Goal: Task Accomplishment & Management: Complete application form

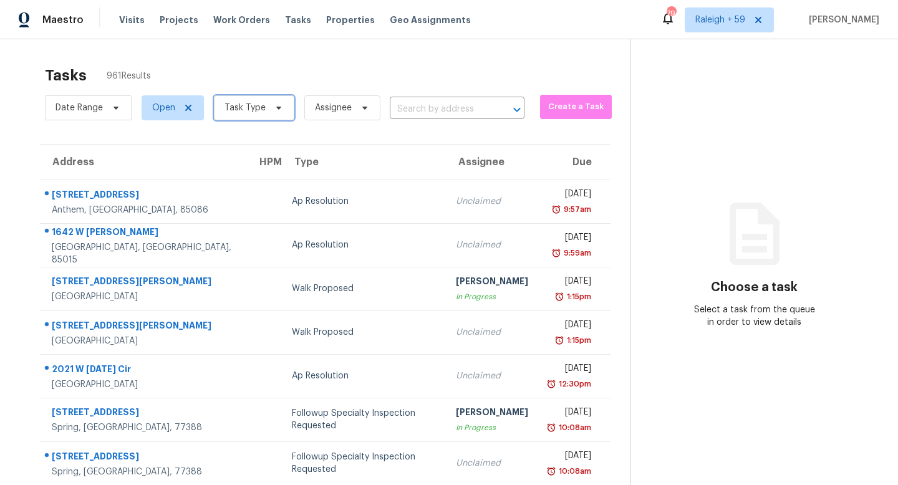
click at [242, 95] on span "Task Type" at bounding box center [254, 107] width 80 height 25
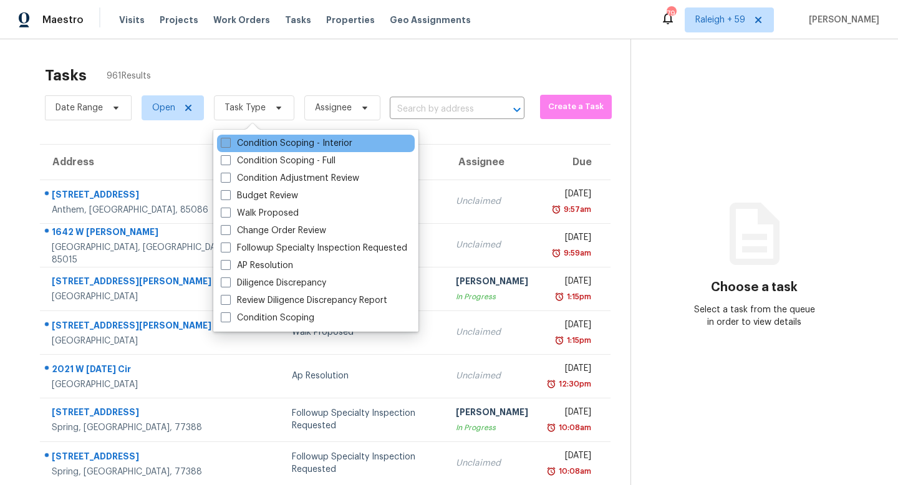
click at [269, 140] on label "Condition Scoping - Interior" at bounding box center [287, 143] width 132 height 12
click at [229, 140] on input "Condition Scoping - Interior" at bounding box center [225, 141] width 8 height 8
checkbox input "true"
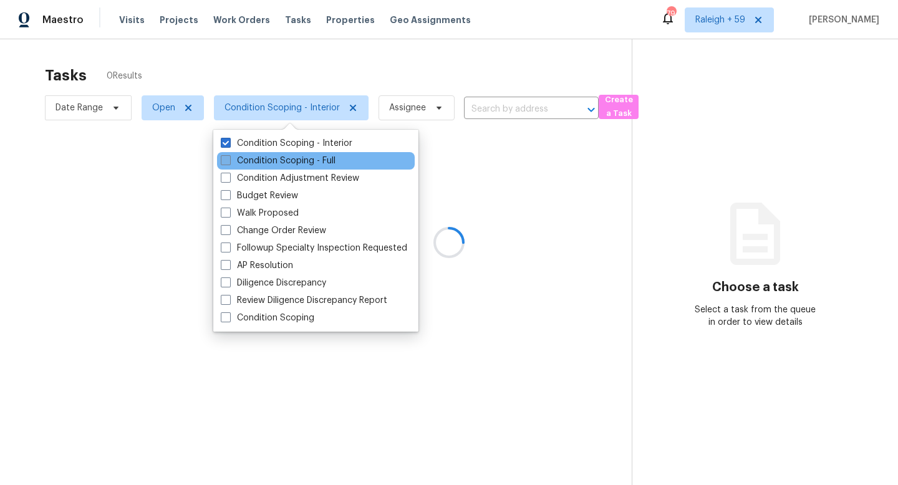
click at [271, 157] on label "Condition Scoping - Full" at bounding box center [278, 161] width 115 height 12
click at [229, 157] on input "Condition Scoping - Full" at bounding box center [225, 159] width 8 height 8
checkbox input "true"
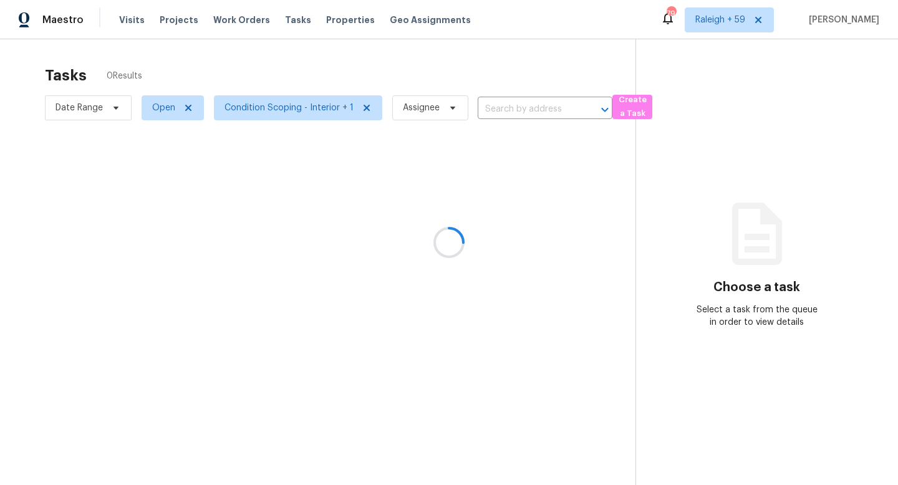
click at [317, 63] on div at bounding box center [449, 242] width 898 height 485
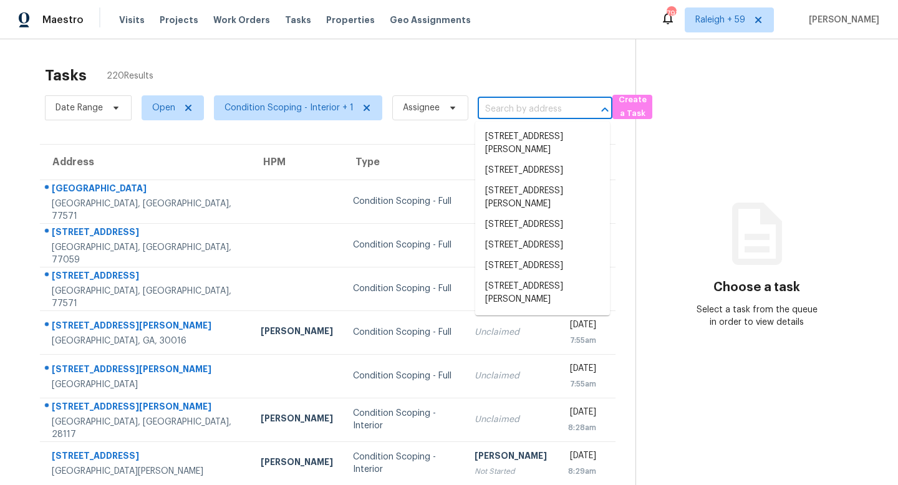
click at [501, 105] on input "text" at bounding box center [528, 109] width 100 height 19
paste input "[STREET_ADDRESS]"
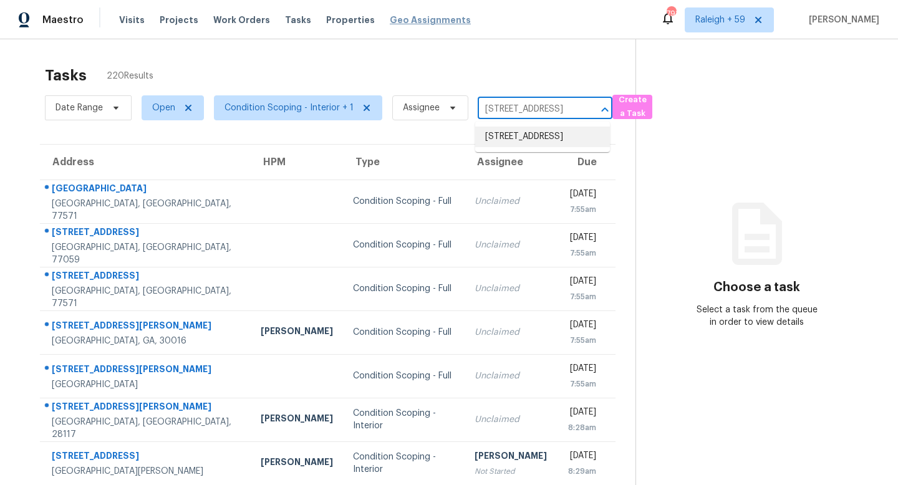
type input "[STREET_ADDRESS]"
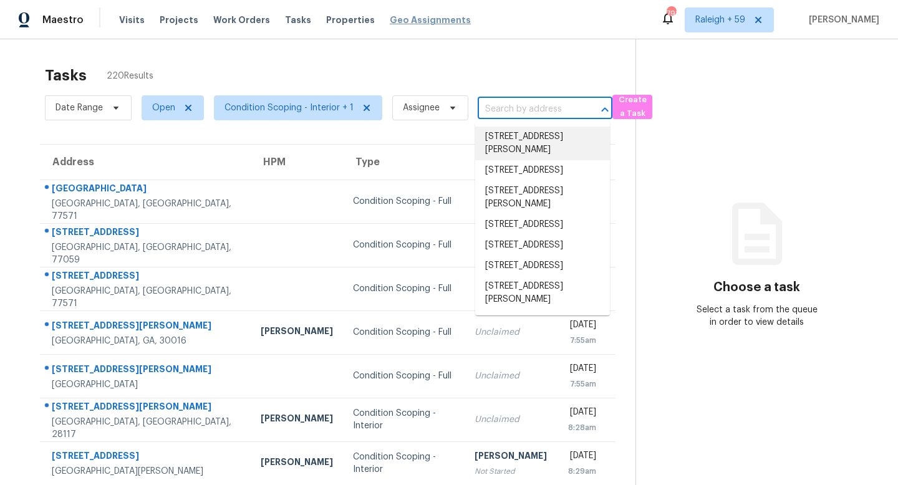
scroll to position [0, 0]
click at [536, 114] on input "text" at bounding box center [528, 109] width 100 height 19
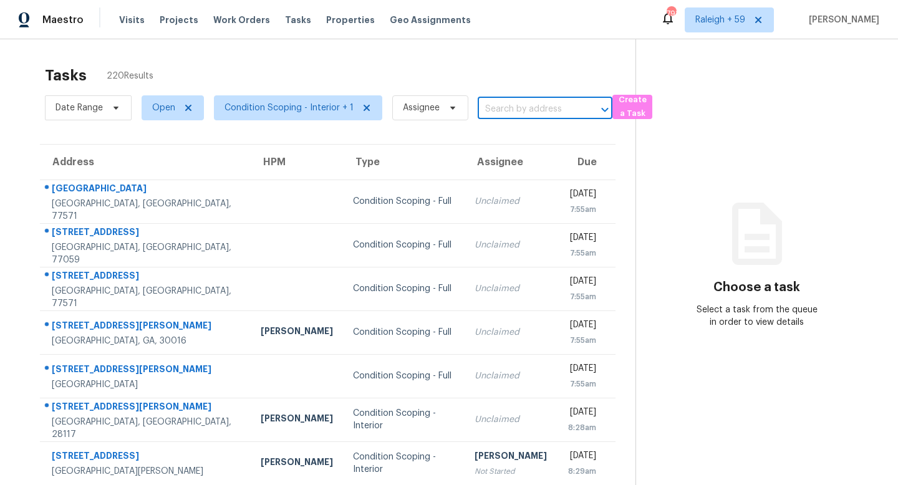
paste input "[STREET_ADDRESS]"
type input "[STREET_ADDRESS]"
click at [530, 140] on li "[STREET_ADDRESS]" at bounding box center [542, 137] width 135 height 21
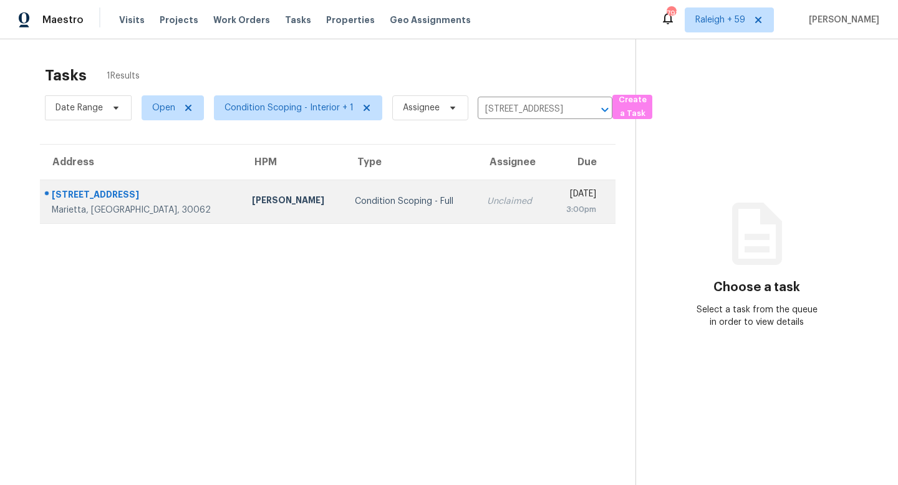
click at [401, 210] on td "Condition Scoping - Full" at bounding box center [411, 202] width 132 height 44
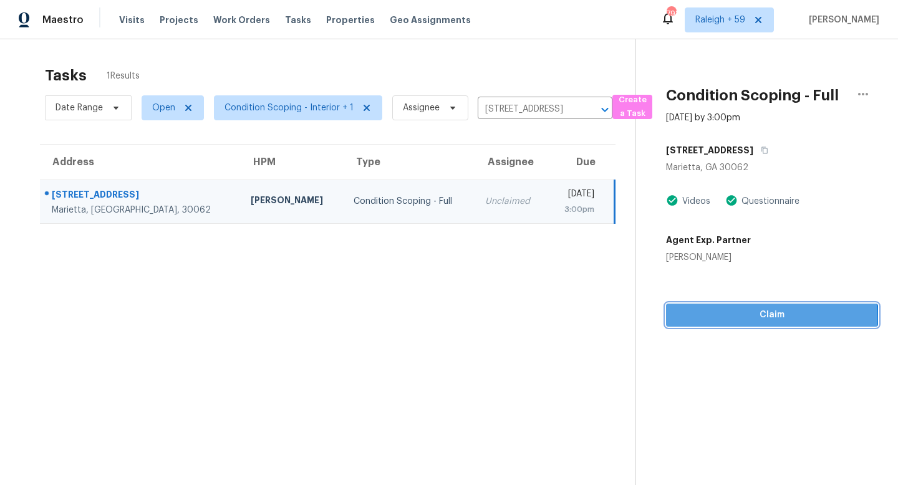
click at [740, 318] on span "Claim" at bounding box center [772, 315] width 192 height 16
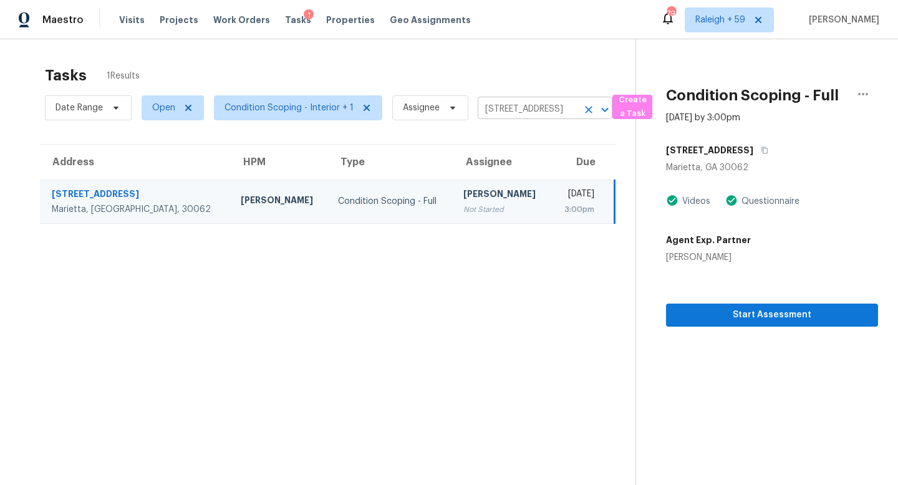
click at [503, 114] on input "[STREET_ADDRESS]" at bounding box center [528, 109] width 100 height 19
paste input "[STREET_ADDRESS][PERSON_NAME][PERSON_NAME]"
type input "[STREET_ADDRESS][PERSON_NAME][PERSON_NAME]"
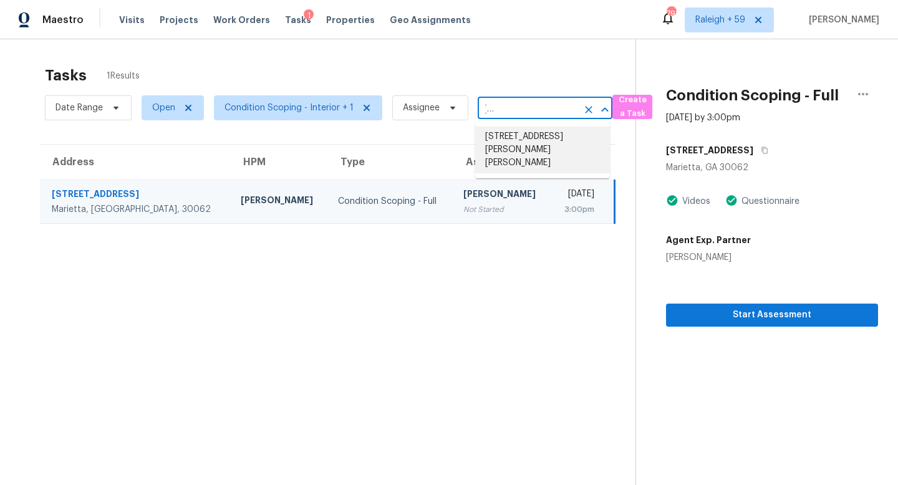
click at [517, 146] on li "[STREET_ADDRESS][PERSON_NAME][PERSON_NAME]" at bounding box center [542, 150] width 135 height 47
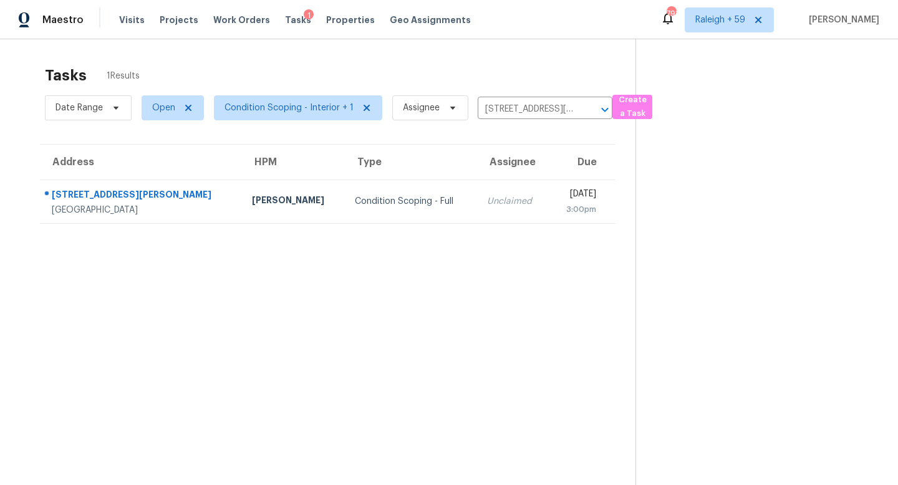
click at [477, 205] on td "Unclaimed" at bounding box center [513, 202] width 72 height 44
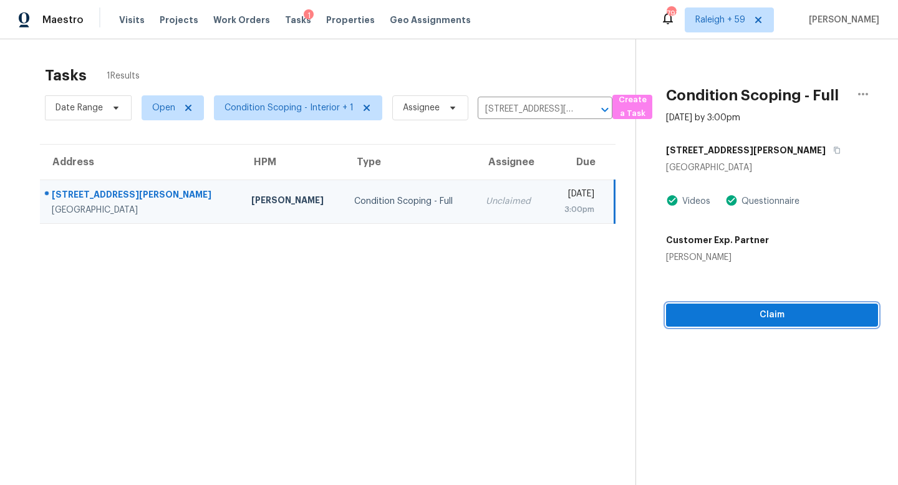
click at [732, 320] on span "Claim" at bounding box center [772, 315] width 192 height 16
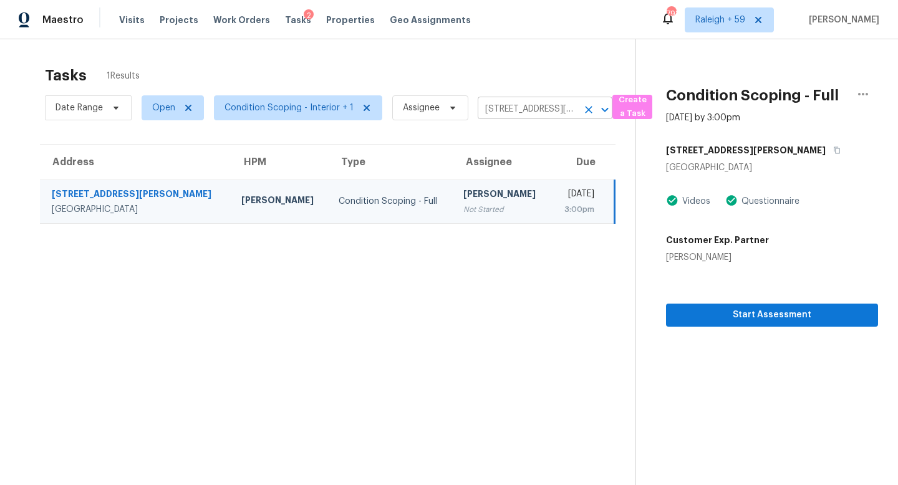
click at [511, 101] on input "[STREET_ADDRESS][PERSON_NAME][PERSON_NAME]" at bounding box center [528, 109] width 100 height 19
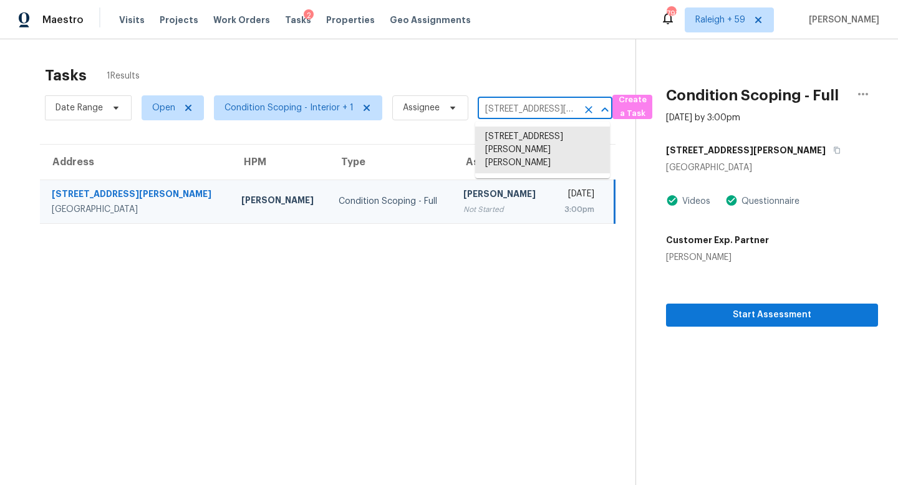
paste input "[STREET_ADDRESS][PERSON_NAME]"
type input "[STREET_ADDRESS][PERSON_NAME]"
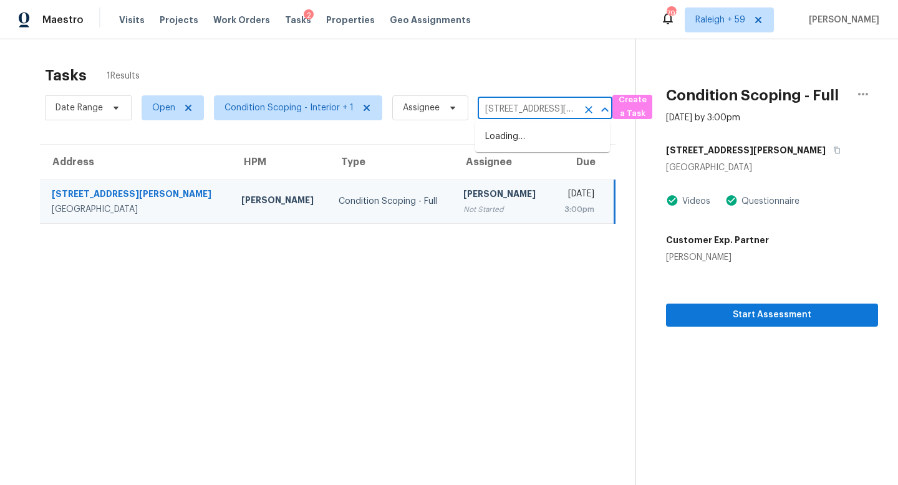
scroll to position [0, 64]
drag, startPoint x: 512, startPoint y: 128, endPoint x: 511, endPoint y: 135, distance: 6.9
click at [511, 135] on li "[STREET_ADDRESS][PERSON_NAME]" at bounding box center [542, 144] width 135 height 34
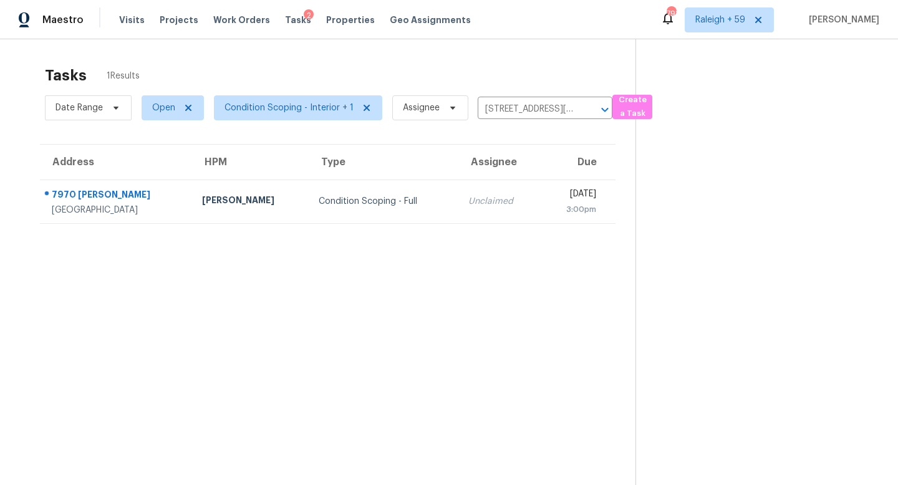
click at [468, 205] on div "Unclaimed" at bounding box center [499, 201] width 62 height 12
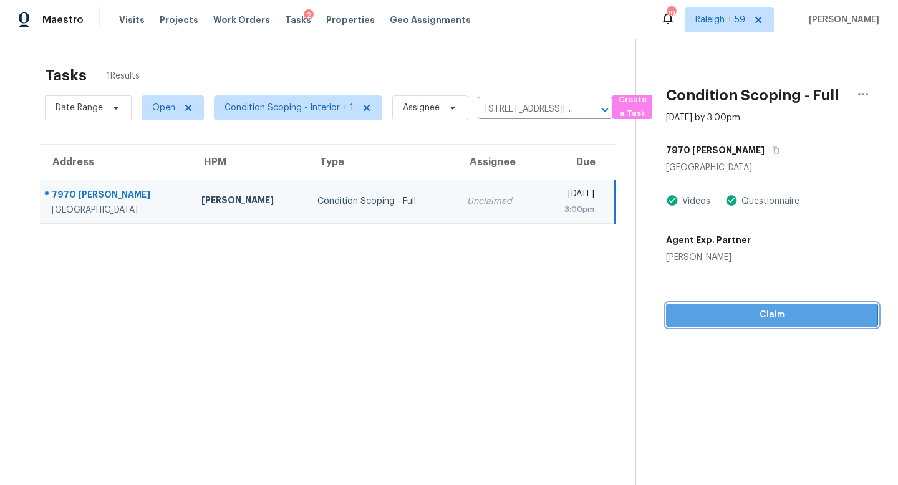
click at [717, 312] on span "Claim" at bounding box center [772, 315] width 192 height 16
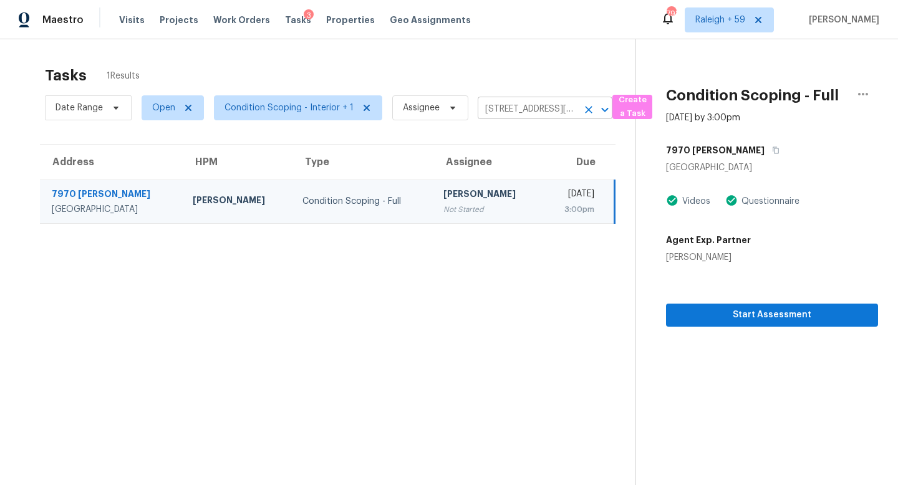
click at [507, 105] on input "[STREET_ADDRESS][PERSON_NAME]" at bounding box center [528, 109] width 100 height 19
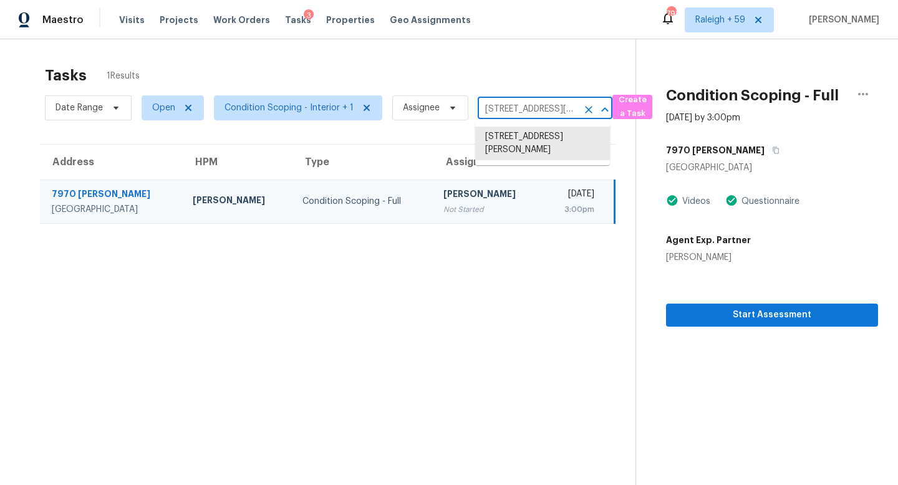
paste input "[STREET_ADDRESS][PERSON_NAME]"
type input "[STREET_ADDRESS][PERSON_NAME]"
click at [510, 145] on li "[STREET_ADDRESS][PERSON_NAME]" at bounding box center [542, 144] width 135 height 34
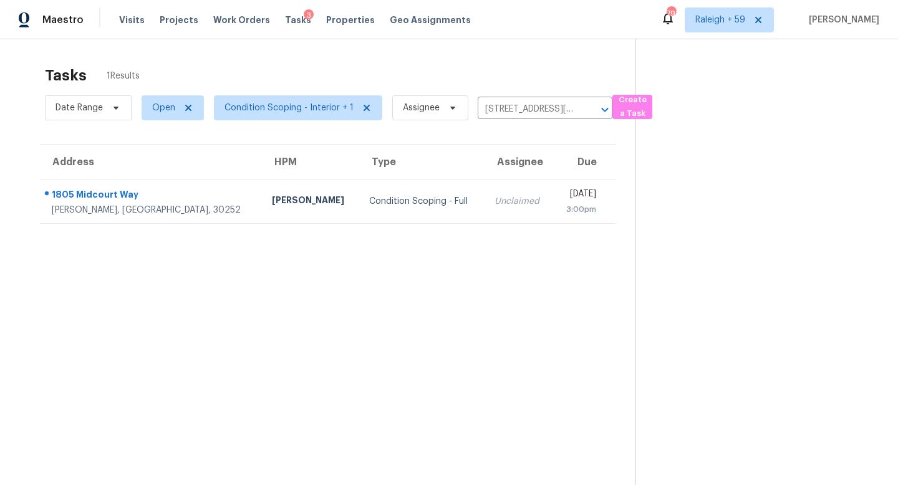
click at [495, 206] on div "Unclaimed" at bounding box center [519, 201] width 49 height 12
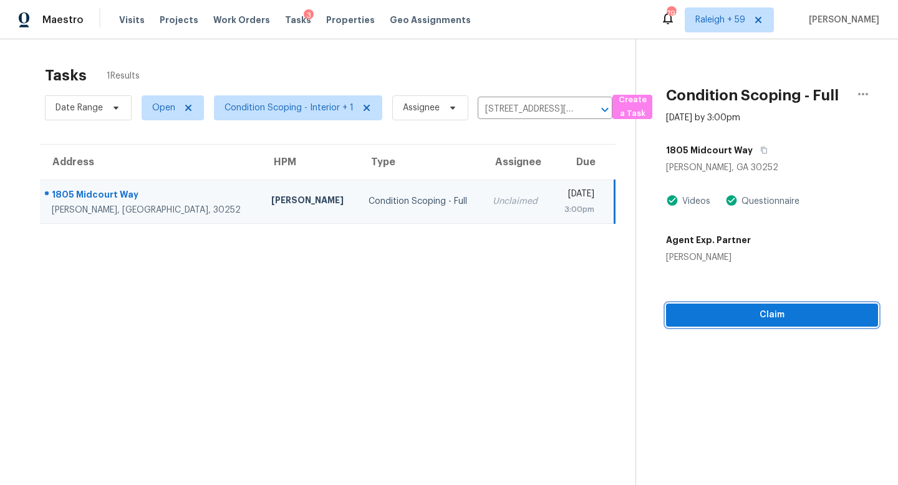
click at [738, 307] on span "Claim" at bounding box center [772, 315] width 192 height 16
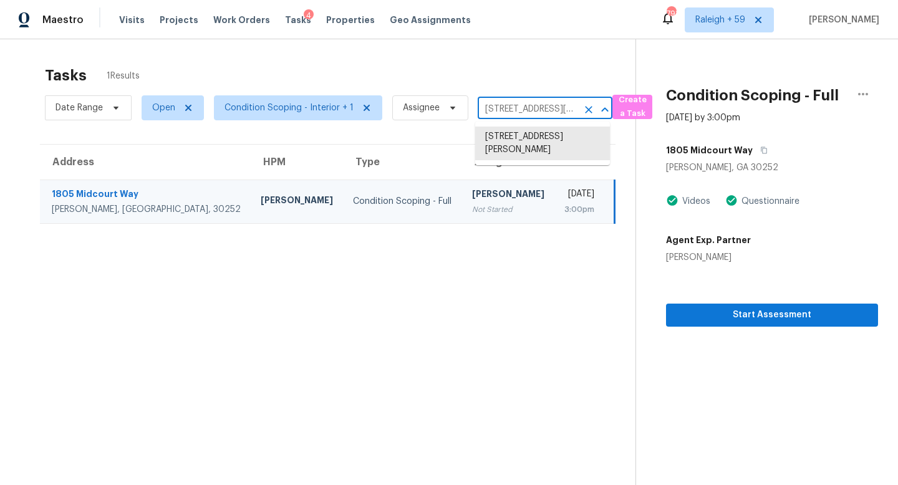
click at [526, 115] on input "[STREET_ADDRESS][PERSON_NAME]" at bounding box center [528, 109] width 100 height 19
paste input "[STREET_ADDRESS]"
type input "[STREET_ADDRESS]"
click at [531, 146] on li "[STREET_ADDRESS]" at bounding box center [542, 137] width 135 height 21
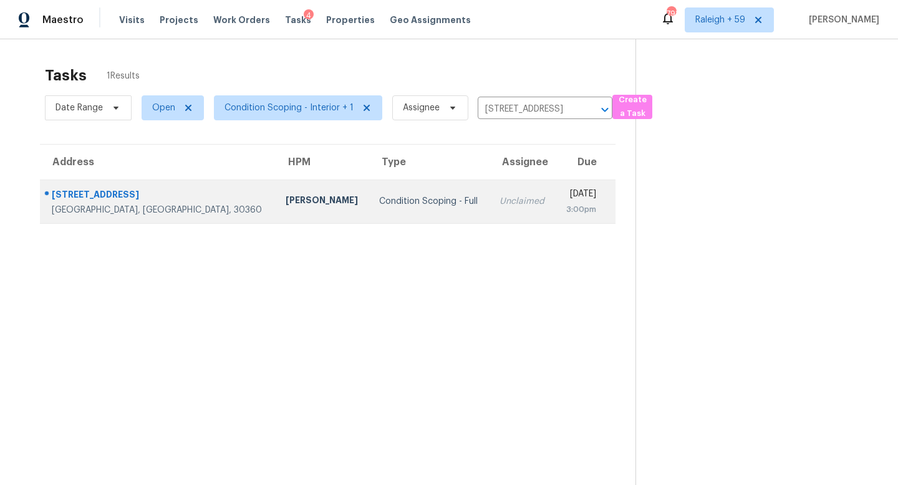
click at [555, 220] on td "[DATE] 3:00pm" at bounding box center [585, 202] width 60 height 44
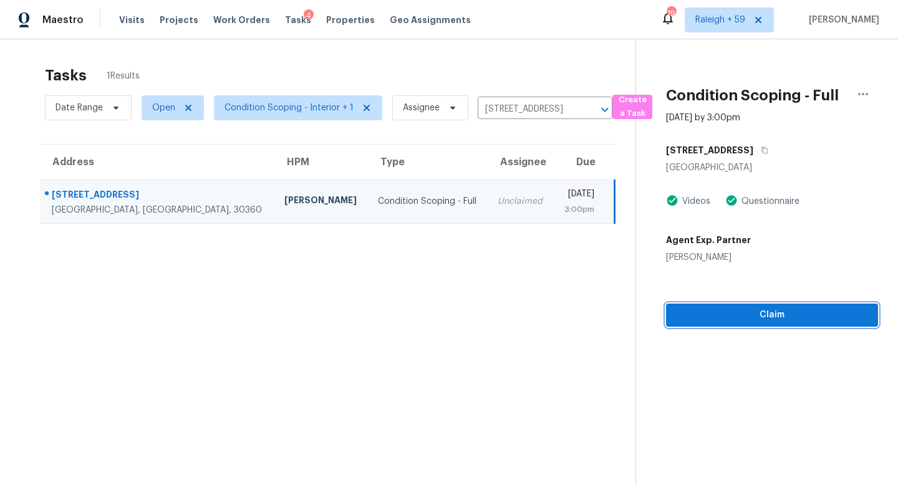
click at [718, 322] on span "Claim" at bounding box center [772, 315] width 192 height 16
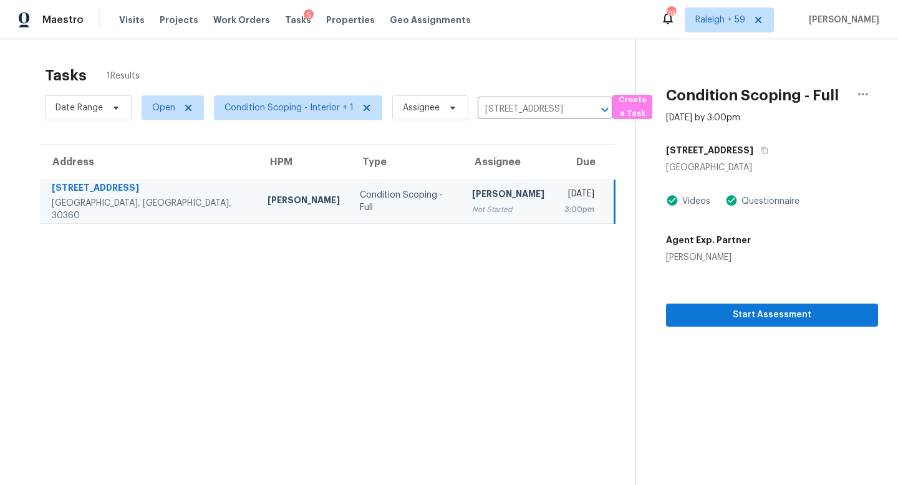
click at [533, 123] on div "Date Range Open Condition Scoping - Interior + 1 Assignee [STREET_ADDRESS] ​" at bounding box center [329, 108] width 568 height 32
click at [524, 108] on input "[STREET_ADDRESS]" at bounding box center [528, 109] width 100 height 19
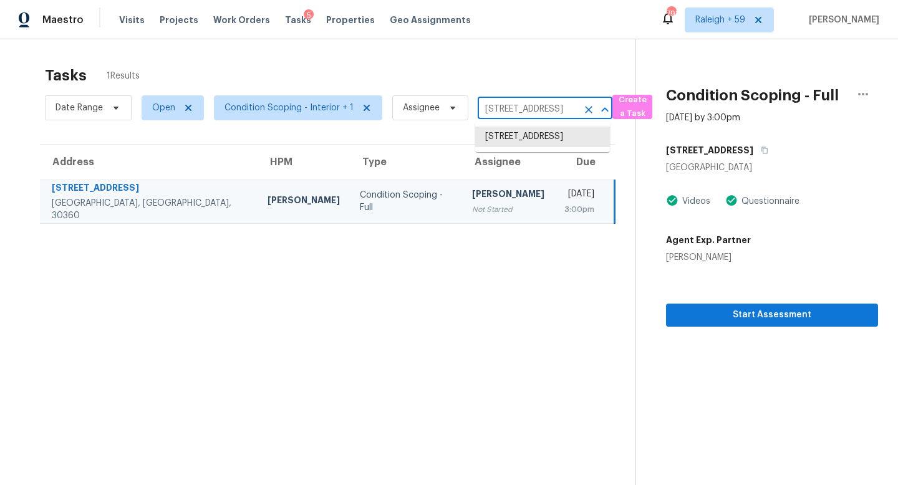
paste input "[STREET_ADDRESS][PERSON_NAME]"
type input "[STREET_ADDRESS][PERSON_NAME]"
click at [528, 148] on li "[STREET_ADDRESS][PERSON_NAME]" at bounding box center [542, 144] width 135 height 34
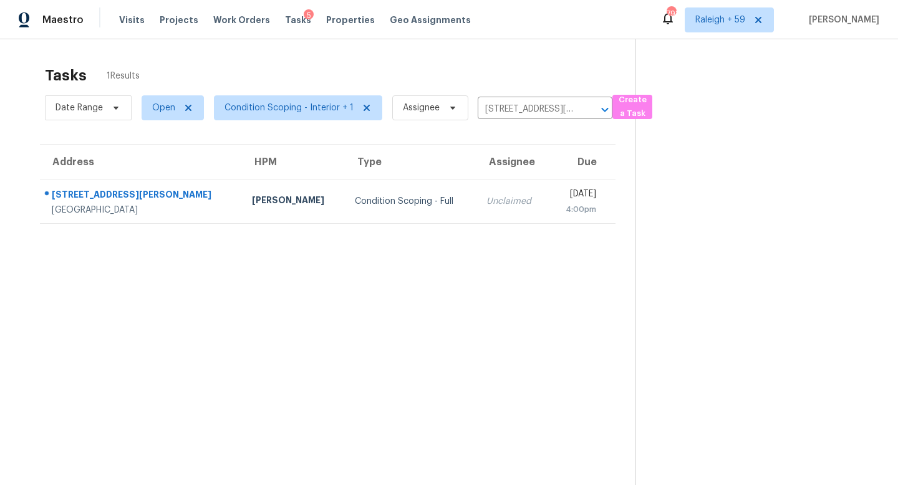
click at [476, 213] on td "Unclaimed" at bounding box center [512, 202] width 72 height 44
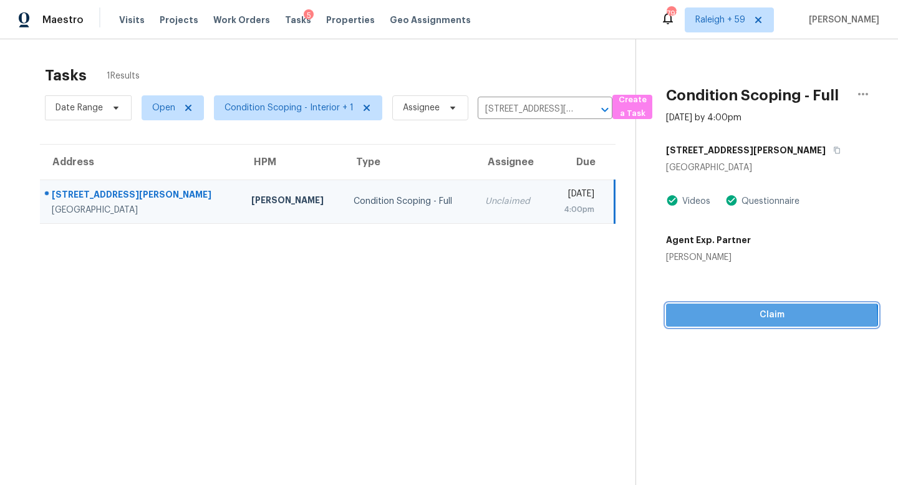
click at [719, 319] on span "Claim" at bounding box center [772, 315] width 192 height 16
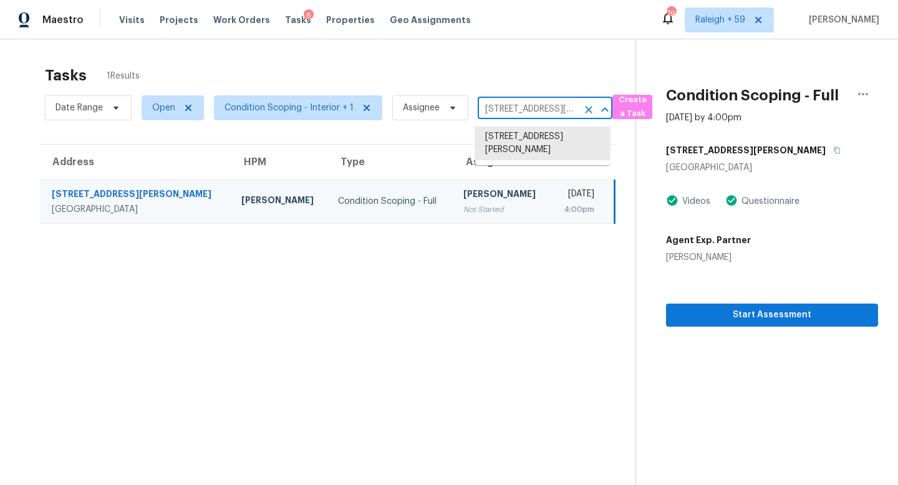
click at [499, 117] on input "[STREET_ADDRESS][PERSON_NAME]" at bounding box center [528, 109] width 100 height 19
paste input "[STREET_ADDRESS]"
type input "[STREET_ADDRESS]"
click at [508, 139] on li "[STREET_ADDRESS]" at bounding box center [542, 137] width 135 height 21
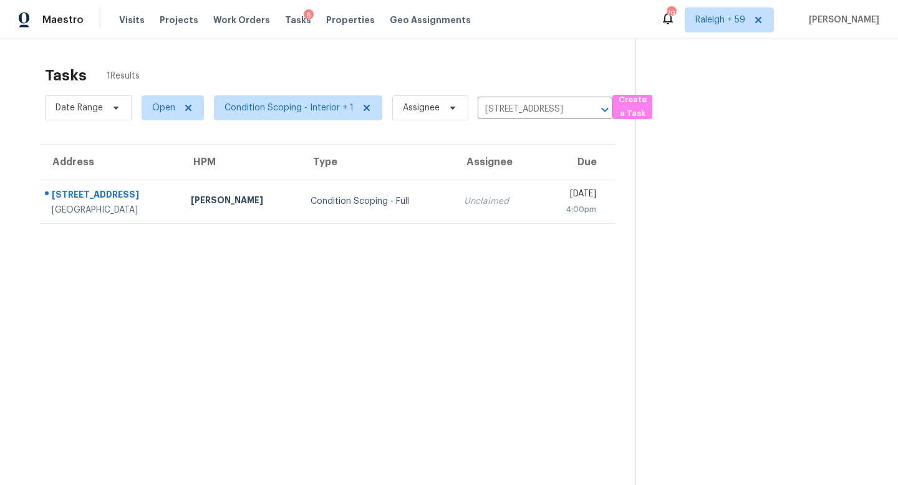
click at [464, 202] on div "Unclaimed" at bounding box center [496, 201] width 64 height 12
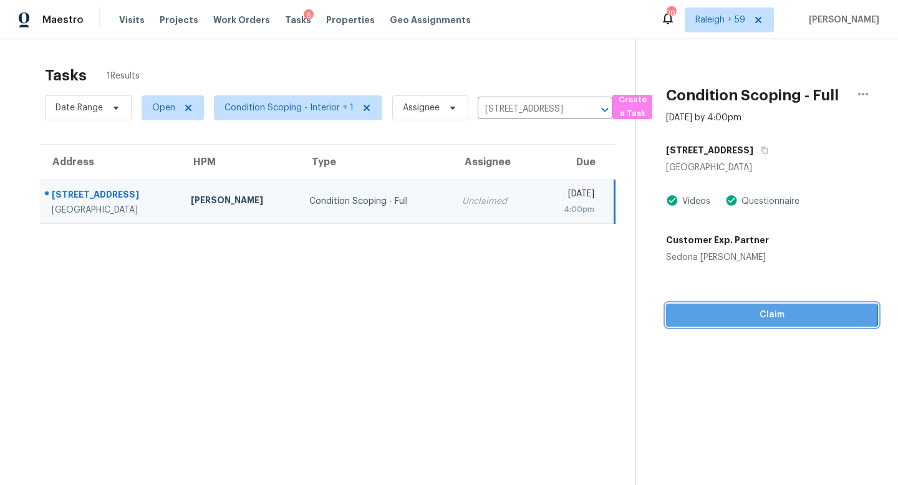
click at [727, 312] on span "Claim" at bounding box center [772, 315] width 192 height 16
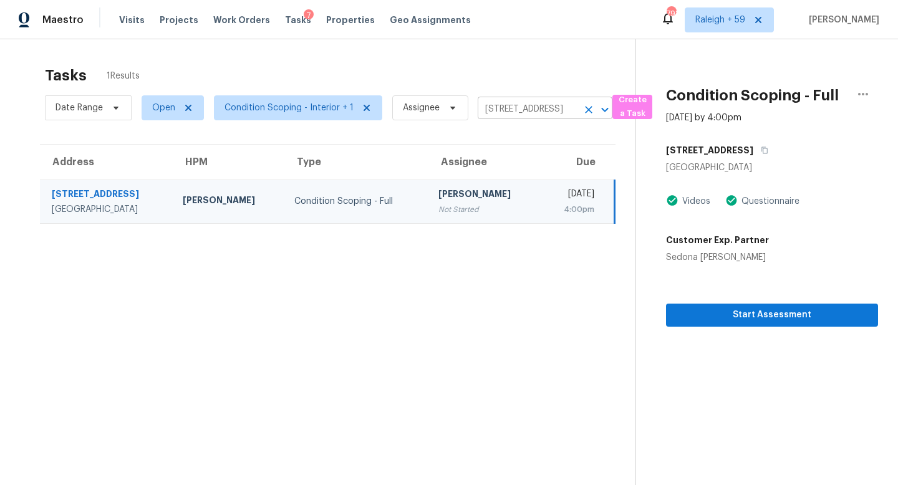
click at [514, 104] on input "[STREET_ADDRESS]" at bounding box center [528, 109] width 100 height 19
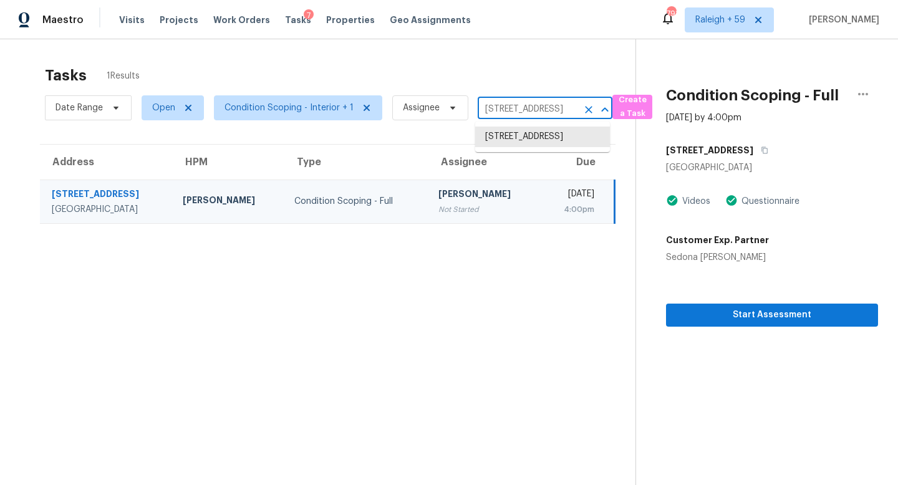
paste input "[STREET_ADDRESS][PERSON_NAME][PERSON_NAME]"
type input "[STREET_ADDRESS][PERSON_NAME][PERSON_NAME]"
click at [523, 138] on li "[STREET_ADDRESS][PERSON_NAME]" at bounding box center [542, 144] width 135 height 34
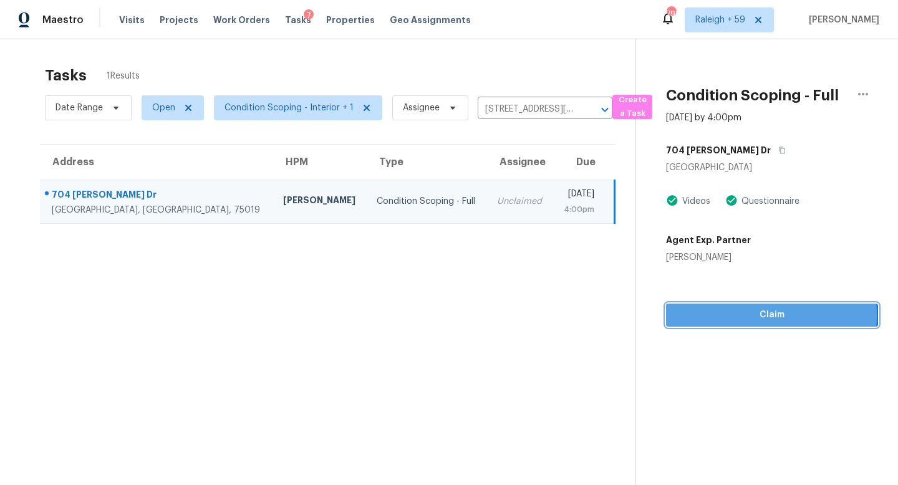
click at [705, 316] on span "Claim" at bounding box center [772, 315] width 192 height 16
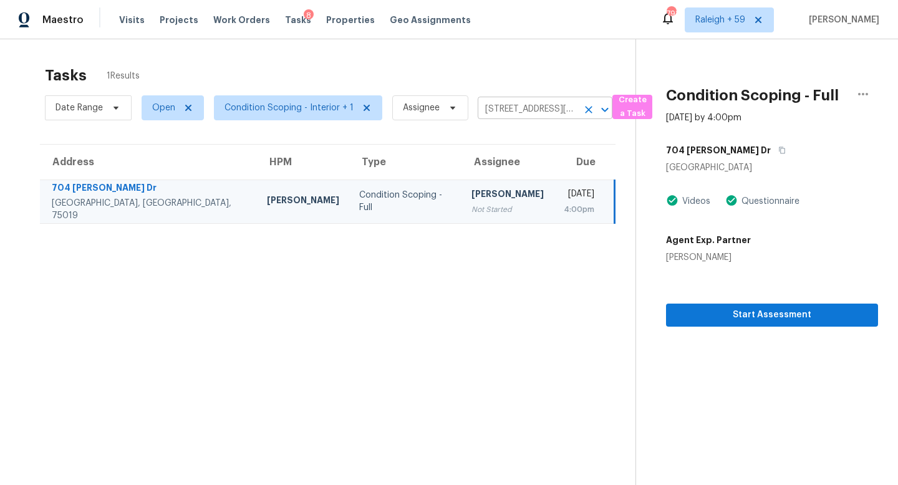
click at [513, 108] on input "[STREET_ADDRESS][PERSON_NAME]" at bounding box center [528, 109] width 100 height 19
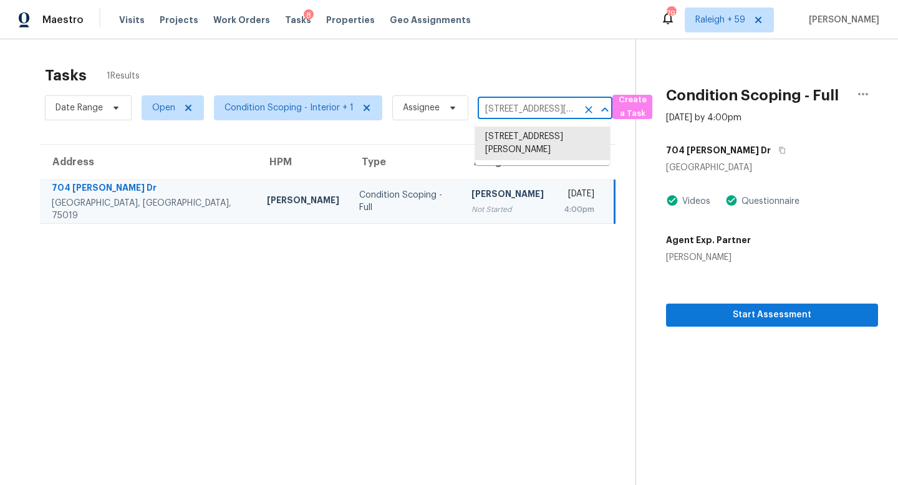
paste input "[STREET_ADDRESS][PERSON_NAME]"
type input "[STREET_ADDRESS][PERSON_NAME]"
click at [528, 140] on li "[STREET_ADDRESS]" at bounding box center [542, 137] width 135 height 21
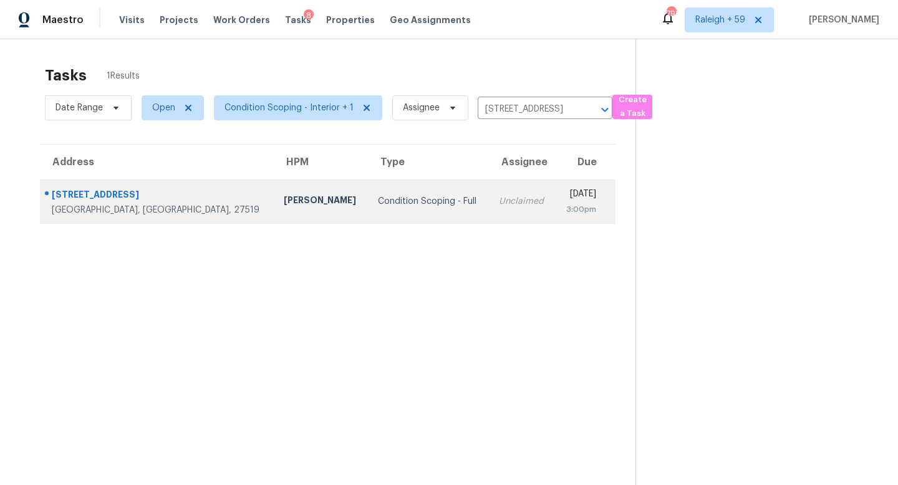
click at [489, 186] on td "Unclaimed" at bounding box center [522, 202] width 66 height 44
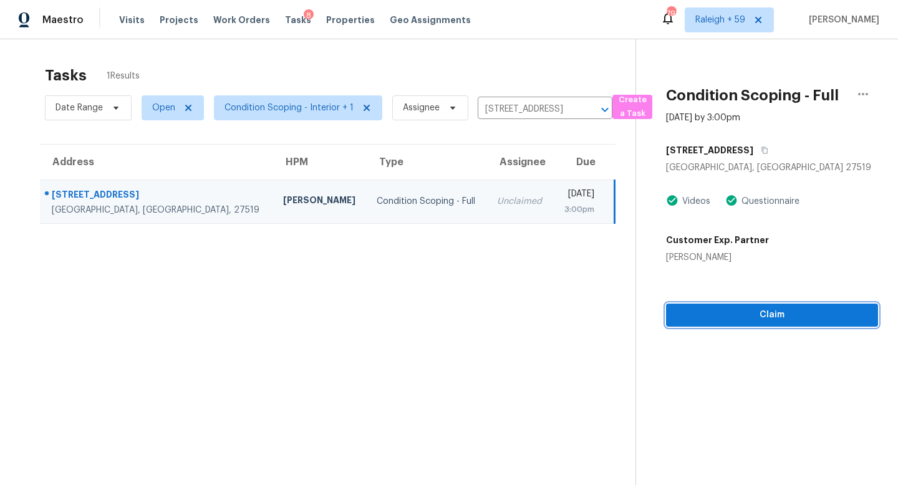
click at [747, 307] on button "Claim" at bounding box center [772, 315] width 212 height 23
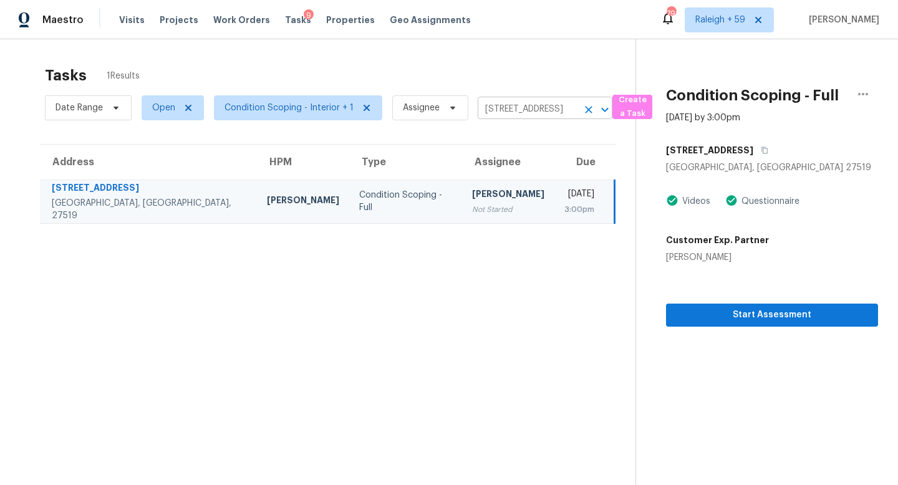
click at [483, 102] on input "[STREET_ADDRESS]" at bounding box center [528, 109] width 100 height 19
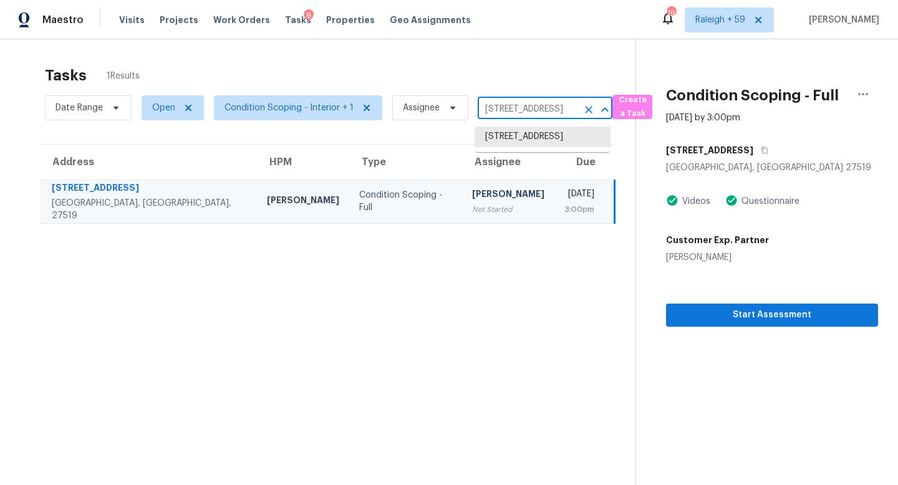
paste input "[STREET_ADDRESS][PERSON_NAME]"
type input "[STREET_ADDRESS][PERSON_NAME]"
click at [542, 142] on li "[STREET_ADDRESS]" at bounding box center [542, 137] width 135 height 21
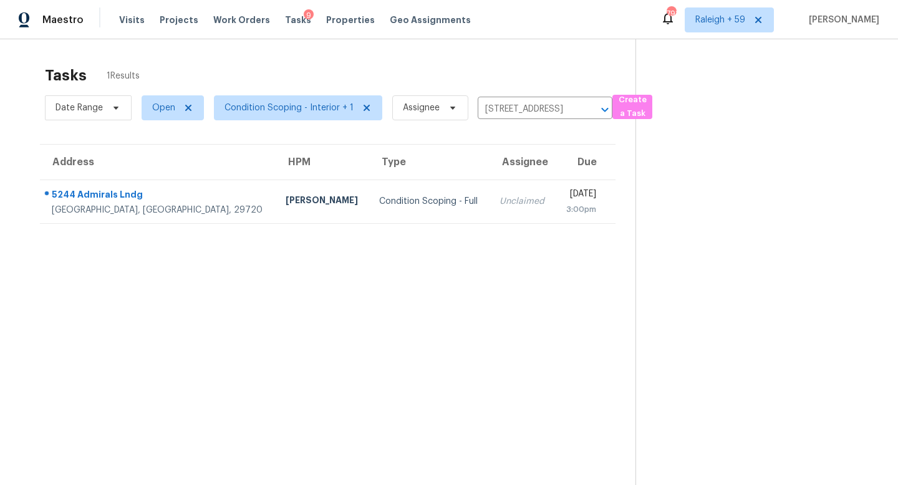
click at [490, 205] on td "Unclaimed" at bounding box center [522, 202] width 65 height 44
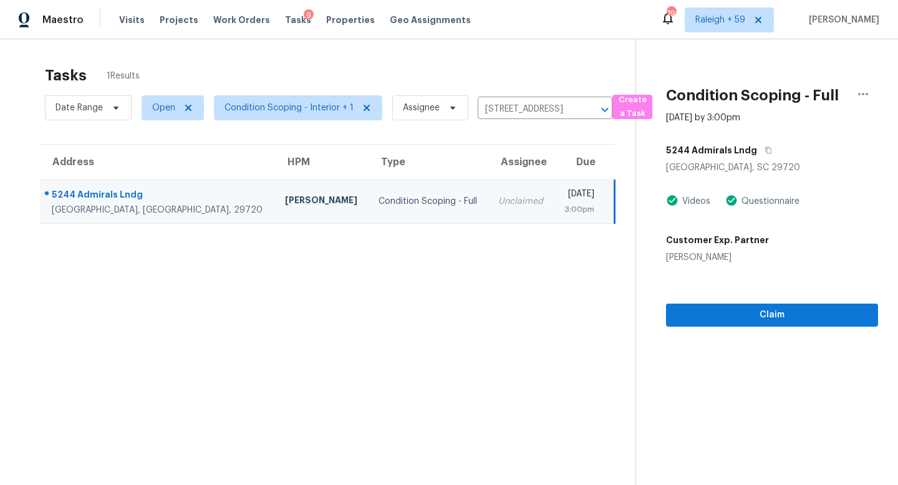
click at [741, 332] on section "Condition Scoping - Full [DATE] by 3:00pm [STREET_ADDRESS] Videos Questionnaire…" at bounding box center [757, 281] width 243 height 485
click at [741, 321] on span "Claim" at bounding box center [772, 315] width 192 height 16
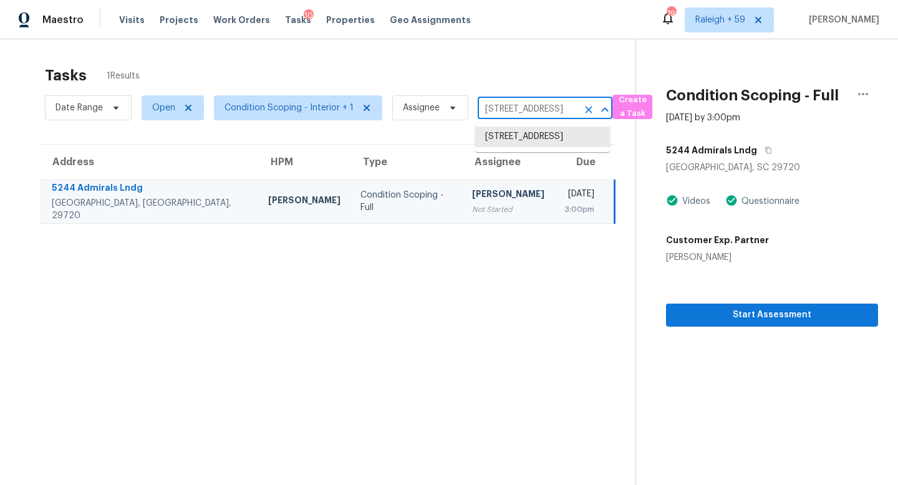
click at [525, 102] on input "[STREET_ADDRESS]" at bounding box center [528, 109] width 100 height 19
paste input "[STREET_ADDRESS]"
type input "[STREET_ADDRESS]"
click at [533, 128] on li "[STREET_ADDRESS]" at bounding box center [542, 137] width 135 height 21
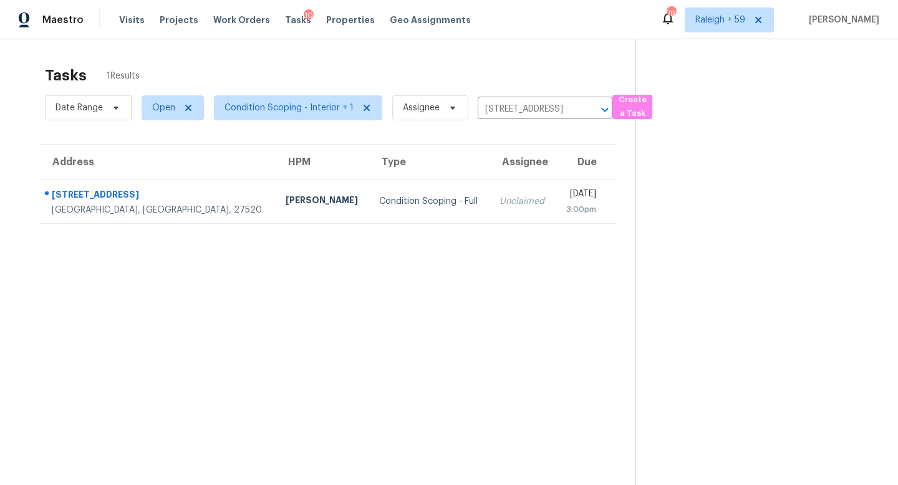
click at [500, 197] on div "Unclaimed" at bounding box center [523, 201] width 46 height 12
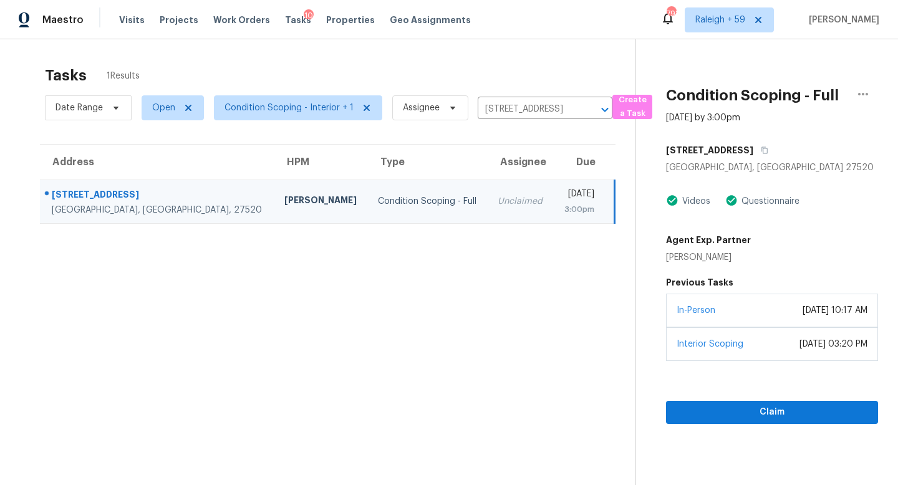
click at [737, 394] on div "Claim" at bounding box center [772, 392] width 212 height 63
click at [740, 408] on span "Claim" at bounding box center [772, 413] width 192 height 16
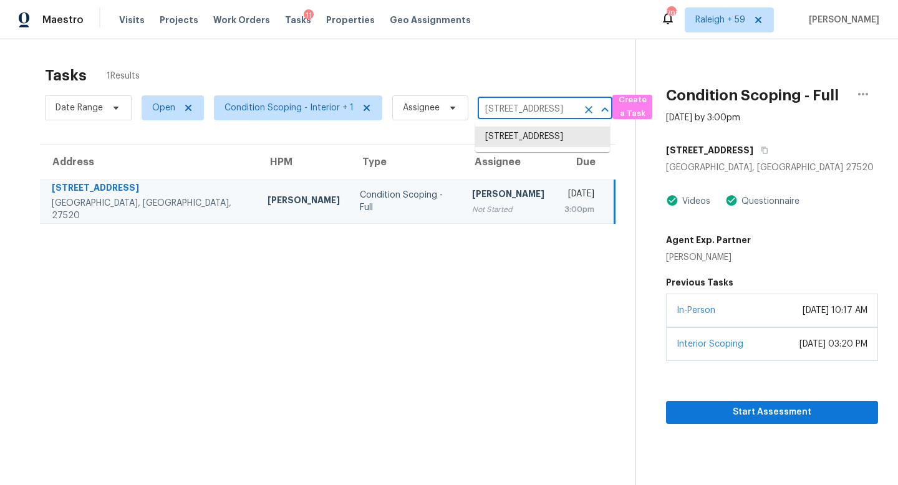
click at [522, 117] on input "[STREET_ADDRESS]" at bounding box center [528, 109] width 100 height 19
paste input "[STREET_ADDRESS]"
type input "[STREET_ADDRESS]"
click at [530, 142] on li "[STREET_ADDRESS]" at bounding box center [542, 137] width 135 height 21
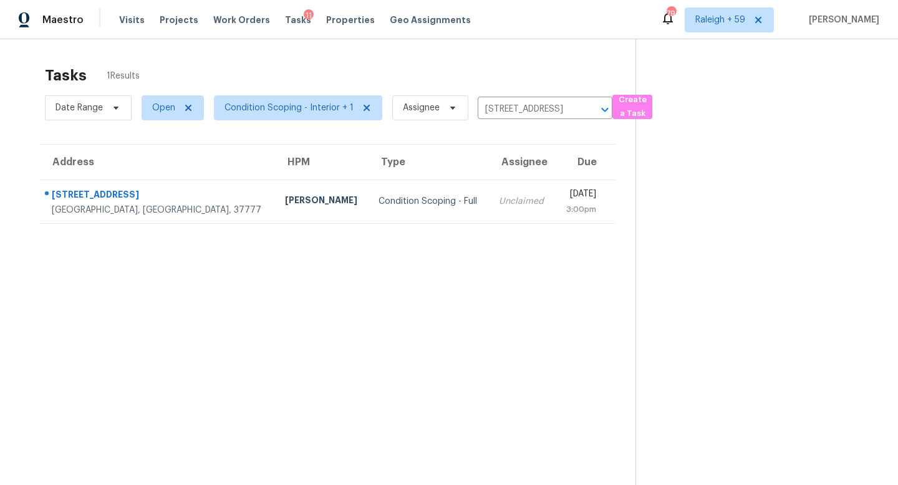
click at [489, 205] on td "Unclaimed" at bounding box center [522, 202] width 66 height 44
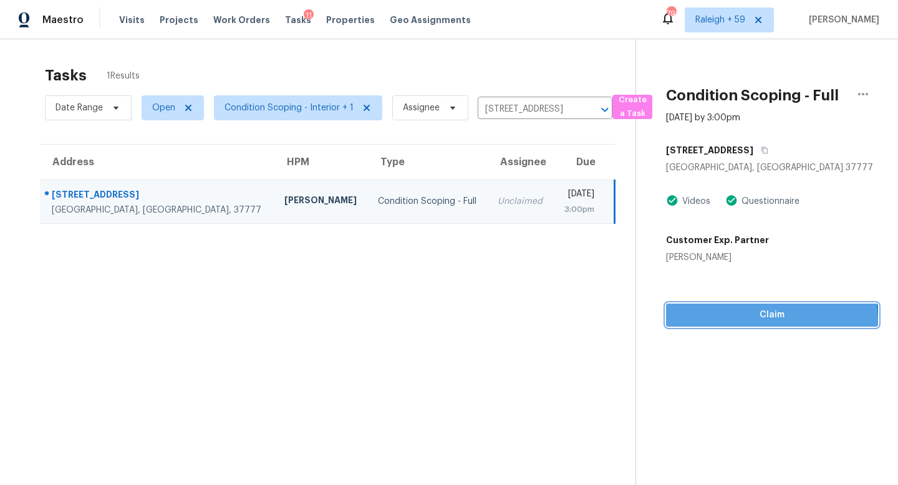
click at [702, 326] on button "Claim" at bounding box center [772, 315] width 212 height 23
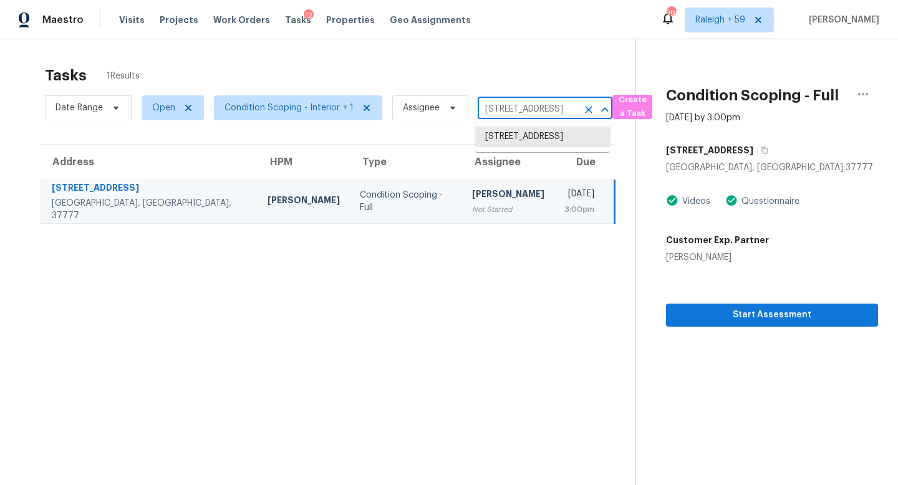
click at [543, 117] on input "[STREET_ADDRESS]" at bounding box center [528, 109] width 100 height 19
paste input "[STREET_ADDRESS][PERSON_NAME]"
type input "[STREET_ADDRESS][PERSON_NAME]"
click at [541, 141] on li "[STREET_ADDRESS][PERSON_NAME]" at bounding box center [542, 144] width 135 height 34
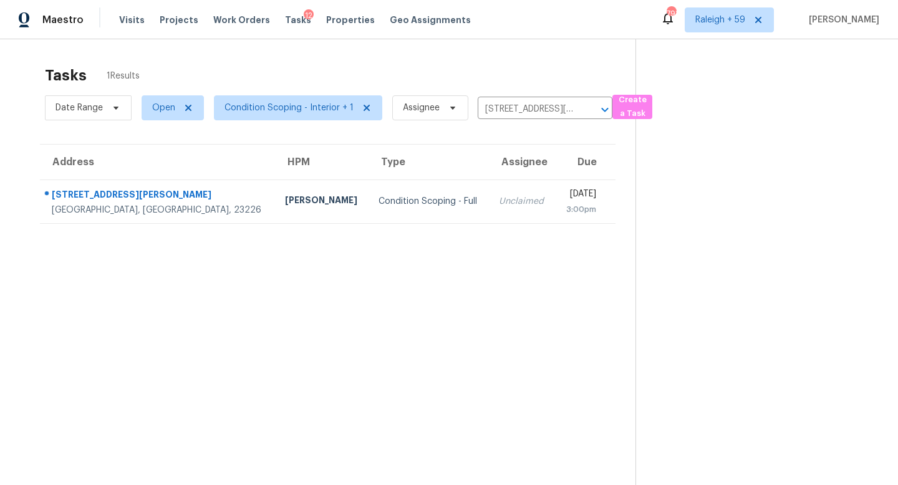
click at [489, 190] on td "Unclaimed" at bounding box center [522, 202] width 66 height 44
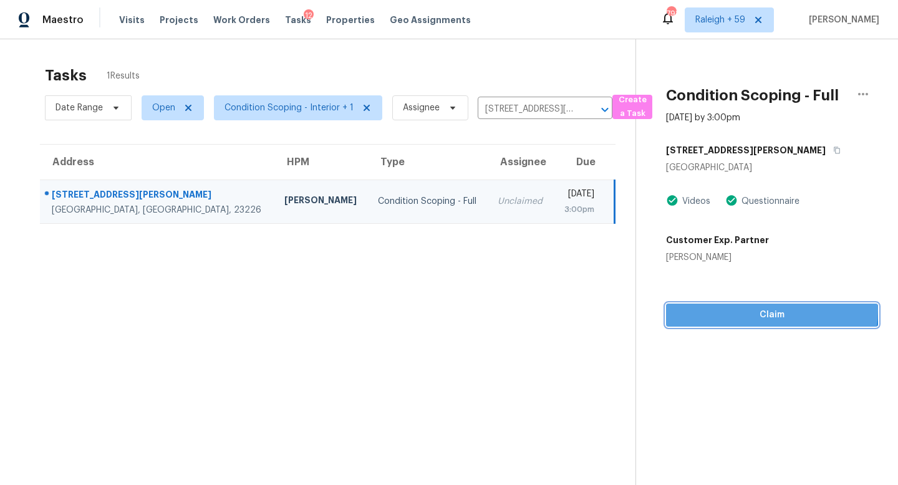
click at [762, 311] on span "Claim" at bounding box center [772, 315] width 192 height 16
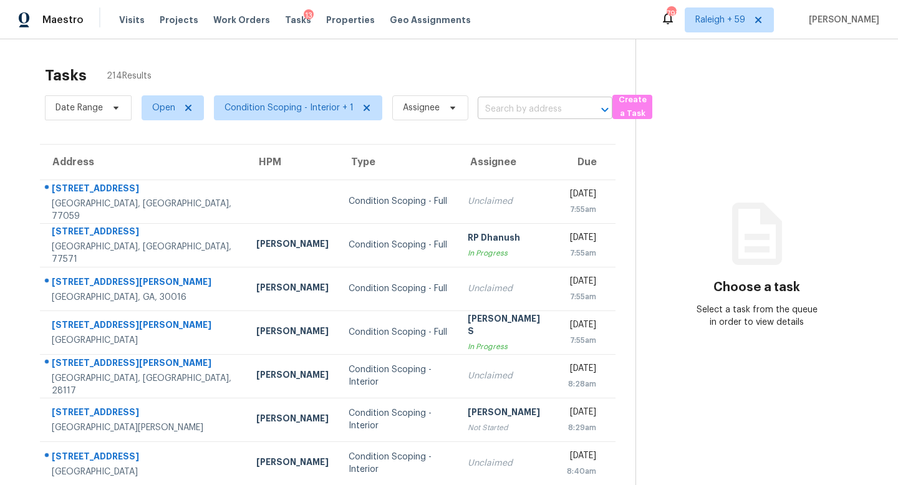
click at [511, 113] on input "text" at bounding box center [528, 109] width 100 height 19
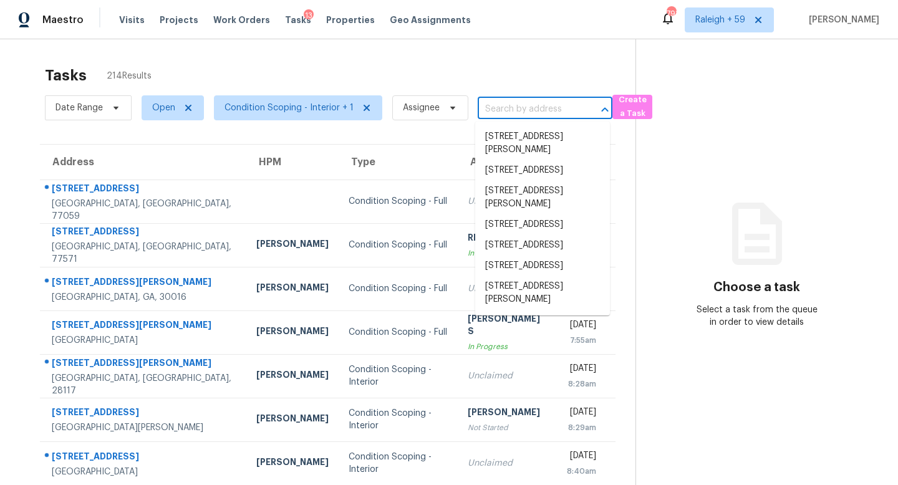
paste input "[STREET_ADDRESS]"
type input "[STREET_ADDRESS]"
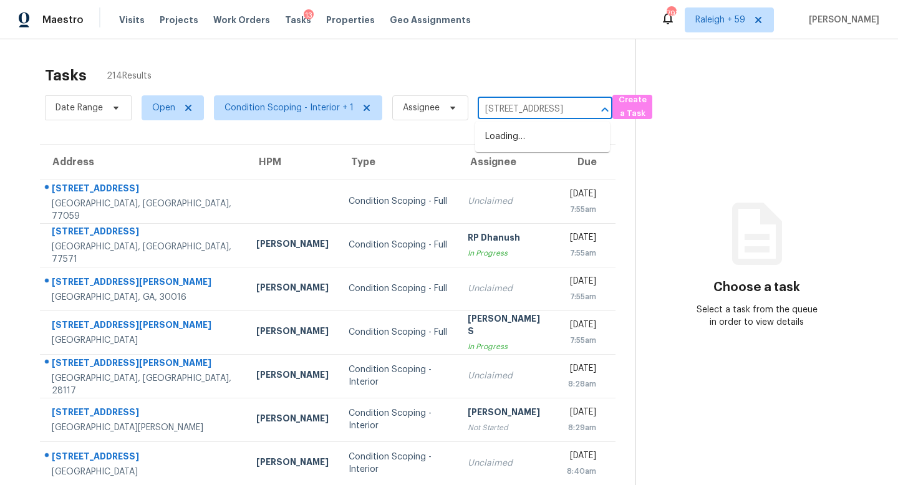
scroll to position [0, 65]
click at [552, 143] on li "[STREET_ADDRESS]" at bounding box center [542, 137] width 135 height 21
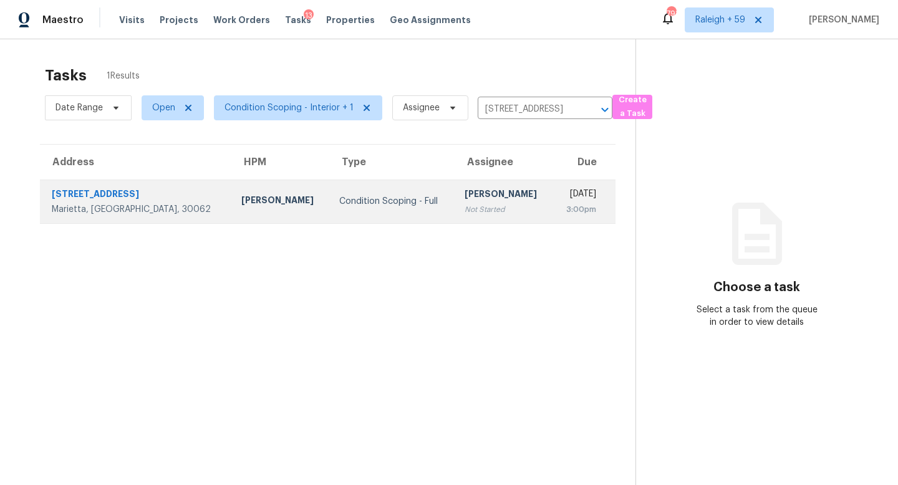
click at [468, 215] on td "[PERSON_NAME] Not Started" at bounding box center [504, 202] width 98 height 44
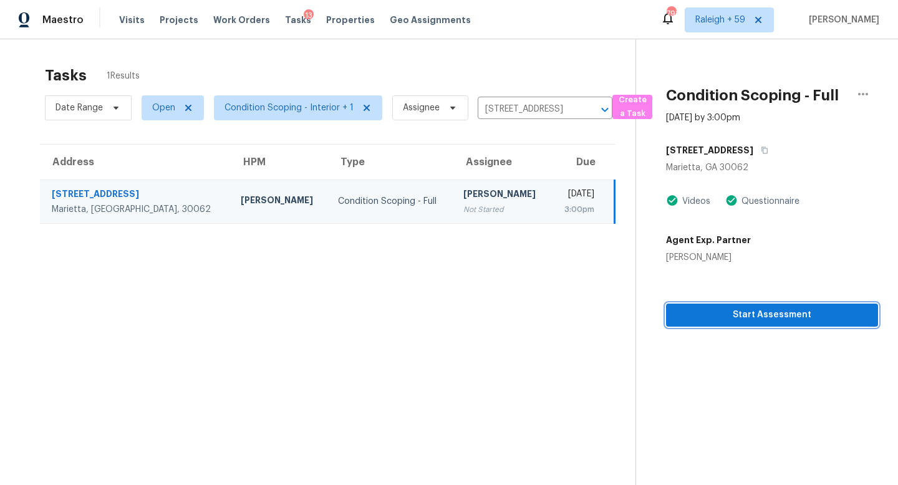
click at [747, 316] on span "Start Assessment" at bounding box center [772, 315] width 192 height 16
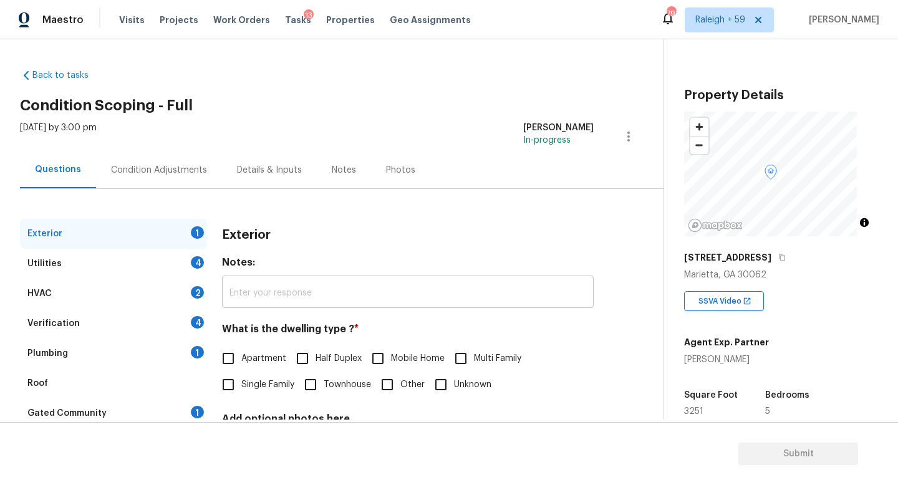
scroll to position [26, 0]
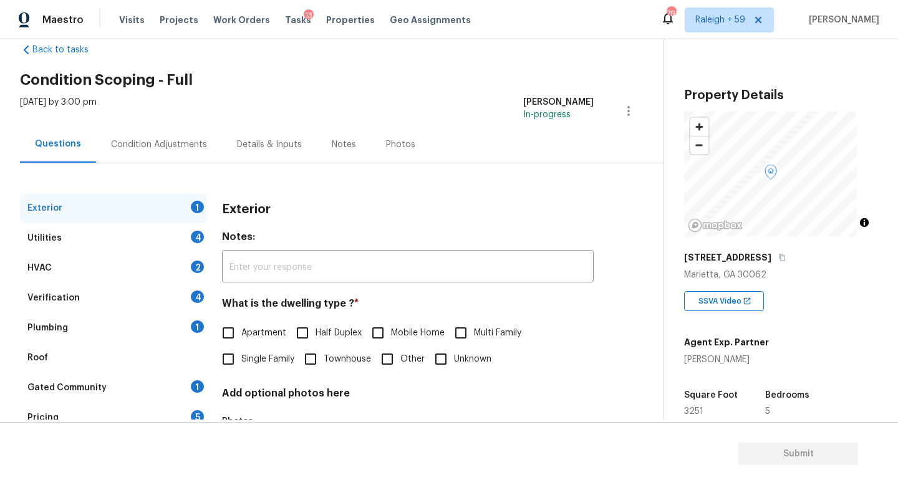
click at [259, 362] on span "Single Family" at bounding box center [267, 359] width 53 height 13
click at [241, 362] on input "Single Family" at bounding box center [228, 359] width 26 height 26
checkbox input "true"
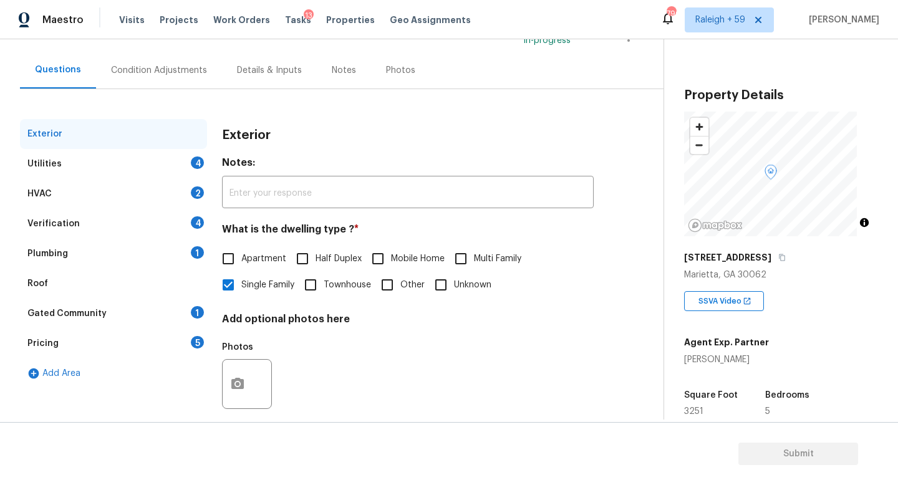
scroll to position [118, 0]
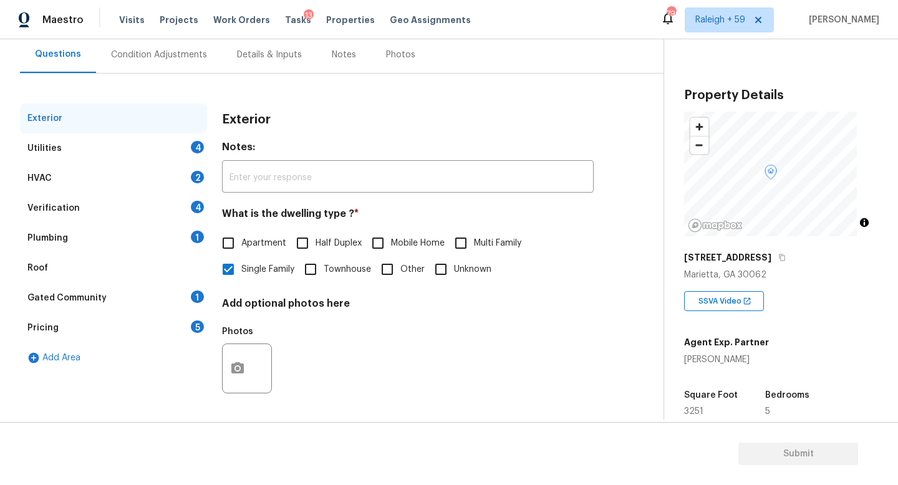
click at [179, 298] on div "Gated Community 1" at bounding box center [113, 298] width 187 height 30
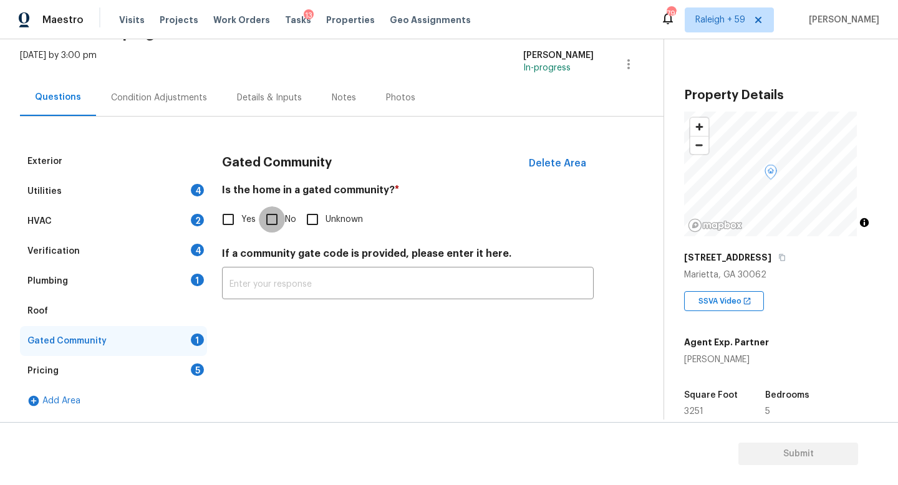
click at [276, 215] on input "No" at bounding box center [272, 219] width 26 height 26
checkbox input "true"
click at [162, 271] on div "Plumbing 1" at bounding box center [113, 281] width 187 height 30
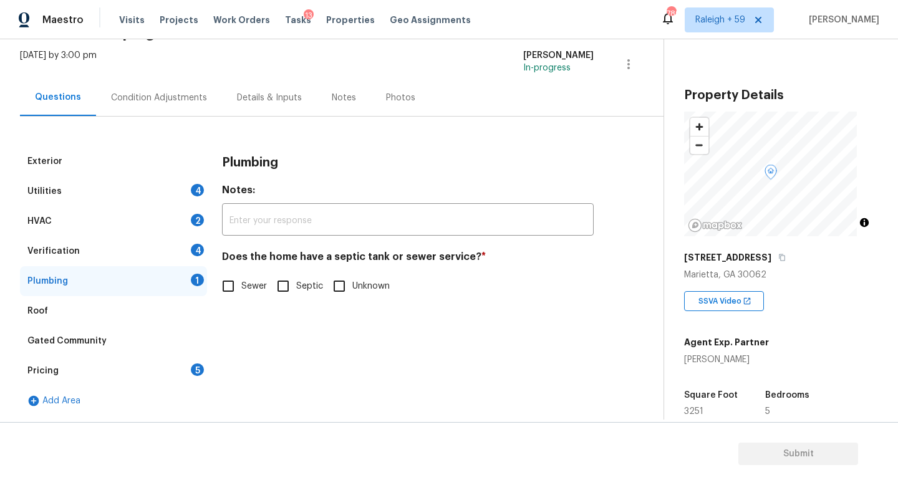
click at [284, 92] on div "Details & Inputs" at bounding box center [269, 98] width 65 height 12
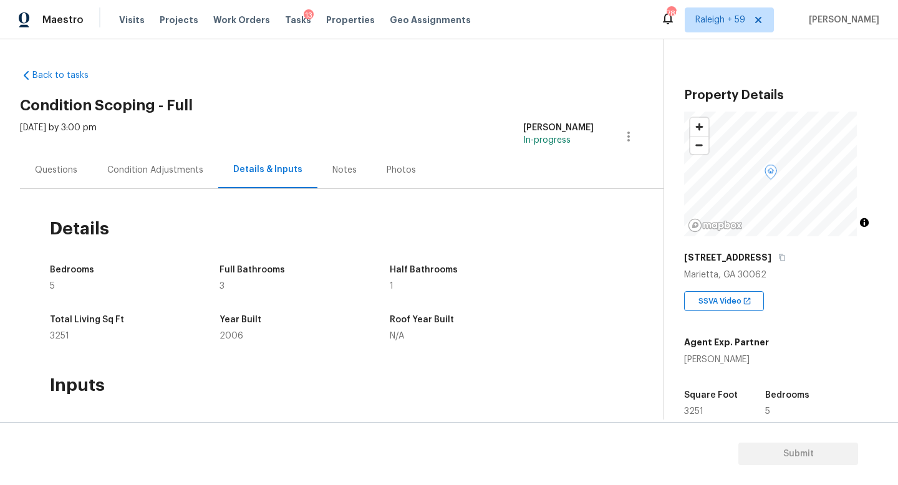
click at [34, 166] on div "Questions" at bounding box center [56, 170] width 72 height 37
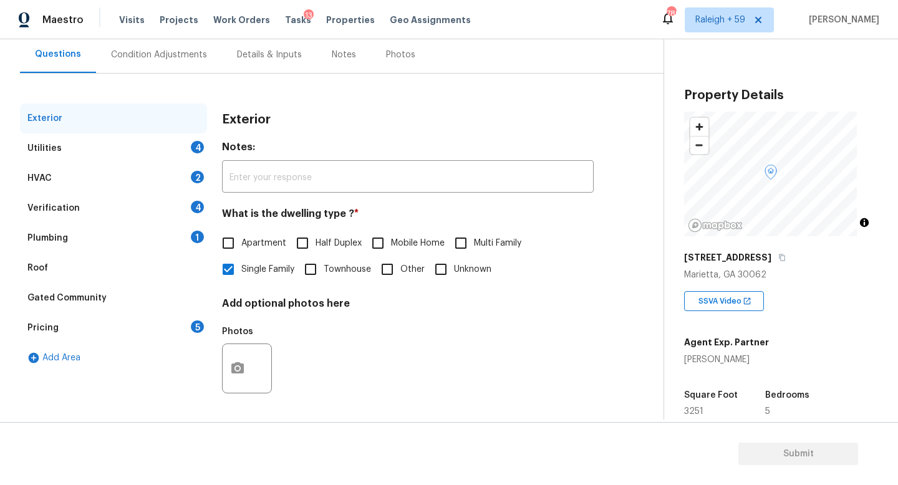
scroll to position [125, 0]
click at [175, 231] on div "Plumbing 1" at bounding box center [113, 238] width 187 height 30
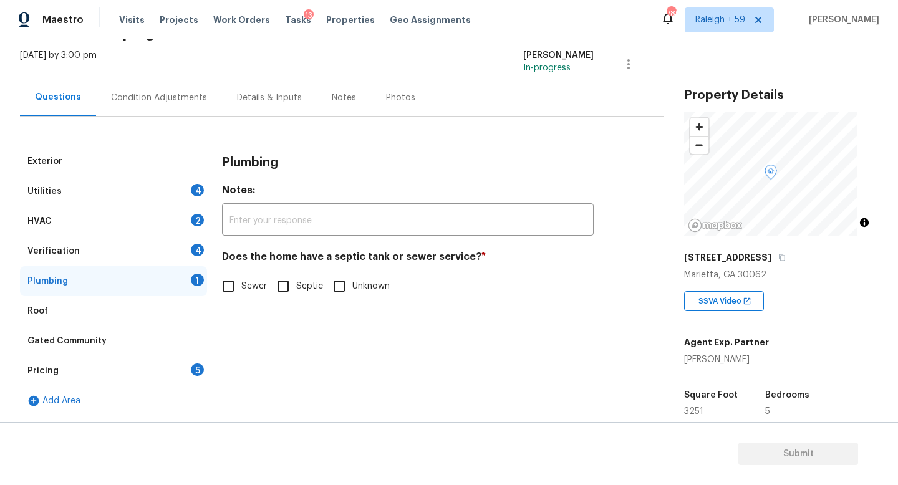
click at [256, 283] on span "Sewer" at bounding box center [254, 286] width 26 height 13
click at [241, 283] on input "Sewer" at bounding box center [228, 286] width 26 height 26
checkbox input "true"
click at [247, 117] on div "Exterior Utilities 4 HVAC 2 Verification 4 Plumbing Roof Gated Community Pricin…" at bounding box center [327, 266] width 614 height 299
click at [275, 99] on div "Details & Inputs" at bounding box center [269, 97] width 95 height 37
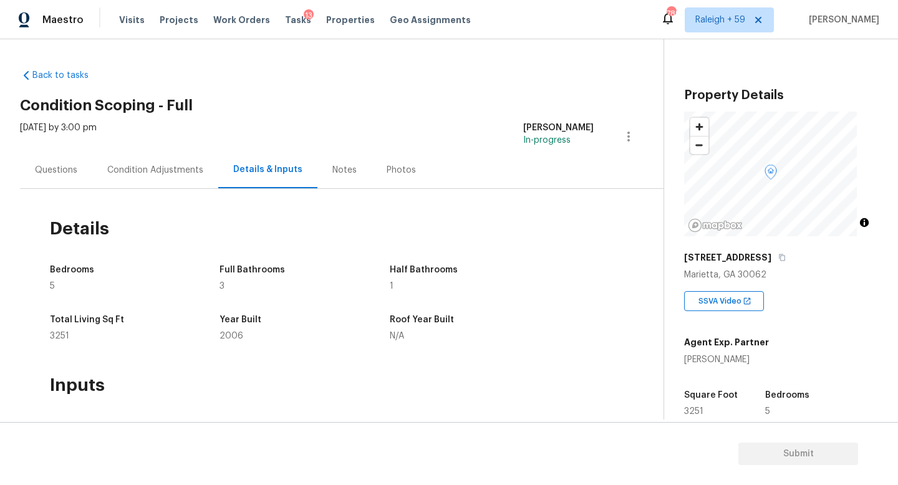
click at [63, 180] on div "Questions" at bounding box center [56, 170] width 72 height 37
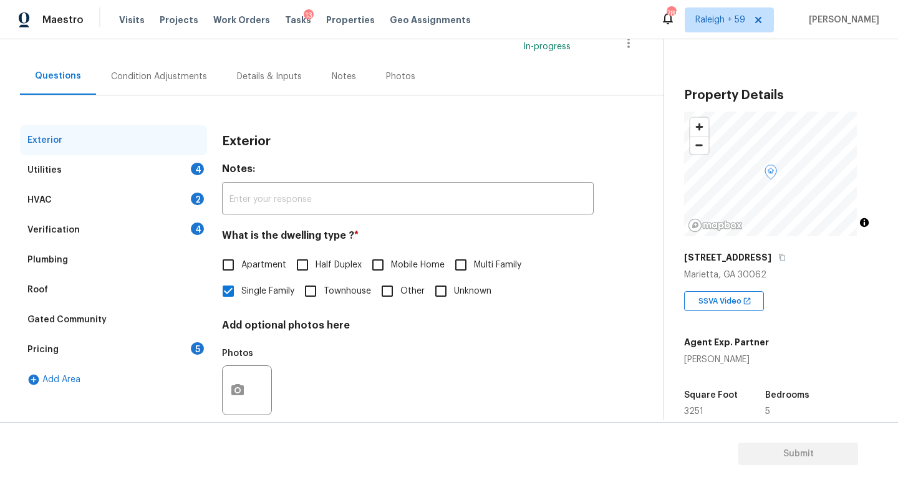
scroll to position [125, 0]
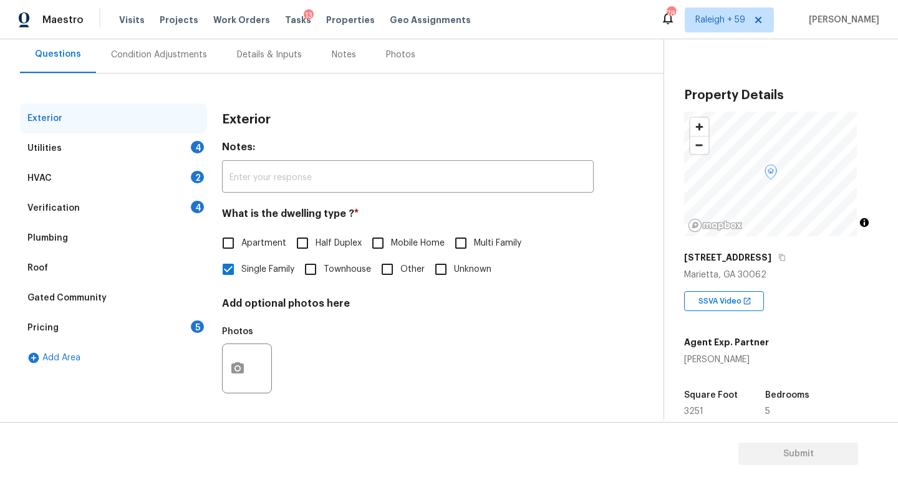
drag, startPoint x: 164, startPoint y: 146, endPoint x: 168, endPoint y: 152, distance: 7.3
click at [165, 147] on div "Utilities 4" at bounding box center [113, 148] width 187 height 30
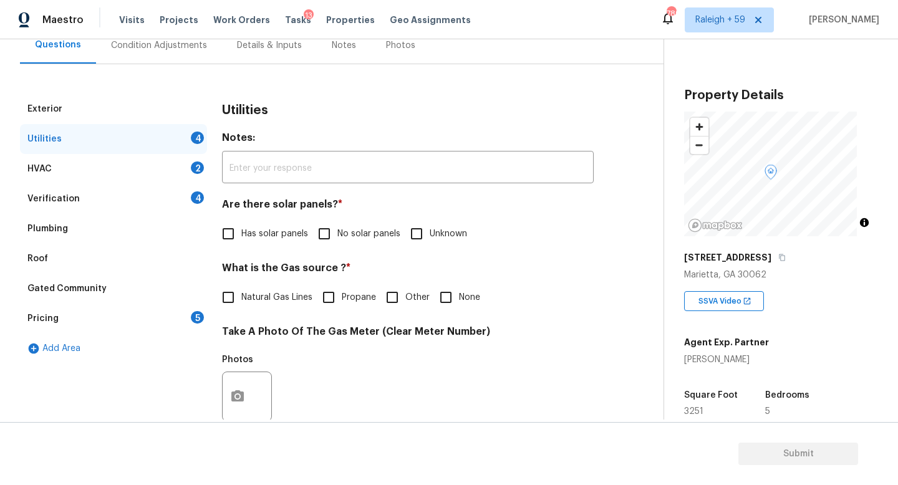
click at [180, 176] on div "HVAC 2" at bounding box center [113, 169] width 187 height 30
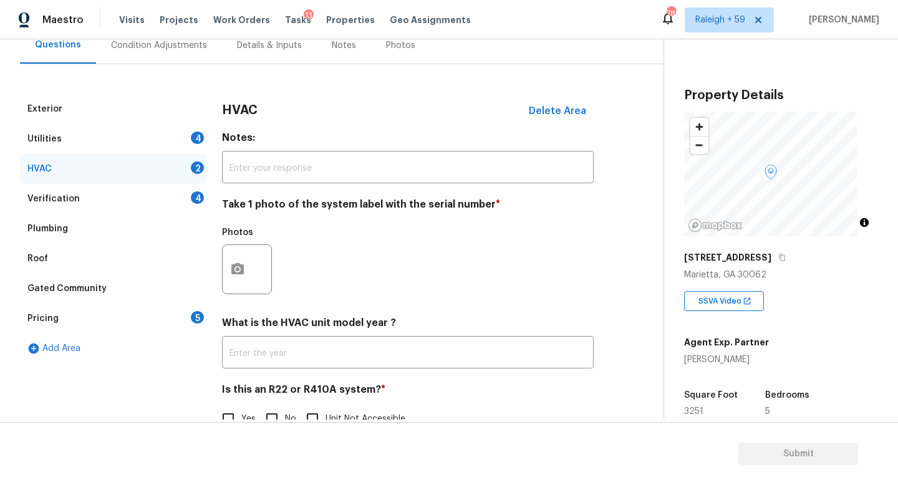
click at [184, 197] on div "Verification 4" at bounding box center [113, 199] width 187 height 30
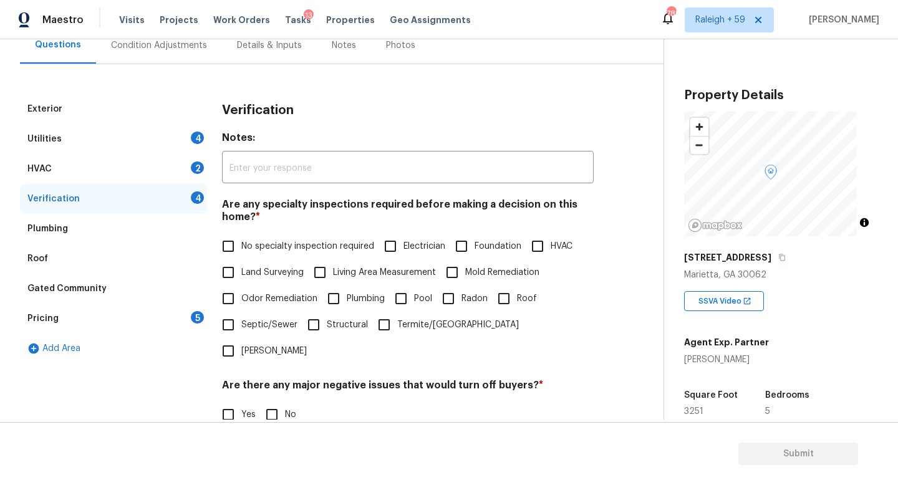
click at [192, 168] on div "2" at bounding box center [197, 168] width 13 height 12
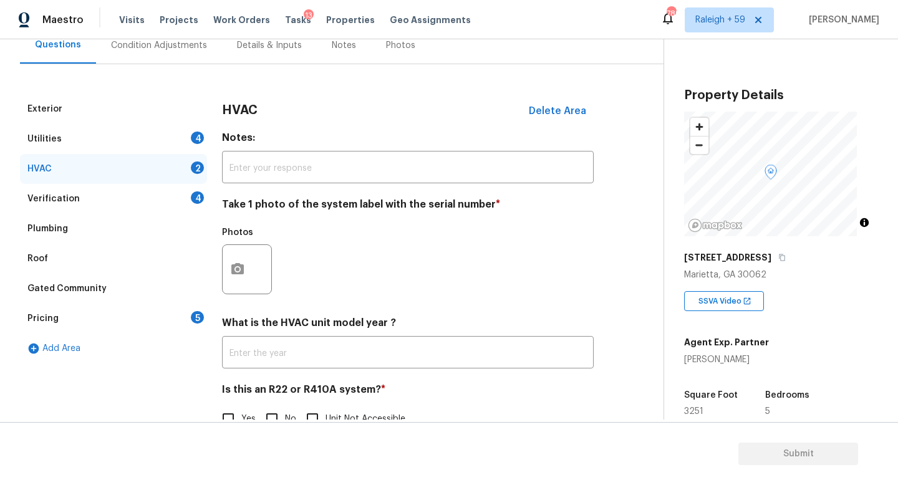
click at [197, 127] on div "Utilities 4" at bounding box center [113, 139] width 187 height 30
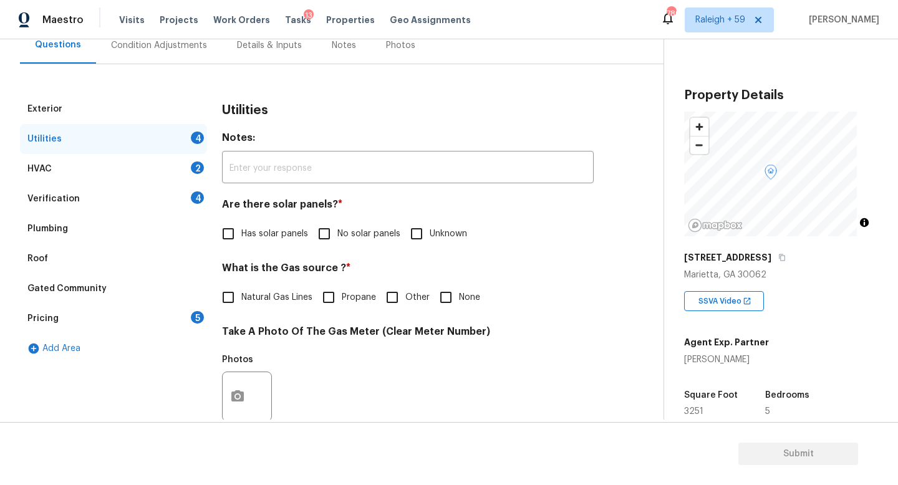
click at [190, 161] on div "HVAC 2" at bounding box center [113, 169] width 187 height 30
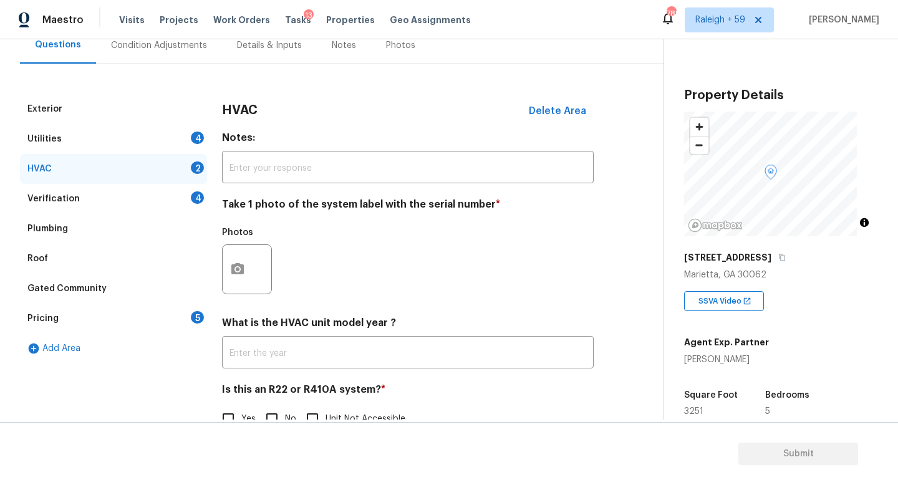
click at [187, 190] on div "Verification 4" at bounding box center [113, 199] width 187 height 30
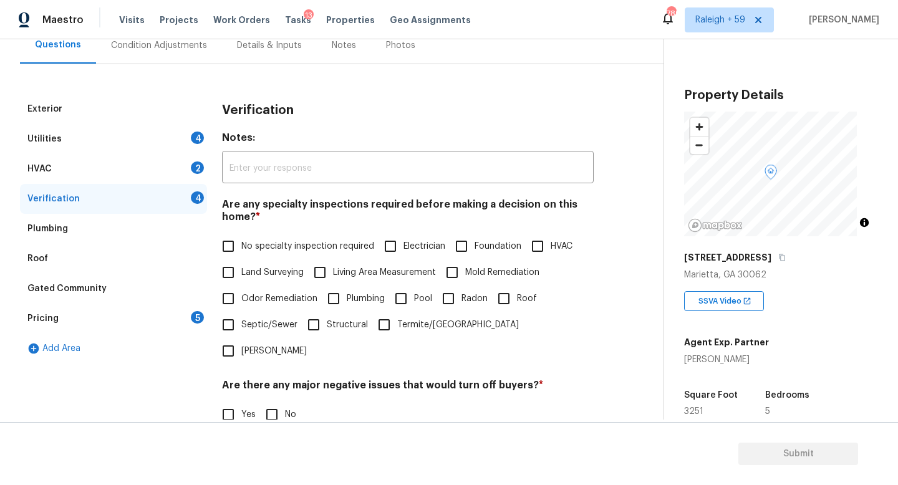
click at [193, 171] on div "2" at bounding box center [197, 168] width 13 height 12
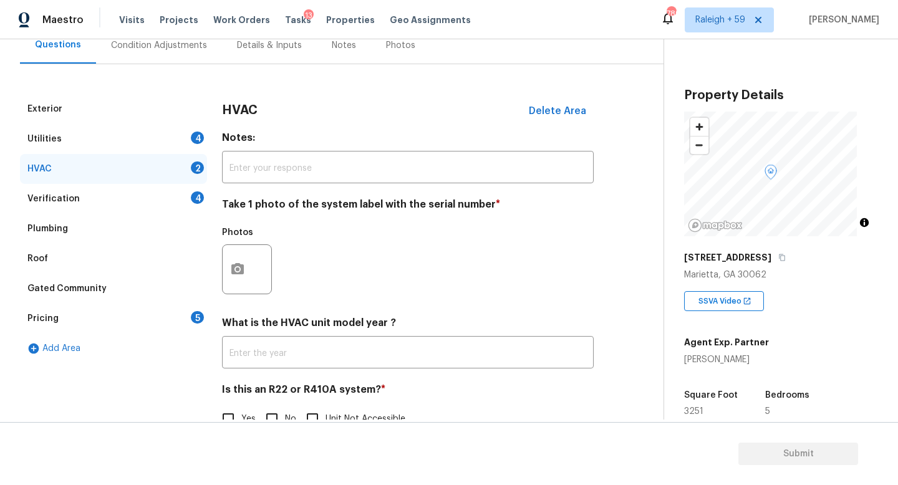
click at [194, 140] on div "4" at bounding box center [197, 138] width 13 height 12
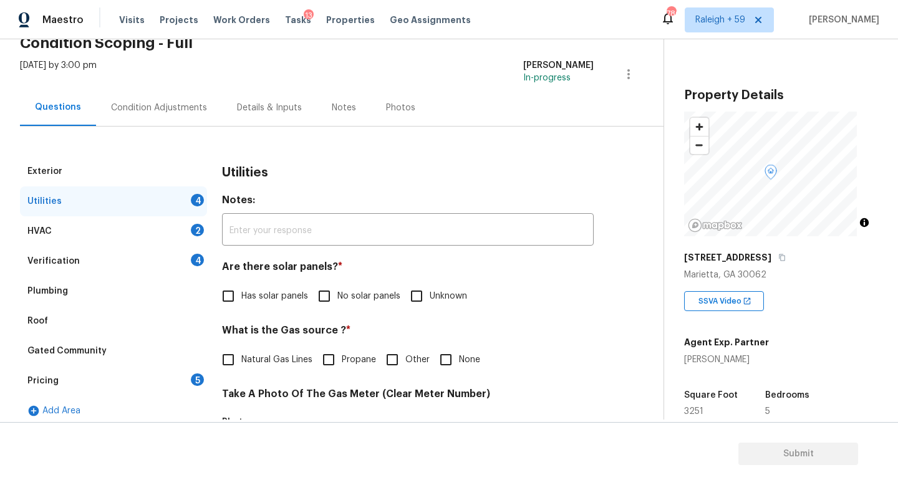
scroll to position [0, 0]
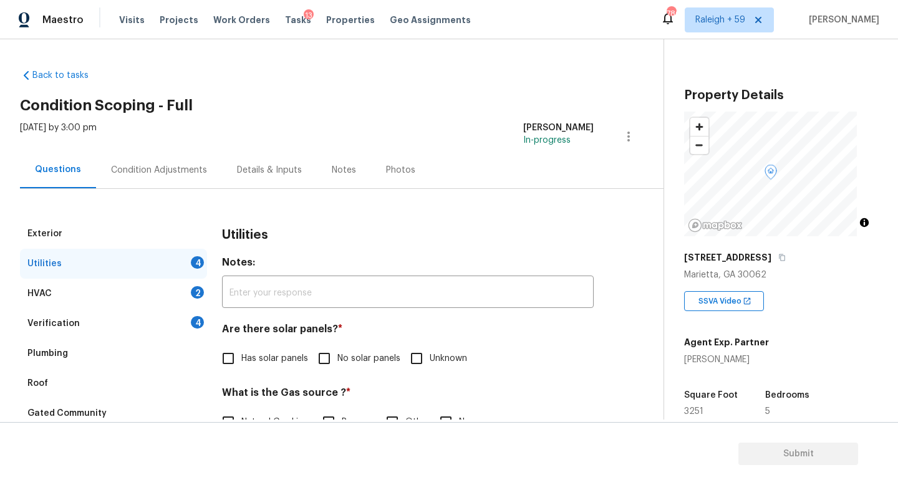
click at [262, 172] on div "Details & Inputs" at bounding box center [269, 170] width 65 height 12
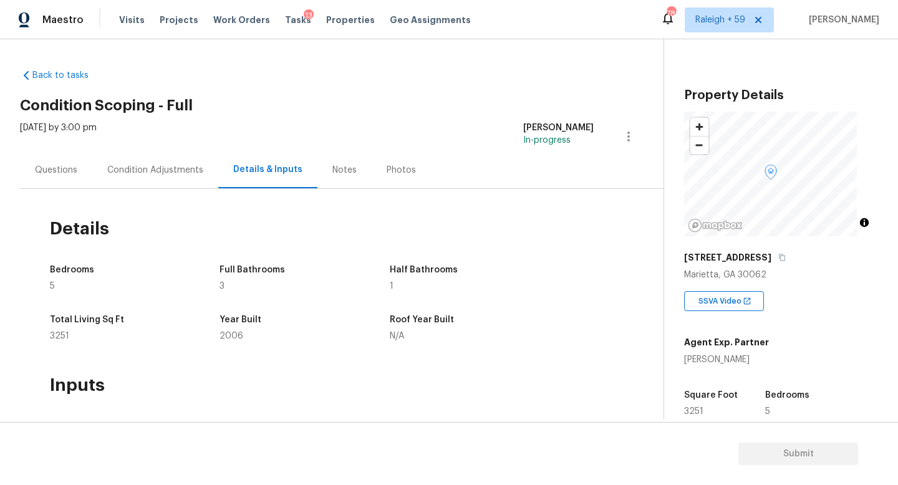
click at [134, 180] on div "Condition Adjustments" at bounding box center [155, 170] width 126 height 37
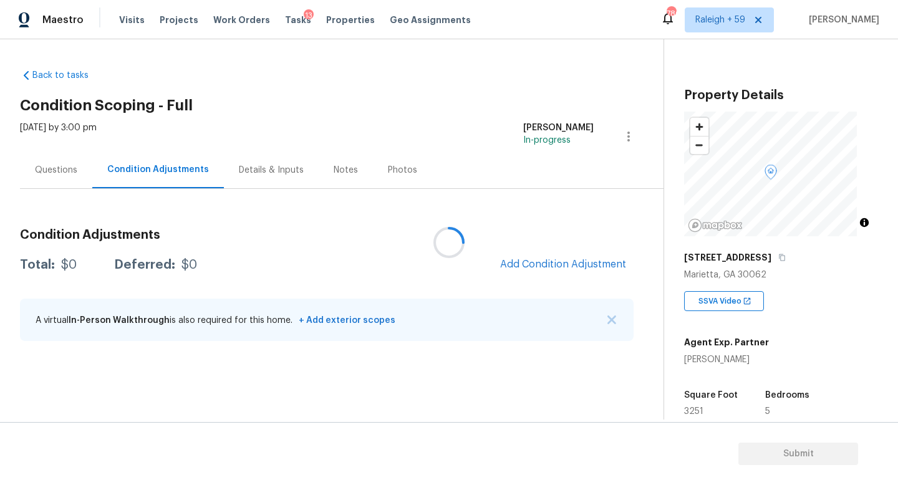
click at [34, 170] on div at bounding box center [449, 242] width 898 height 485
click at [71, 174] on div at bounding box center [449, 242] width 898 height 485
click at [69, 170] on div at bounding box center [449, 242] width 898 height 485
click at [56, 170] on div "Questions" at bounding box center [56, 170] width 42 height 12
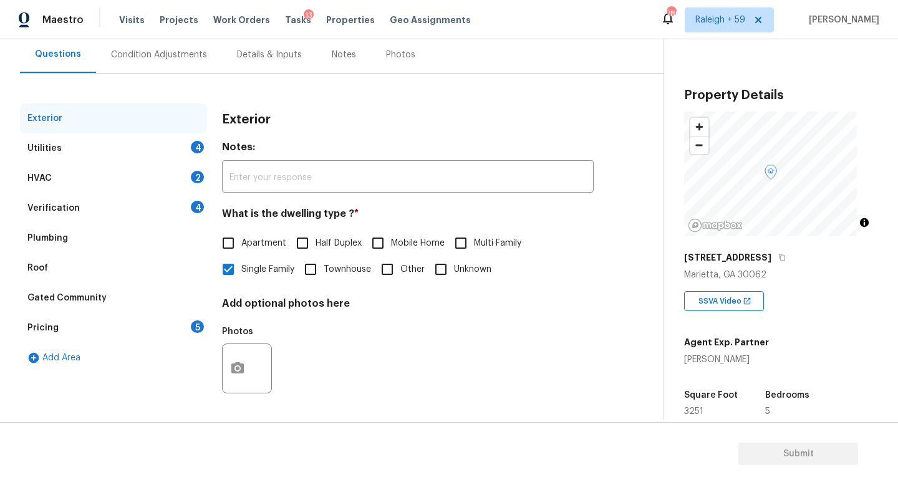
scroll to position [107, 0]
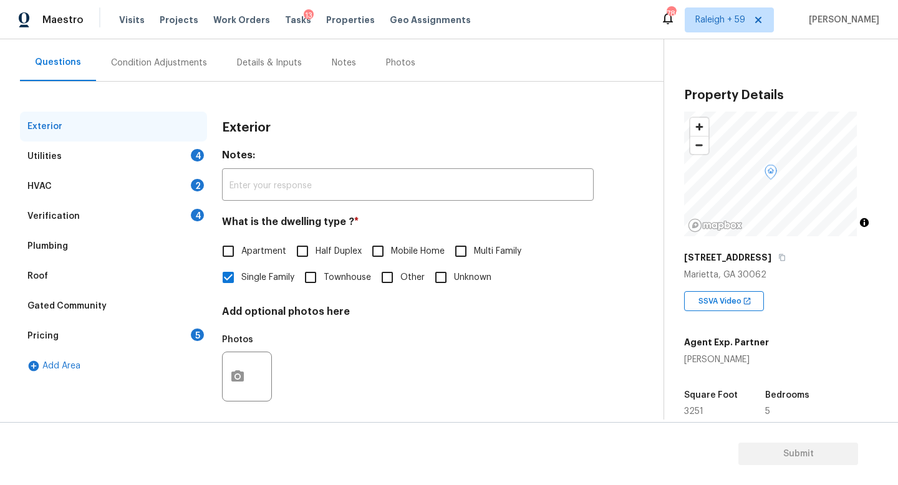
click at [283, 65] on div "Details & Inputs" at bounding box center [269, 63] width 65 height 12
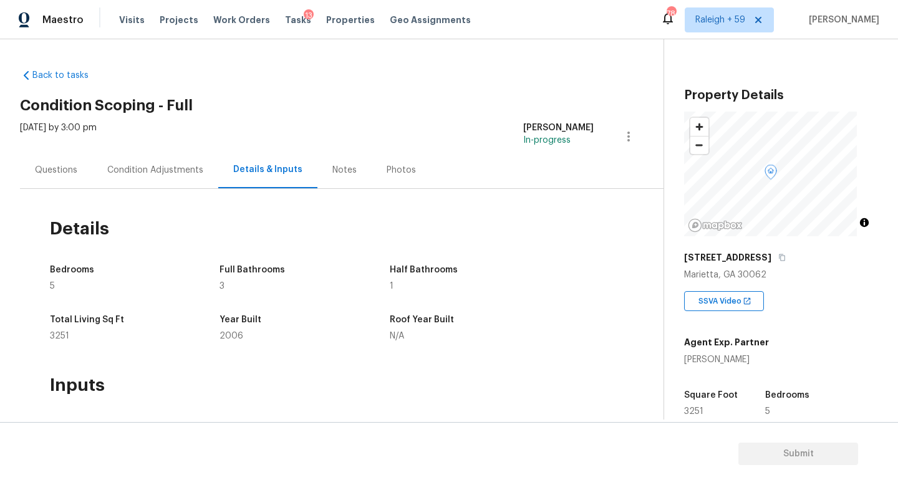
click at [64, 175] on div "Questions" at bounding box center [56, 170] width 42 height 12
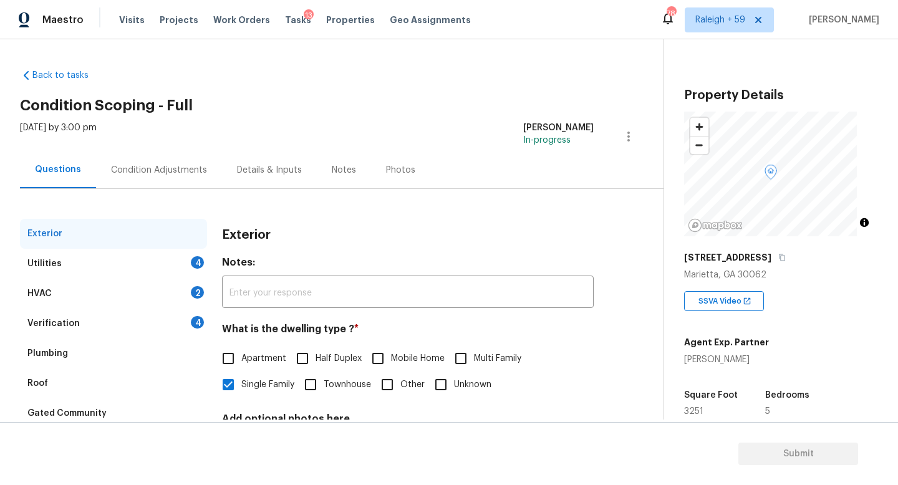
click at [166, 325] on div "Verification 4" at bounding box center [113, 324] width 187 height 30
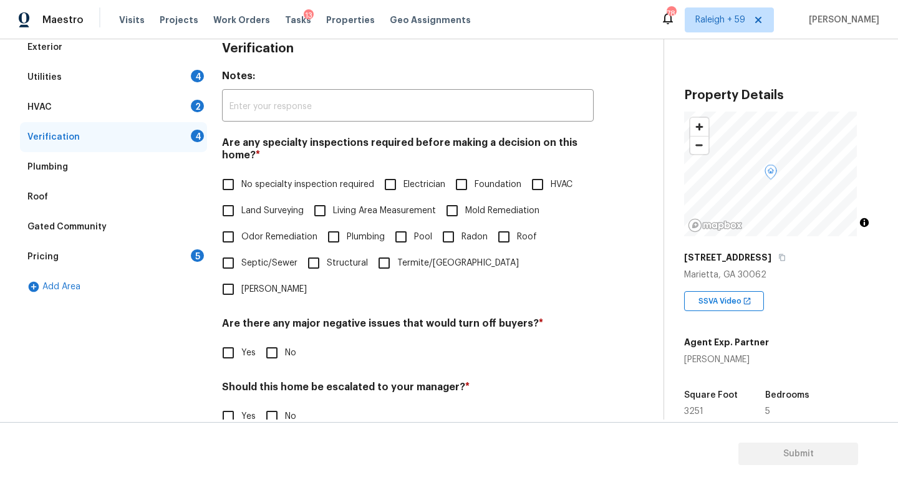
scroll to position [268, 0]
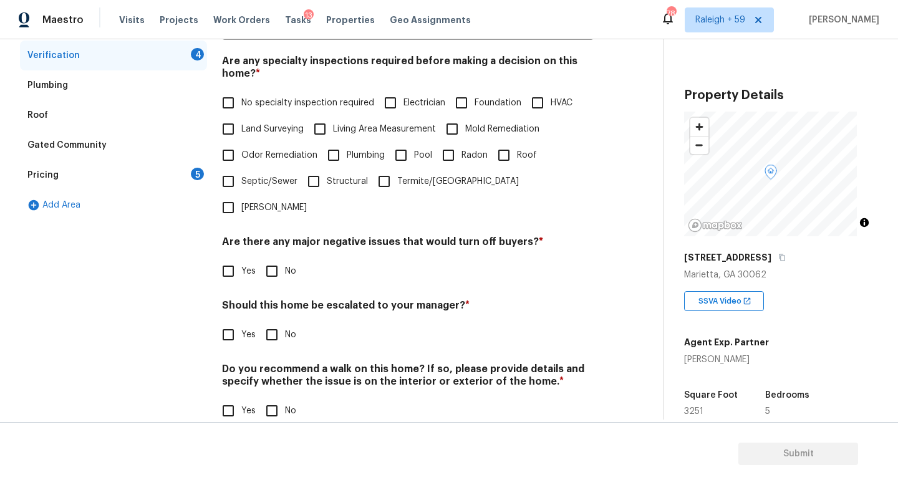
click at [274, 97] on span "No specialty inspection required" at bounding box center [307, 103] width 133 height 13
click at [241, 97] on input "No specialty inspection required" at bounding box center [228, 103] width 26 height 26
checkbox input "true"
click at [273, 276] on input "No" at bounding box center [272, 271] width 26 height 26
checkbox input "true"
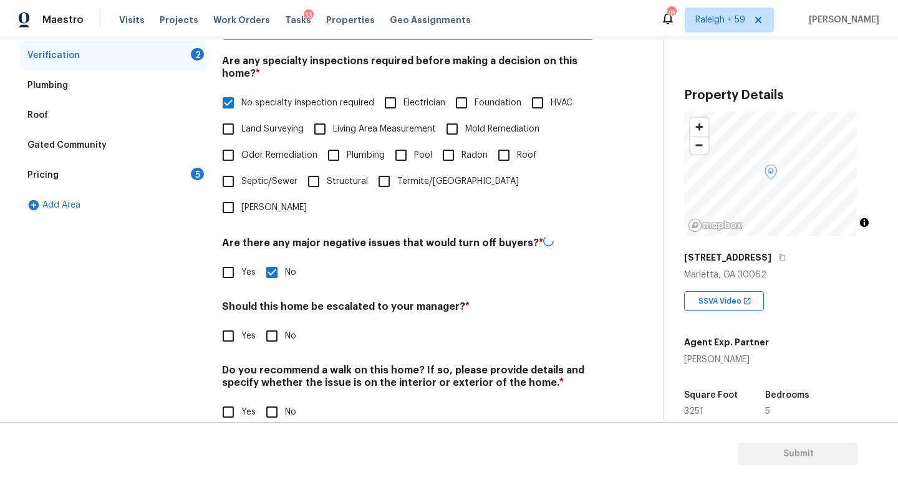
click at [278, 341] on input "No" at bounding box center [272, 336] width 26 height 26
checkbox input "true"
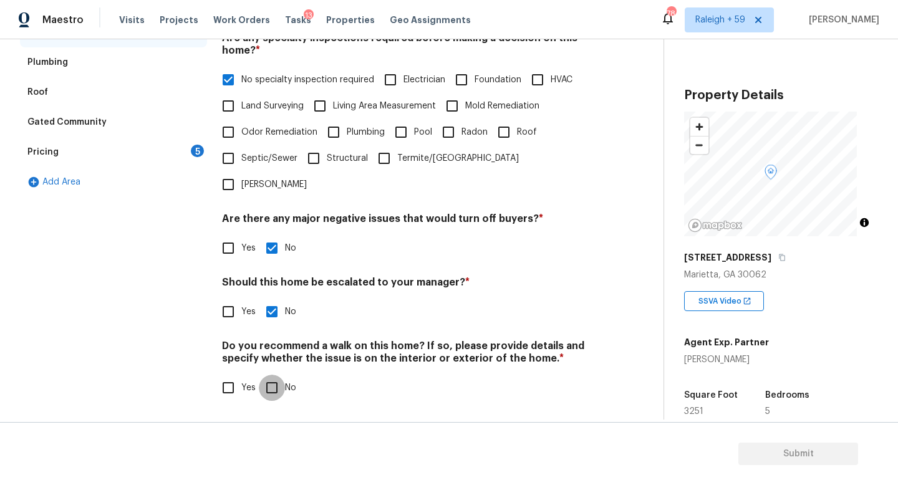
click at [274, 375] on input "No" at bounding box center [272, 388] width 26 height 26
checkbox input "true"
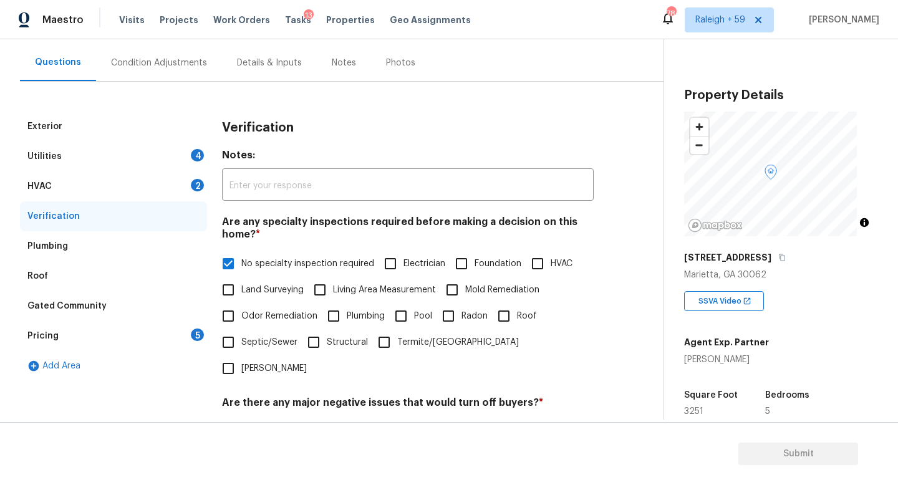
scroll to position [42, 0]
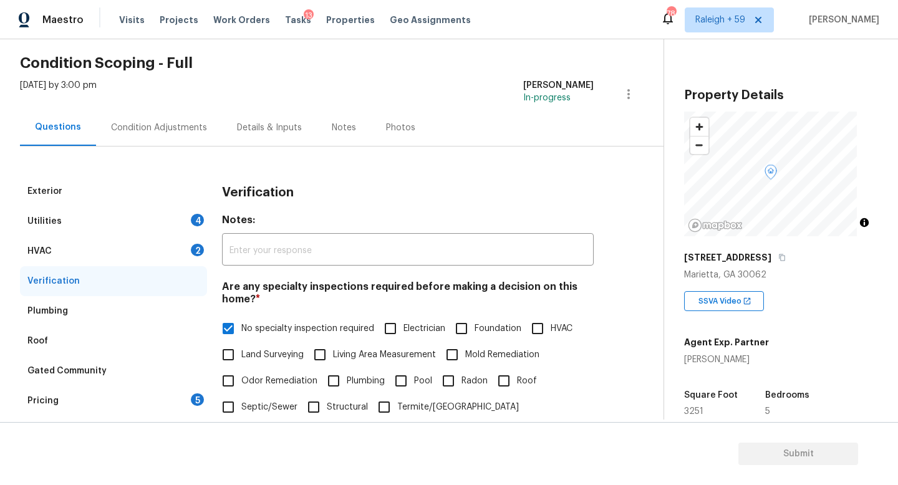
click at [147, 133] on div "Condition Adjustments" at bounding box center [159, 127] width 126 height 37
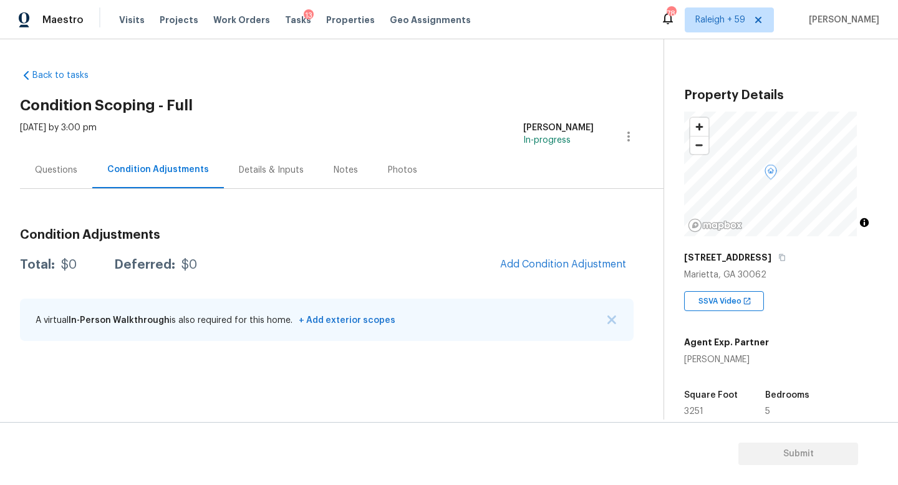
click at [56, 175] on div "Questions" at bounding box center [56, 170] width 42 height 12
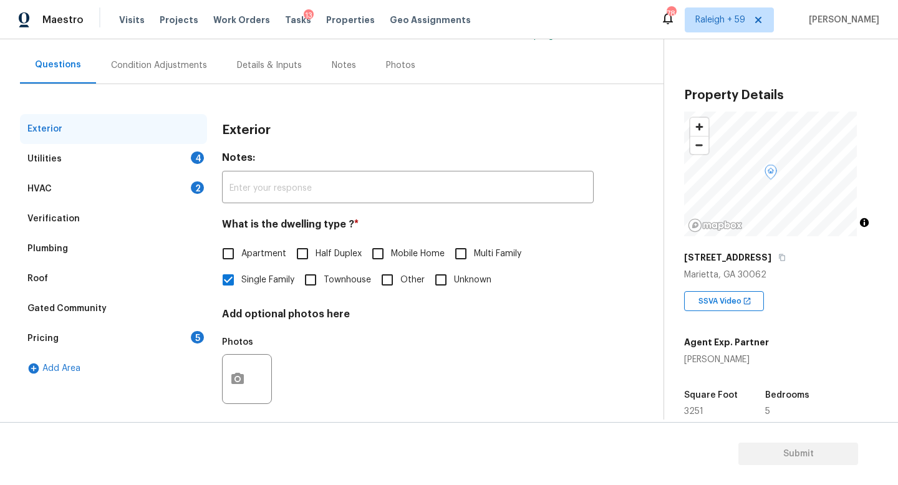
scroll to position [36, 0]
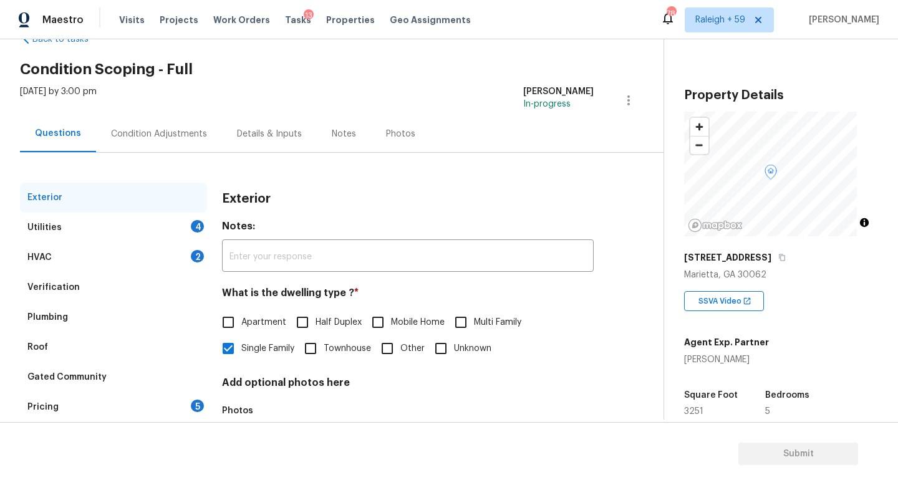
click at [193, 236] on div "Utilities 4" at bounding box center [113, 228] width 187 height 30
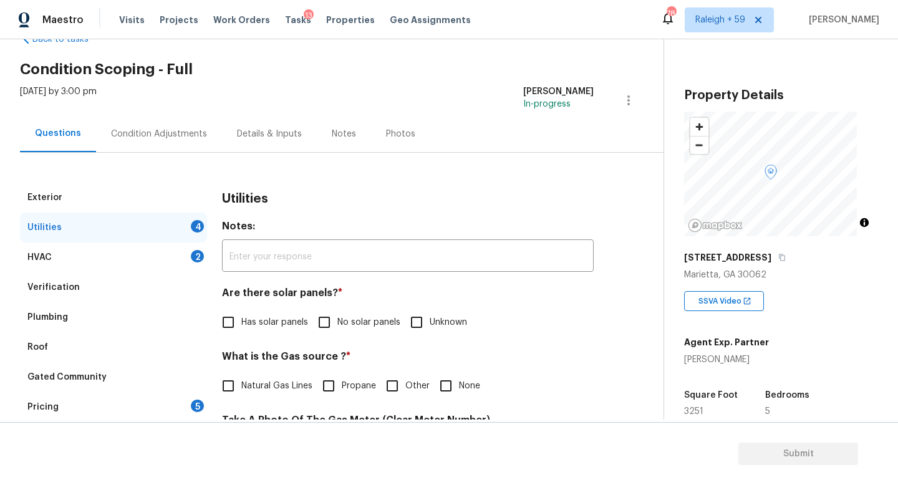
click at [294, 153] on div "Exterior Utilities 4 HVAC 2 Verification Plumbing Roof Gated Community Pricing …" at bounding box center [327, 493] width 614 height 680
click at [274, 140] on div "Details & Inputs" at bounding box center [269, 133] width 95 height 37
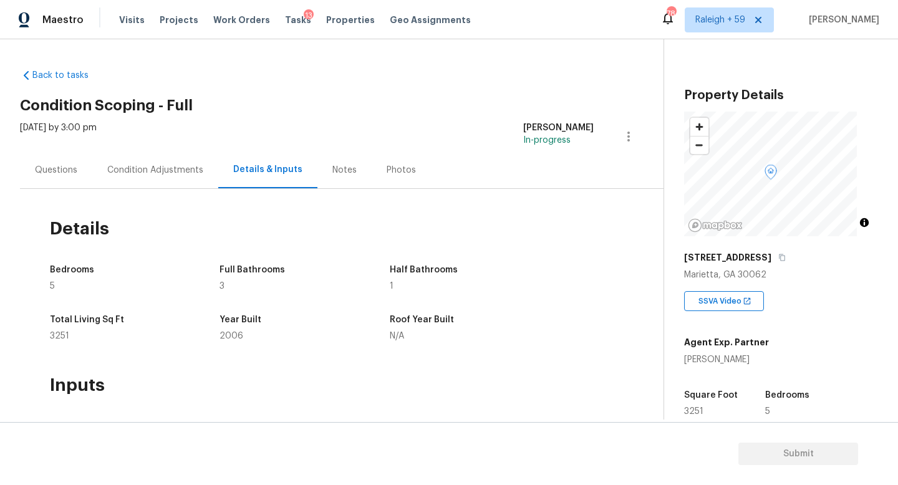
click at [40, 158] on div "Questions" at bounding box center [56, 170] width 72 height 37
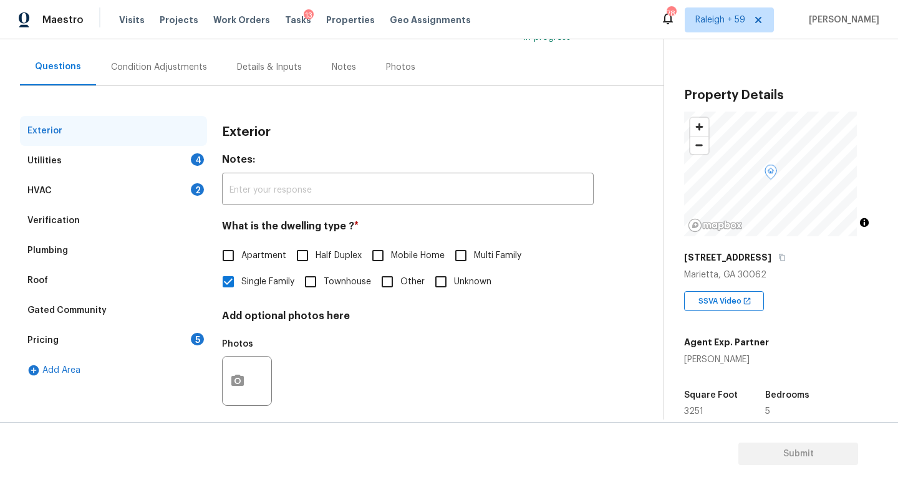
scroll to position [125, 0]
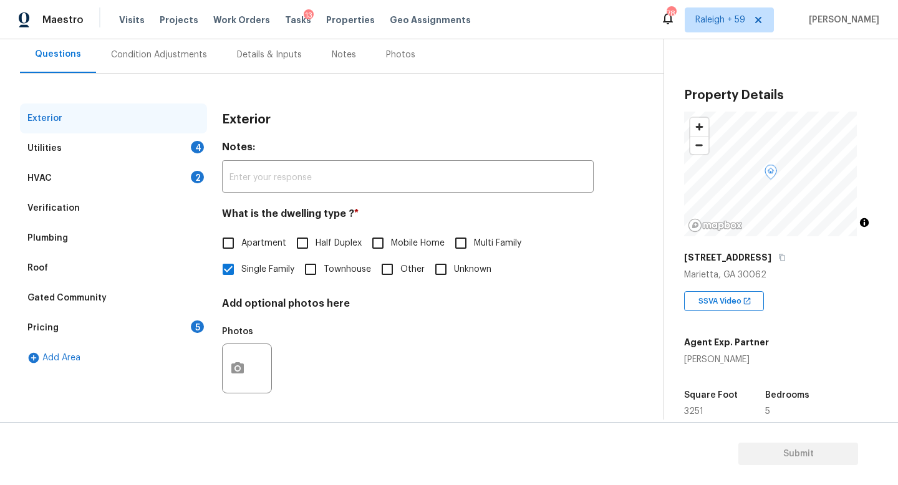
click at [132, 313] on div "Pricing 5" at bounding box center [113, 328] width 187 height 30
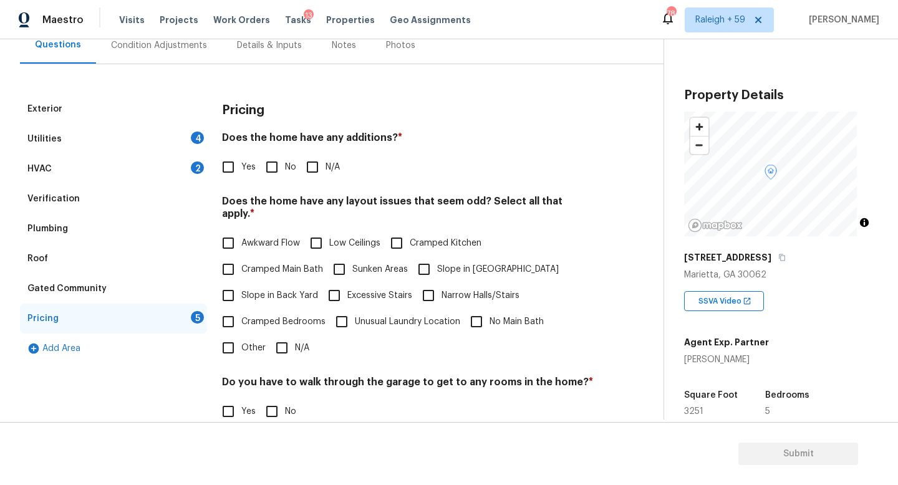
click at [282, 156] on input "No" at bounding box center [272, 167] width 26 height 26
checkbox input "true"
click at [275, 350] on input "N/A" at bounding box center [282, 348] width 26 height 26
checkbox input "true"
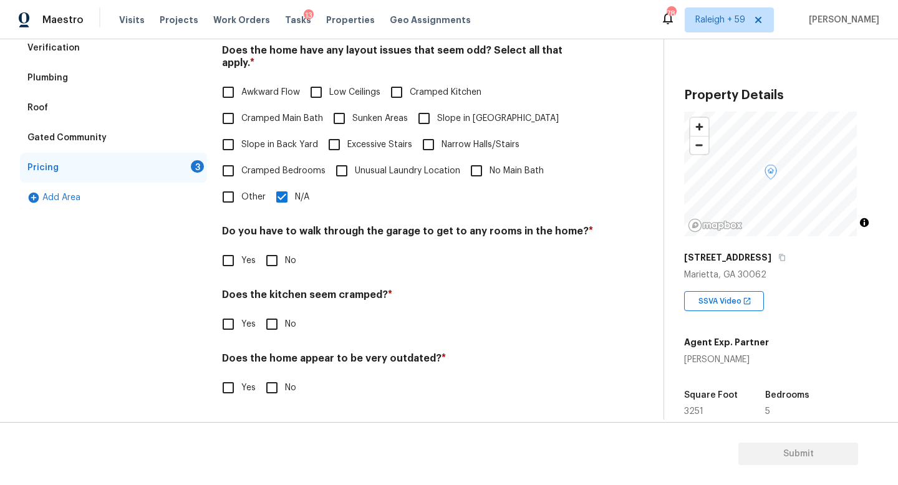
click at [286, 254] on span "No" at bounding box center [290, 260] width 11 height 13
click at [285, 249] on input "No" at bounding box center [272, 261] width 26 height 26
checkbox input "true"
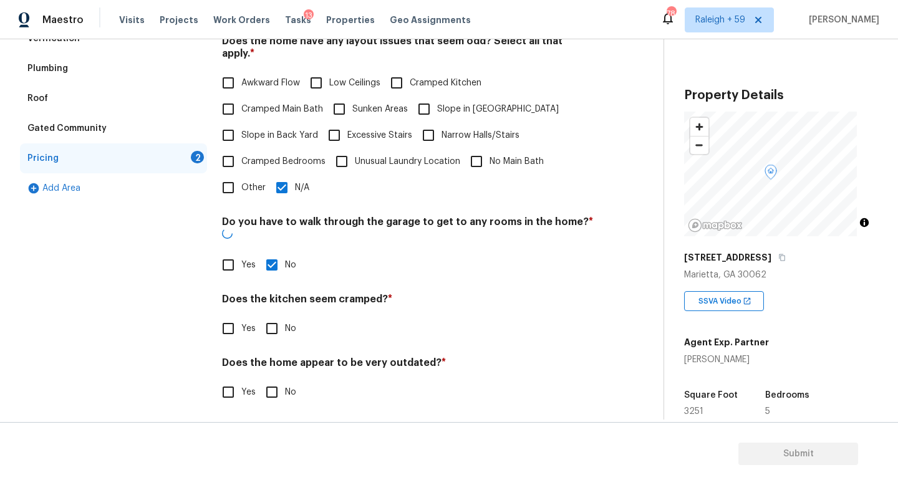
click at [286, 310] on h4 "Does the kitchen seem cramped? *" at bounding box center [408, 301] width 372 height 17
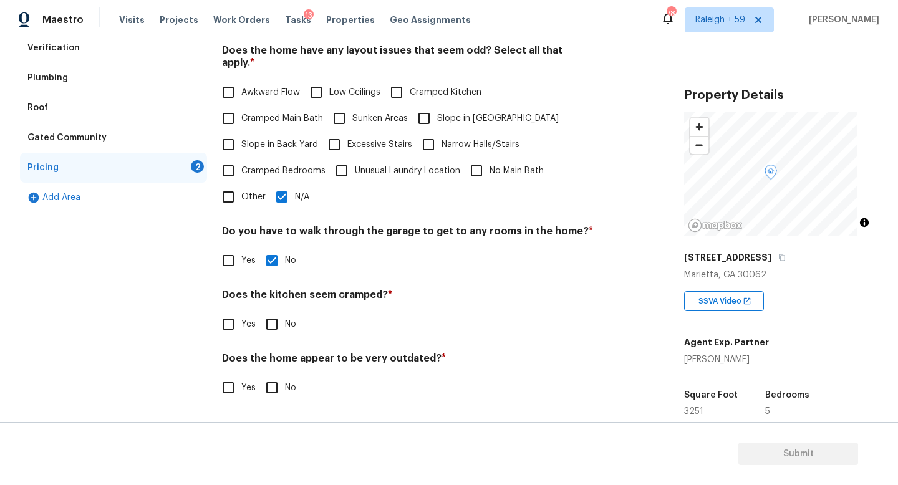
click at [285, 327] on label "No" at bounding box center [277, 324] width 37 height 26
click at [285, 327] on input "No" at bounding box center [272, 324] width 26 height 26
checkbox input "true"
click at [269, 386] on input "No" at bounding box center [272, 388] width 26 height 26
checkbox input "true"
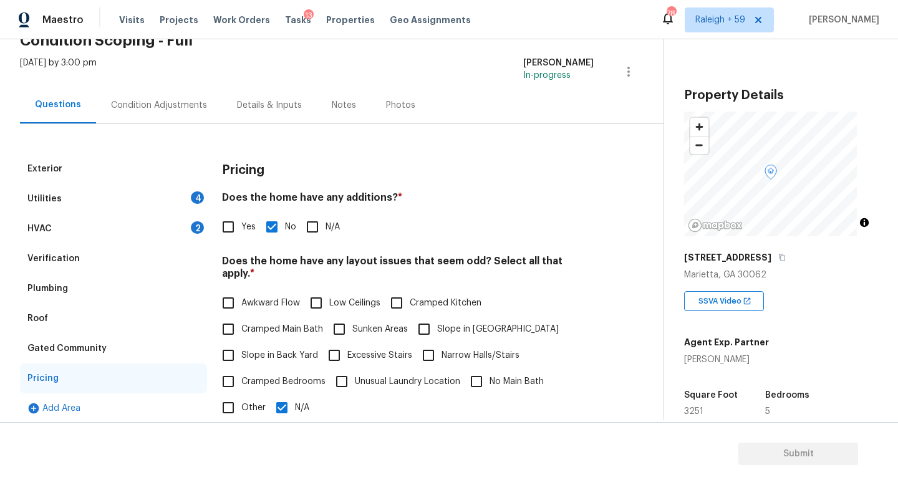
scroll to position [0, 0]
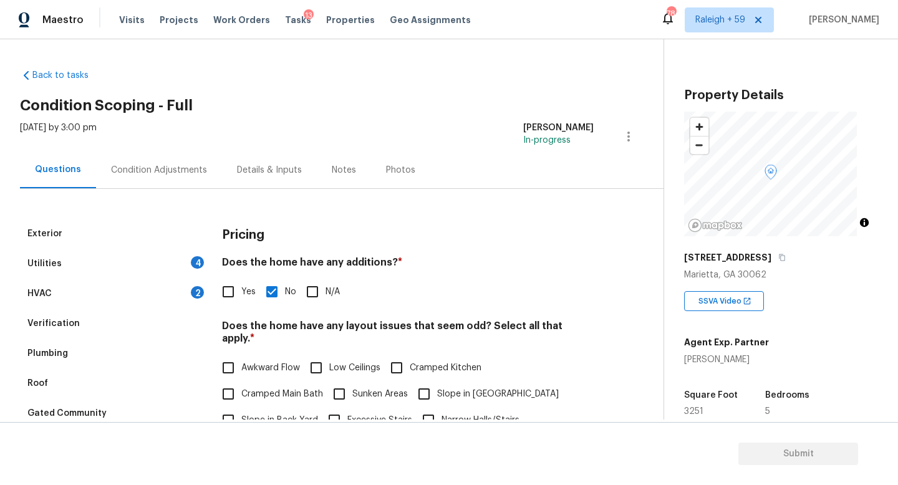
click at [165, 175] on div "Condition Adjustments" at bounding box center [159, 170] width 96 height 12
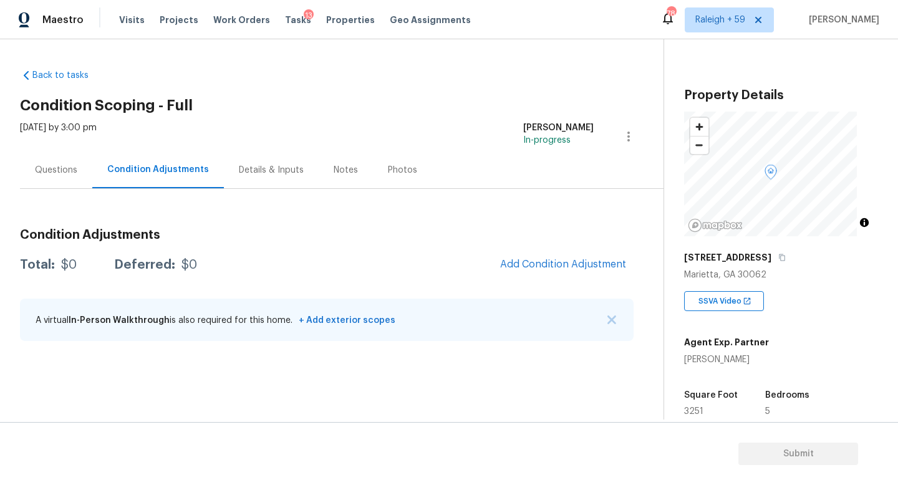
click at [44, 181] on div "Questions" at bounding box center [56, 170] width 72 height 37
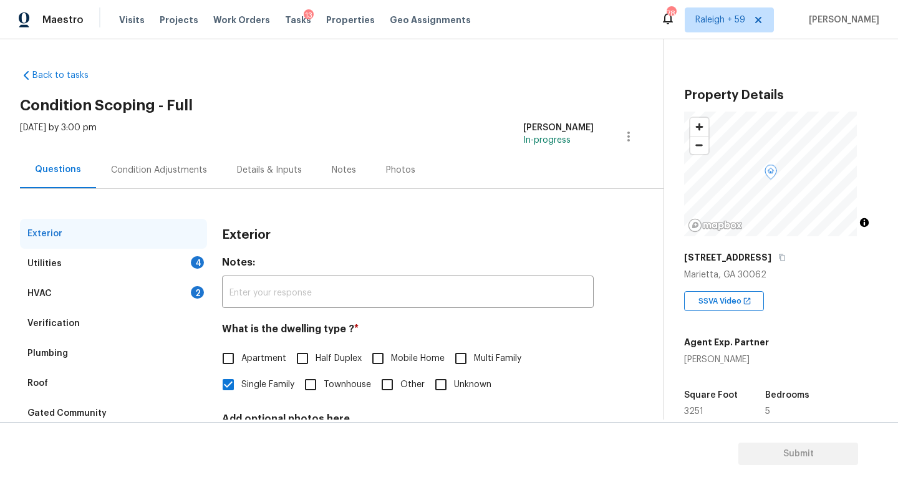
click at [148, 174] on div "Condition Adjustments" at bounding box center [159, 170] width 96 height 12
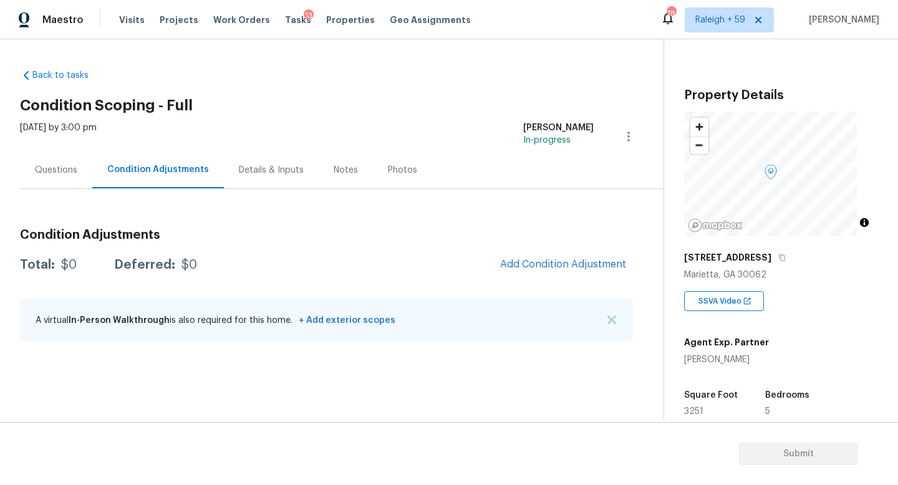
click at [20, 170] on div "Questions" at bounding box center [56, 170] width 72 height 37
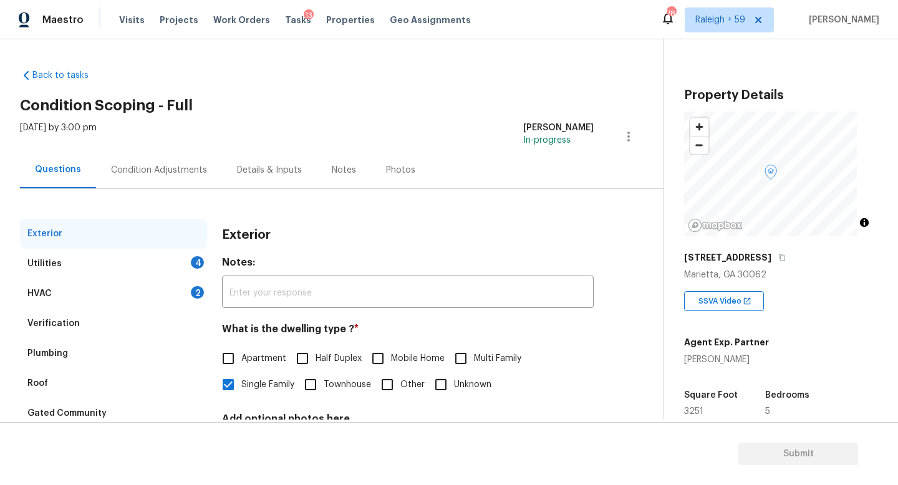
click at [184, 268] on div "Utilities 4" at bounding box center [113, 264] width 187 height 30
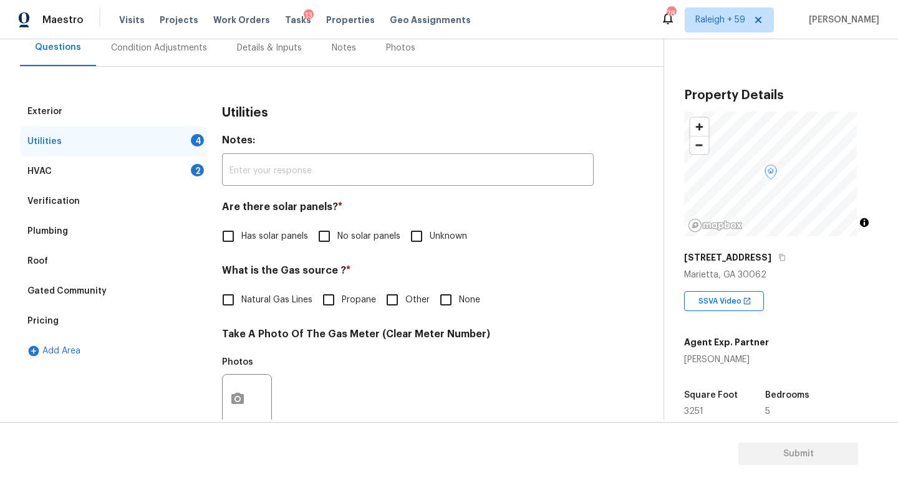
click at [363, 231] on span "No solar panels" at bounding box center [368, 236] width 63 height 13
click at [337, 231] on input "No solar panels" at bounding box center [324, 236] width 26 height 26
checkbox input "true"
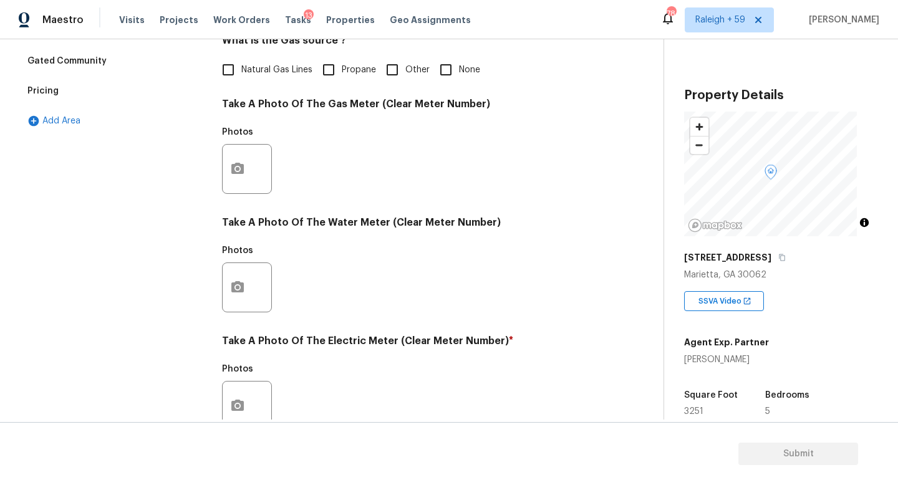
scroll to position [288, 0]
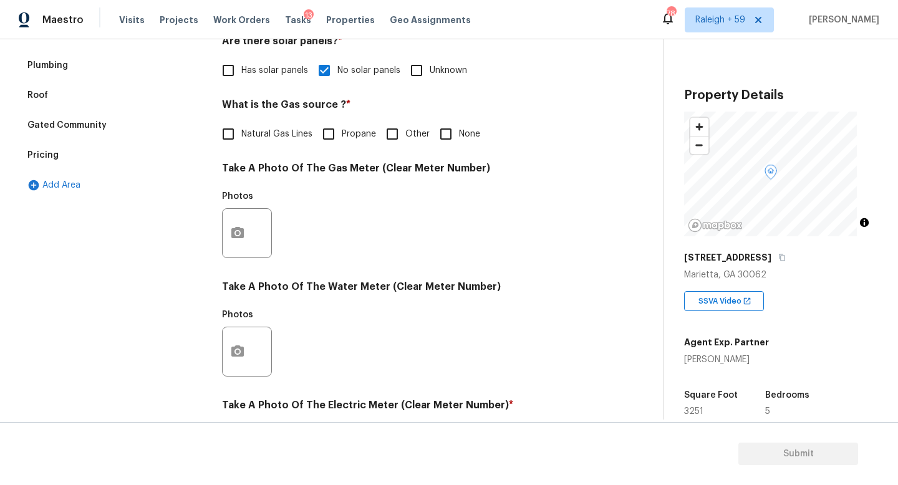
click at [470, 134] on span "None" at bounding box center [469, 134] width 21 height 13
click at [459, 134] on input "None" at bounding box center [446, 134] width 26 height 26
checkbox input "true"
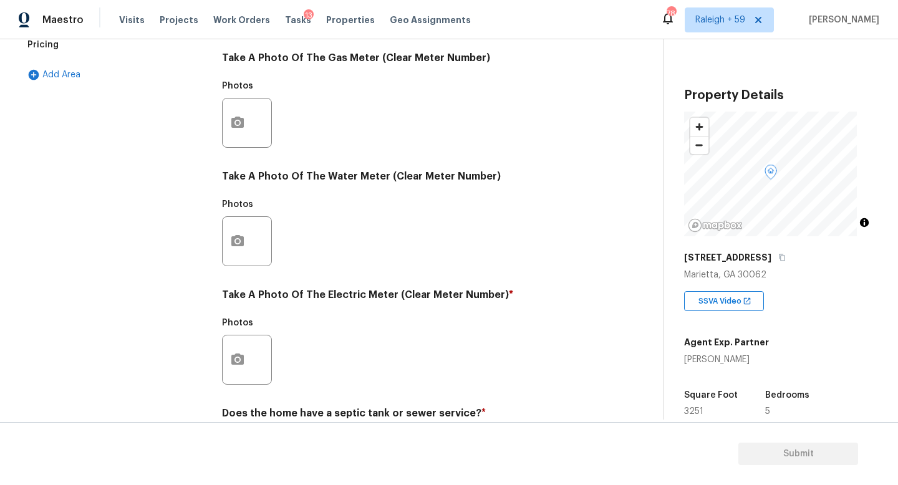
scroll to position [463, 0]
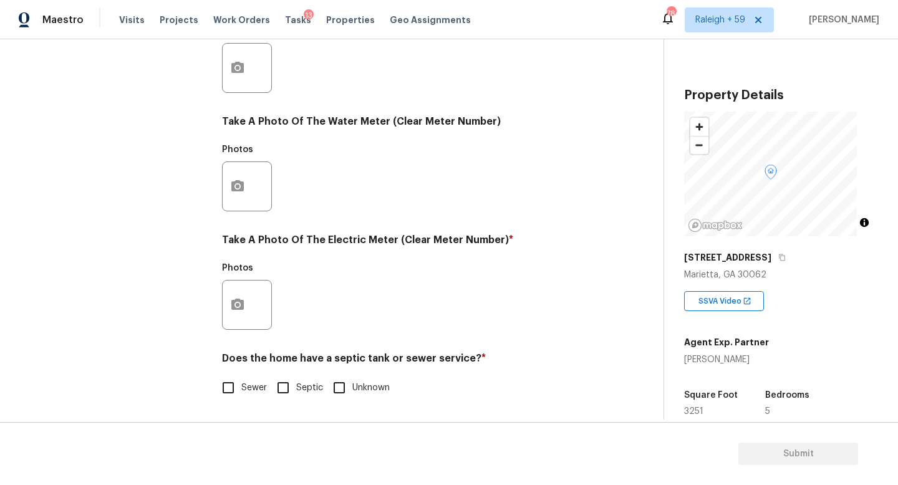
click at [258, 303] on div at bounding box center [247, 305] width 50 height 50
click at [233, 299] on icon "button" at bounding box center [237, 304] width 12 height 11
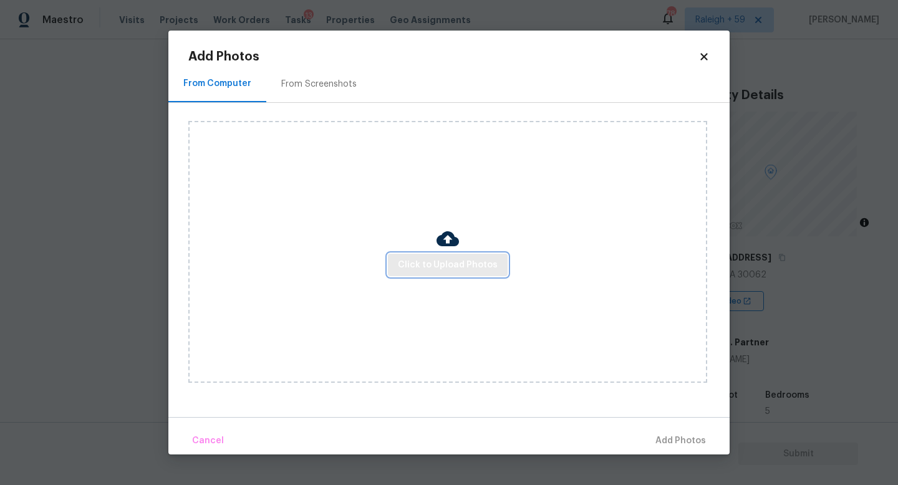
click at [466, 269] on span "Click to Upload Photos" at bounding box center [448, 266] width 100 height 16
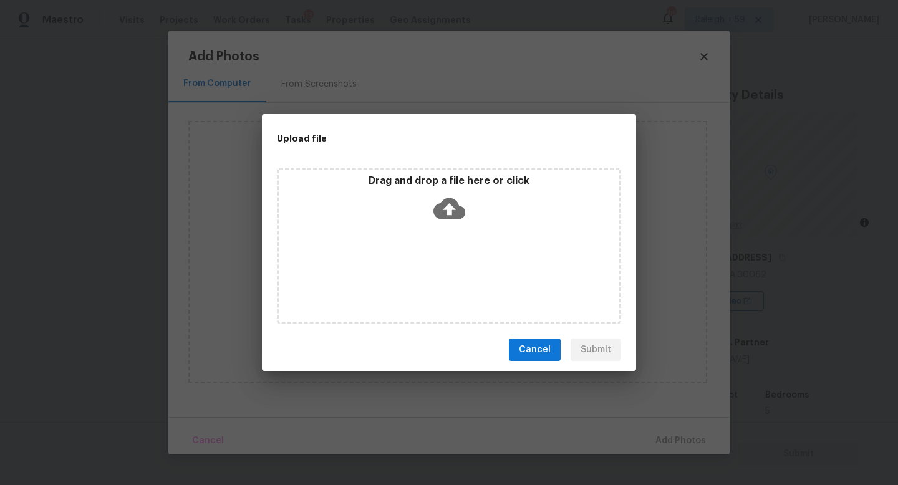
click at [466, 269] on div "Drag and drop a file here or click" at bounding box center [449, 246] width 344 height 156
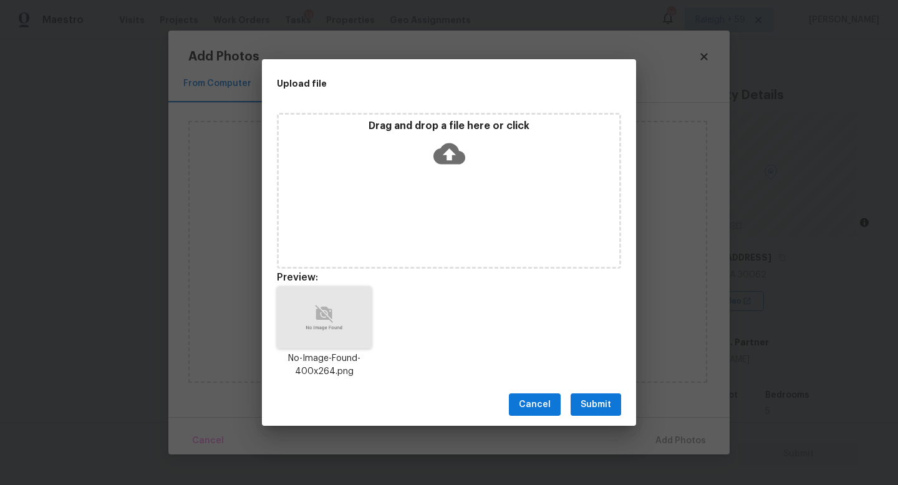
click at [592, 408] on span "Submit" at bounding box center [596, 405] width 31 height 16
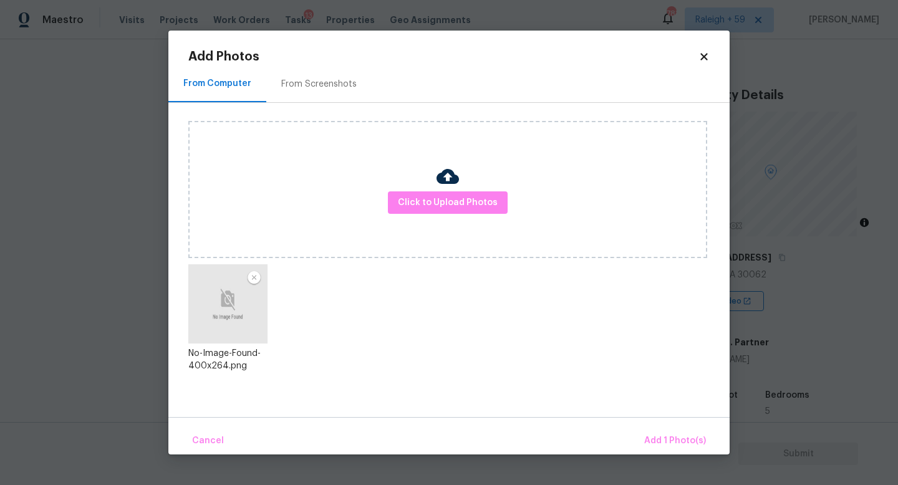
click at [656, 426] on div "Cancel Add 1 Photo(s)" at bounding box center [448, 435] width 561 height 37
click at [655, 435] on span "Add 1 Photo(s)" at bounding box center [675, 441] width 62 height 16
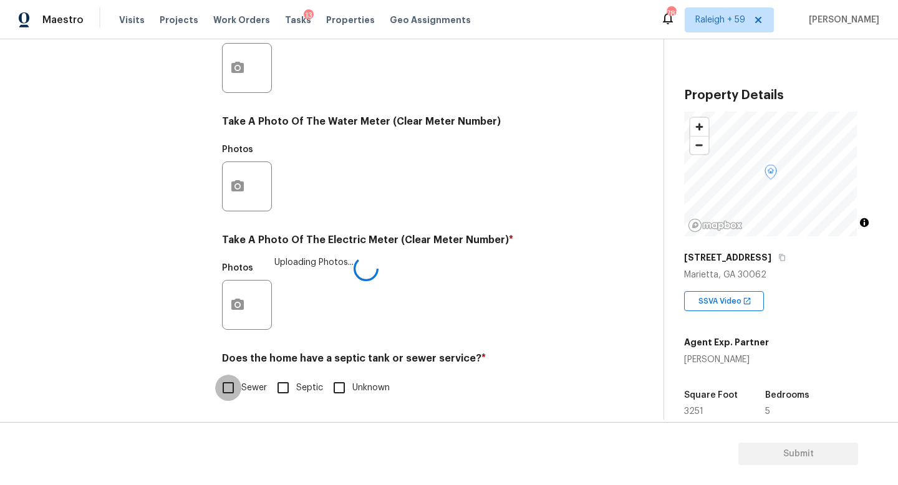
click at [230, 379] on input "Sewer" at bounding box center [228, 388] width 26 height 26
checkbox input "true"
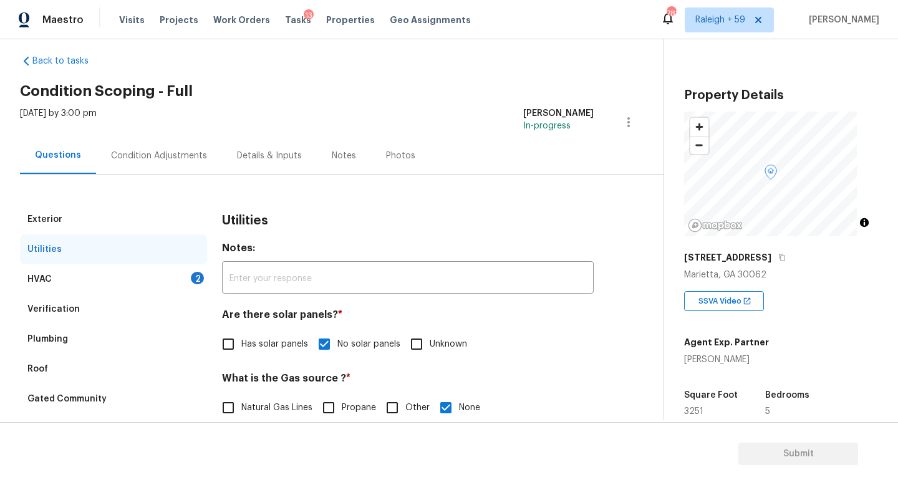
scroll to position [0, 0]
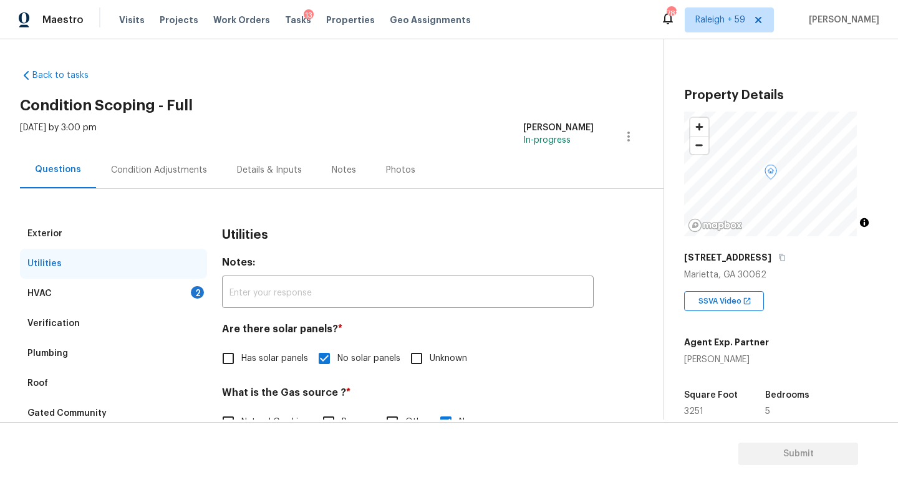
click at [192, 181] on div "Condition Adjustments" at bounding box center [159, 170] width 126 height 37
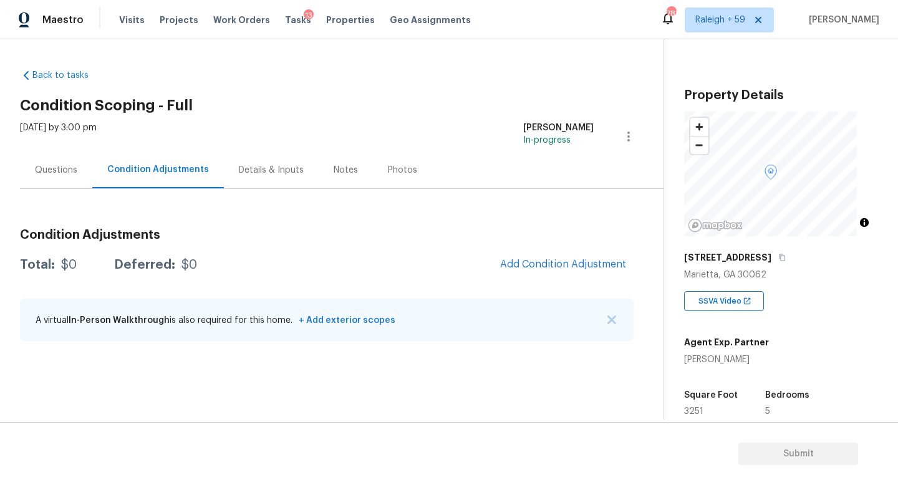
click at [255, 133] on div "Tue, Aug 19 2025 by 3:00 pm Roopesh Jaikanth In-progress" at bounding box center [342, 137] width 644 height 30
click at [266, 162] on div "Details & Inputs" at bounding box center [271, 170] width 95 height 37
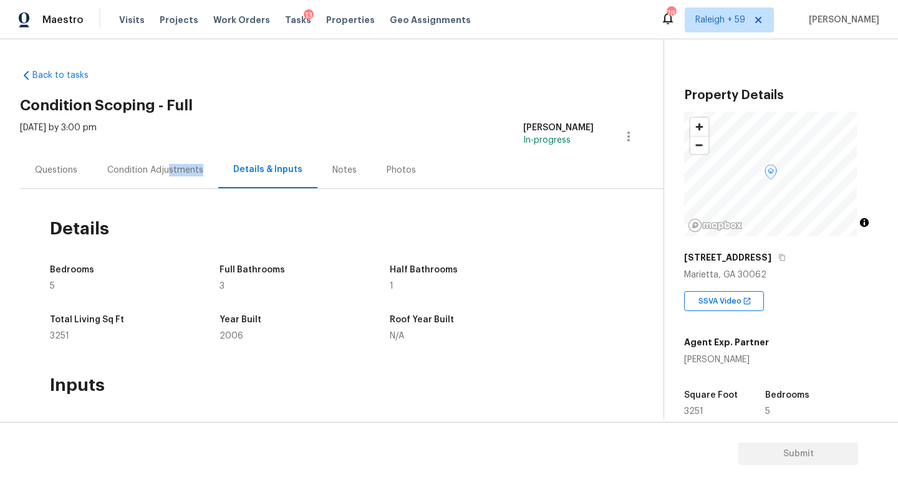
click at [167, 176] on div "Condition Adjustments" at bounding box center [155, 170] width 126 height 37
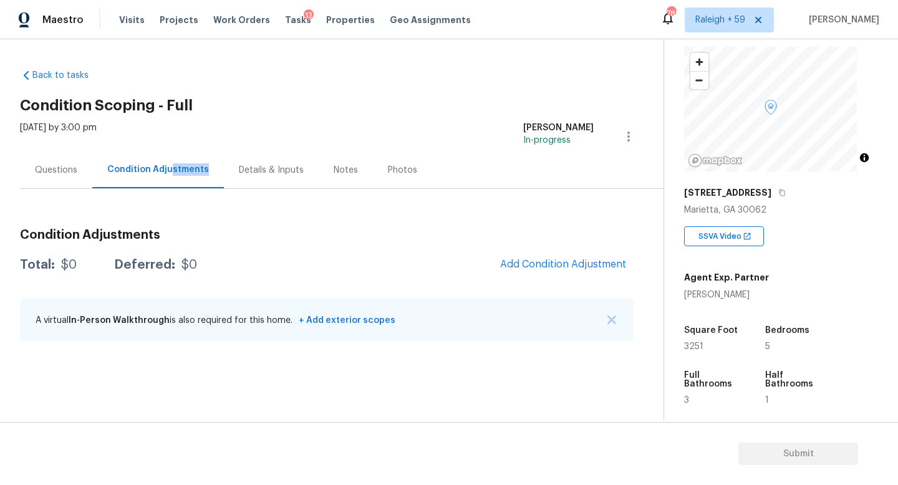
scroll to position [230, 0]
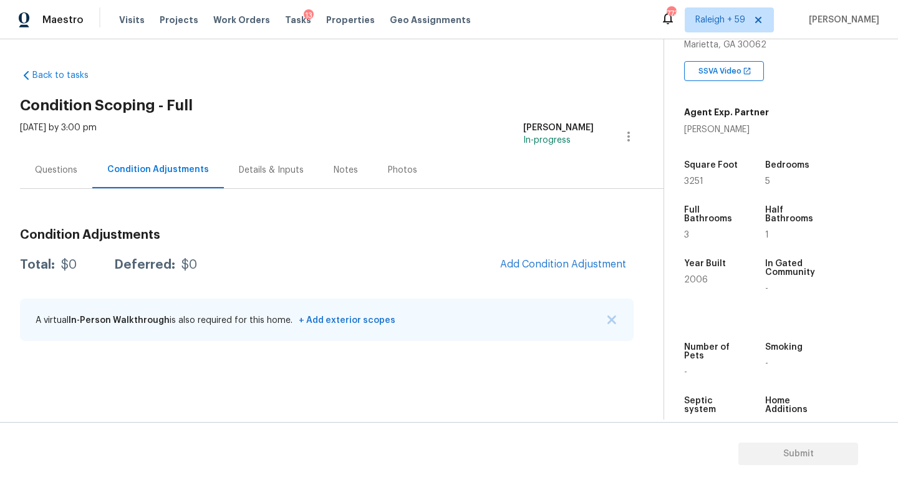
click at [64, 172] on div "Questions" at bounding box center [56, 170] width 42 height 12
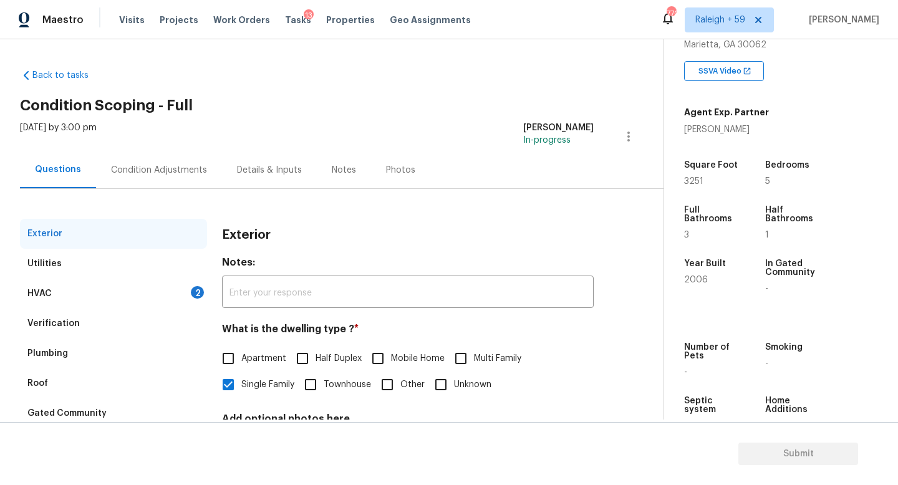
drag, startPoint x: 160, startPoint y: 298, endPoint x: 181, endPoint y: 304, distance: 21.9
click at [160, 298] on div "HVAC 2" at bounding box center [113, 294] width 187 height 30
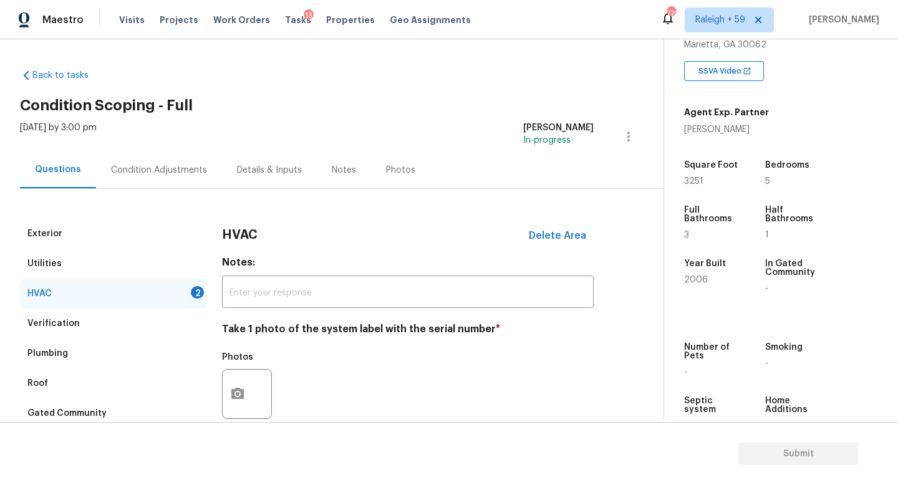
scroll to position [166, 0]
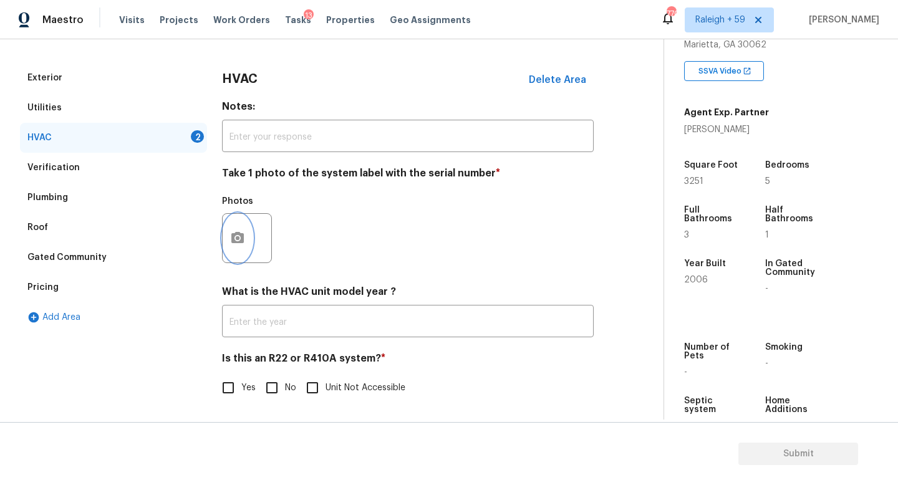
click at [241, 232] on icon "button" at bounding box center [237, 237] width 12 height 11
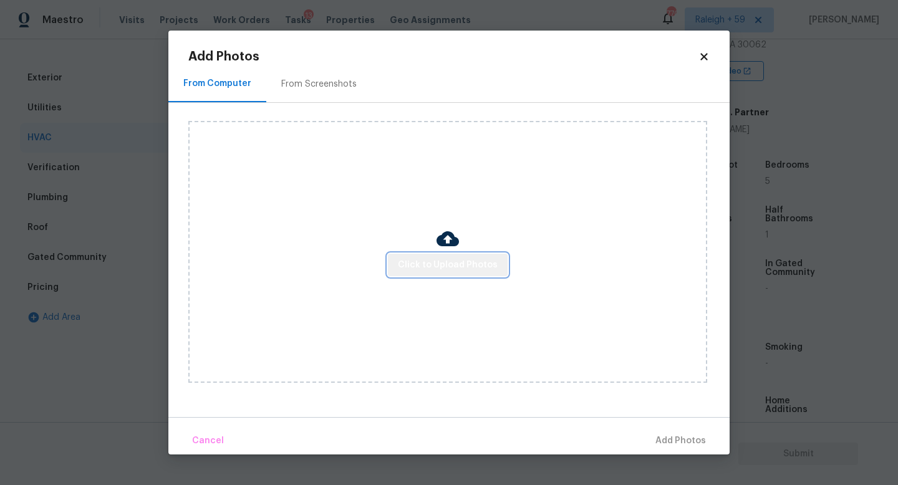
click at [490, 256] on button "Click to Upload Photos" at bounding box center [448, 265] width 120 height 23
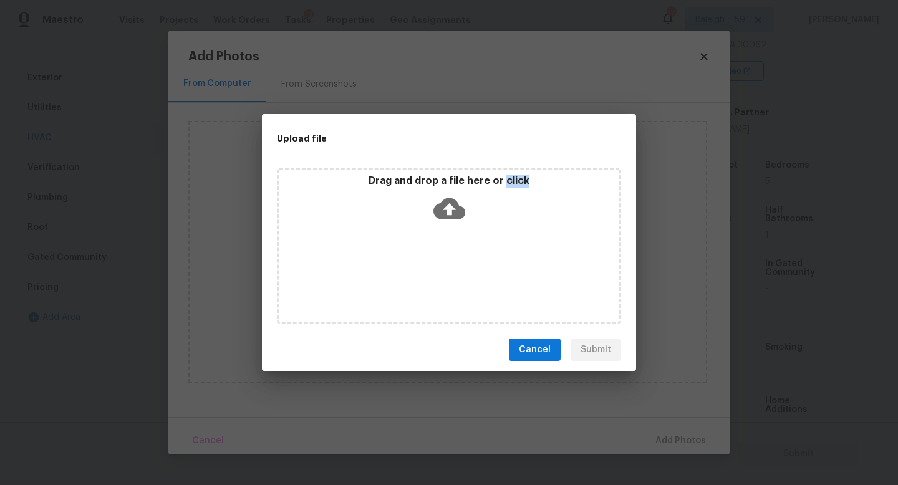
click at [490, 256] on div "Drag and drop a file here or click" at bounding box center [449, 246] width 344 height 156
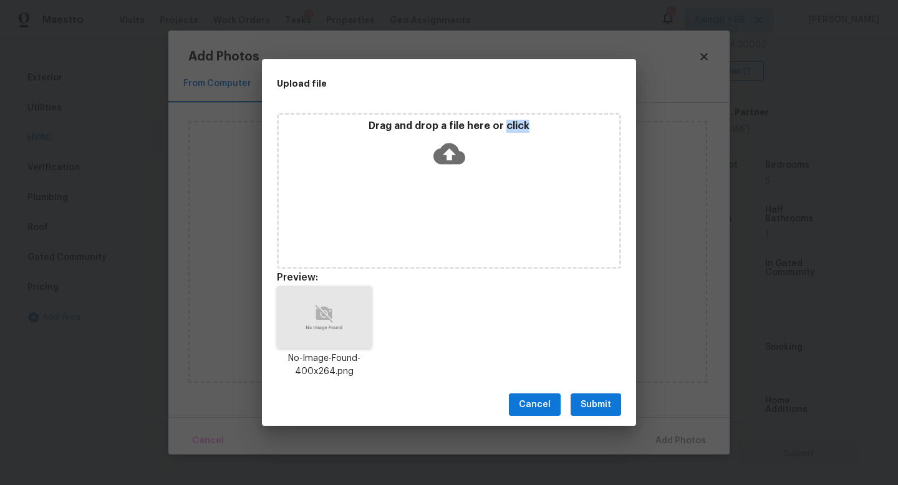
click at [599, 403] on span "Submit" at bounding box center [596, 405] width 31 height 16
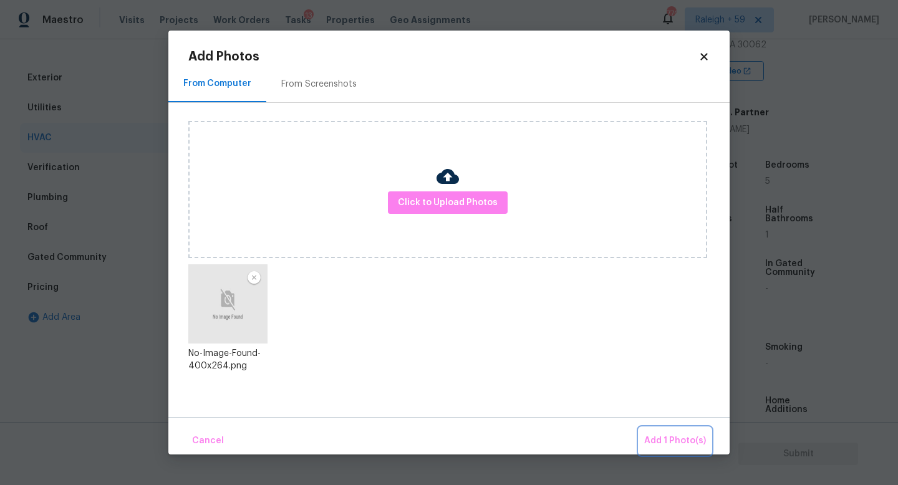
click at [660, 433] on span "Add 1 Photo(s)" at bounding box center [675, 441] width 62 height 16
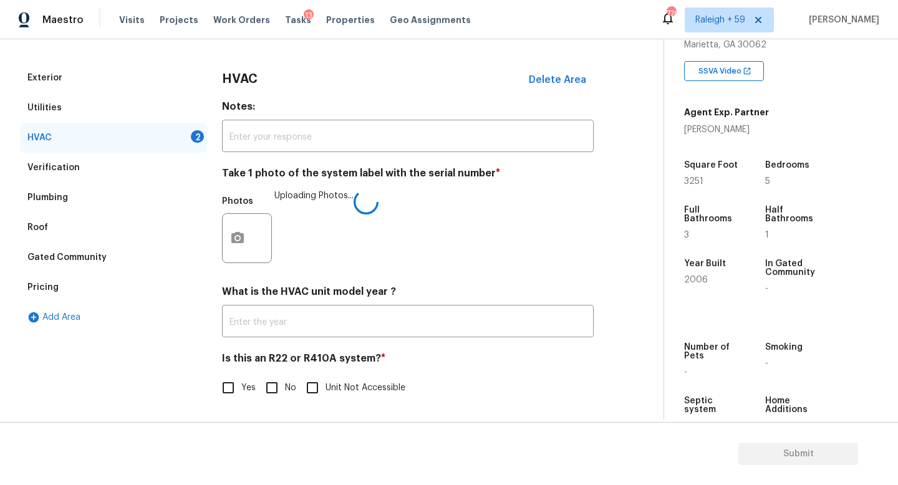
click at [278, 375] on input "No" at bounding box center [272, 388] width 26 height 26
checkbox input "true"
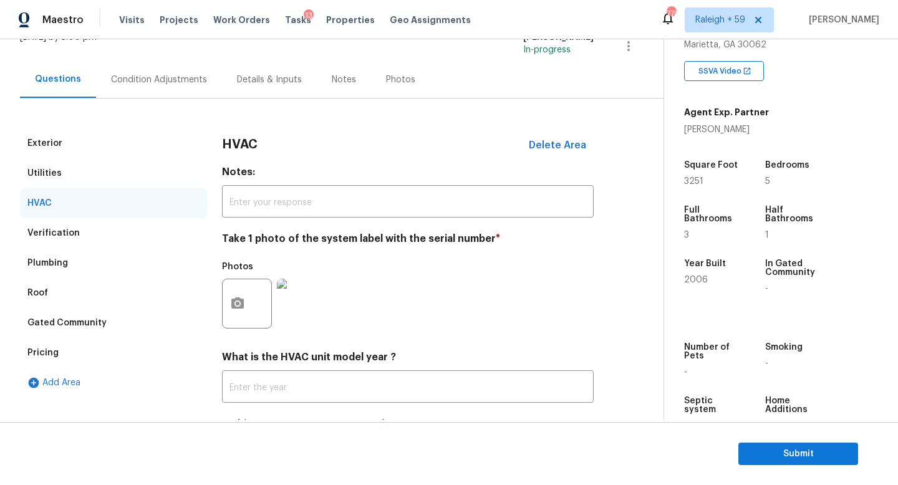
scroll to position [0, 0]
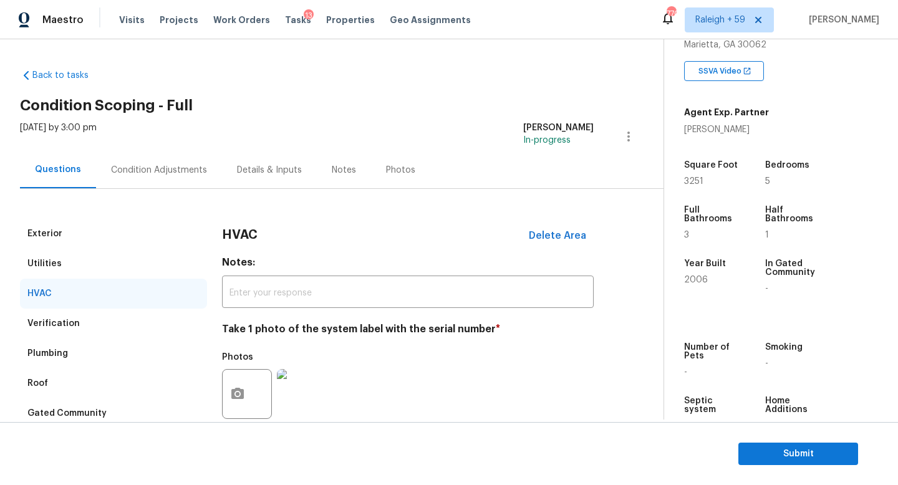
click at [166, 167] on div "Condition Adjustments" at bounding box center [159, 170] width 96 height 12
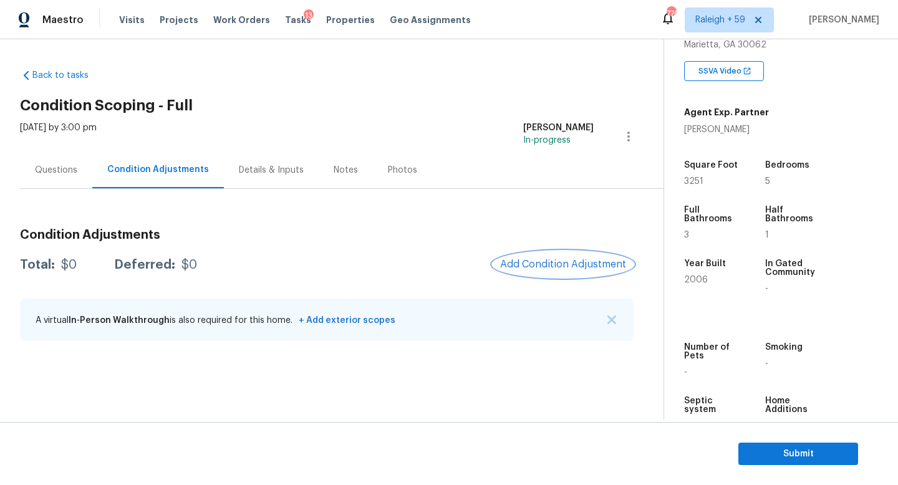
click at [526, 258] on button "Add Condition Adjustment" at bounding box center [563, 264] width 141 height 26
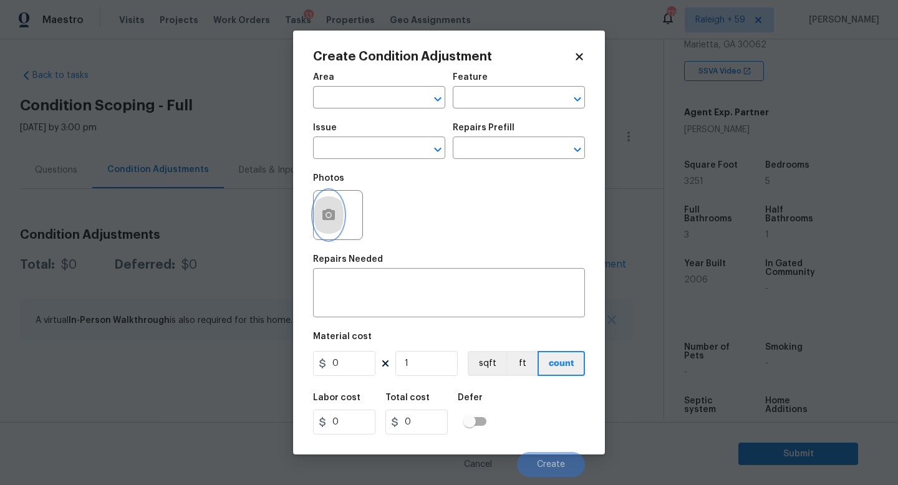
click at [337, 218] on button "button" at bounding box center [329, 215] width 30 height 49
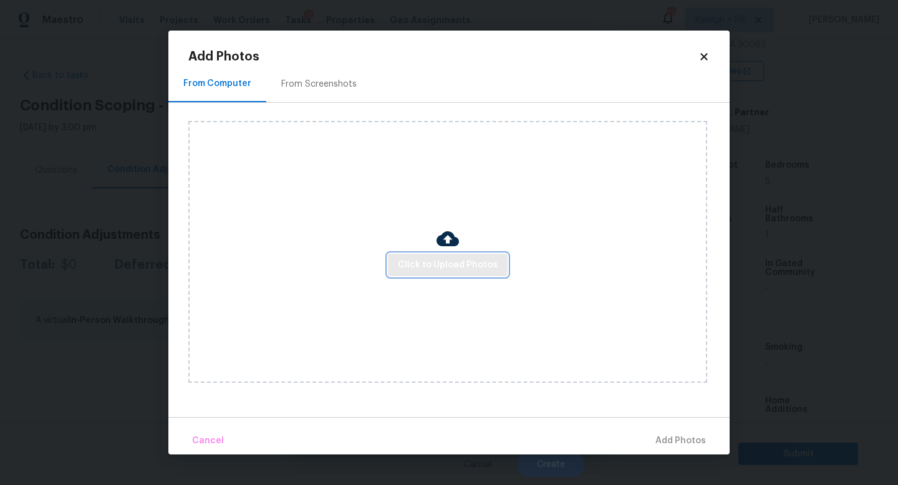
click at [426, 258] on span "Click to Upload Photos" at bounding box center [448, 266] width 100 height 16
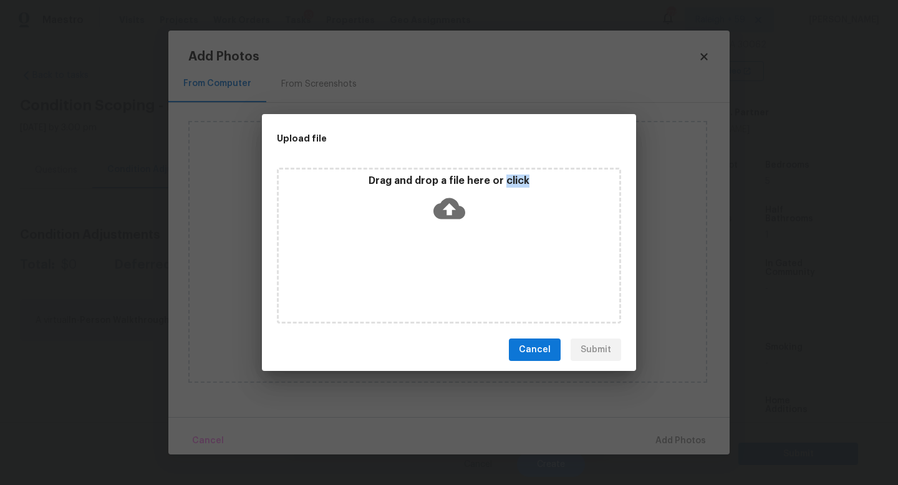
click at [426, 257] on div "Drag and drop a file here or click" at bounding box center [449, 246] width 344 height 156
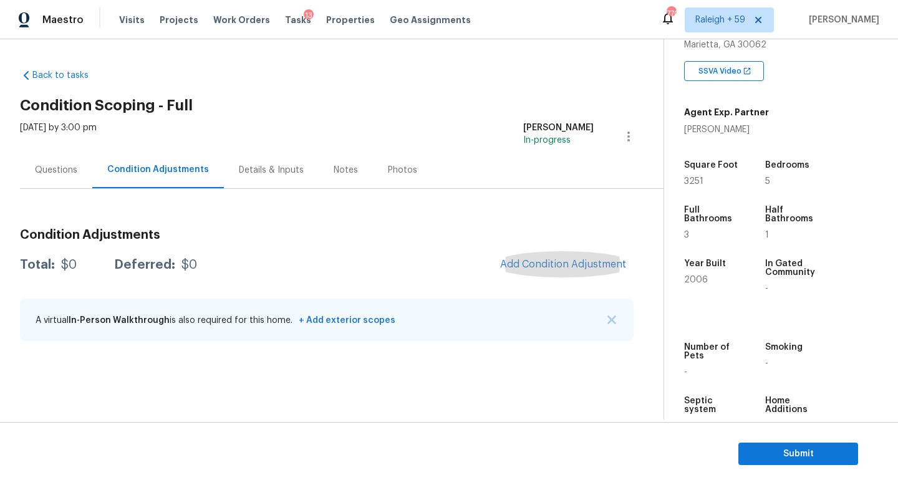
click at [46, 168] on div "Questions" at bounding box center [56, 170] width 42 height 12
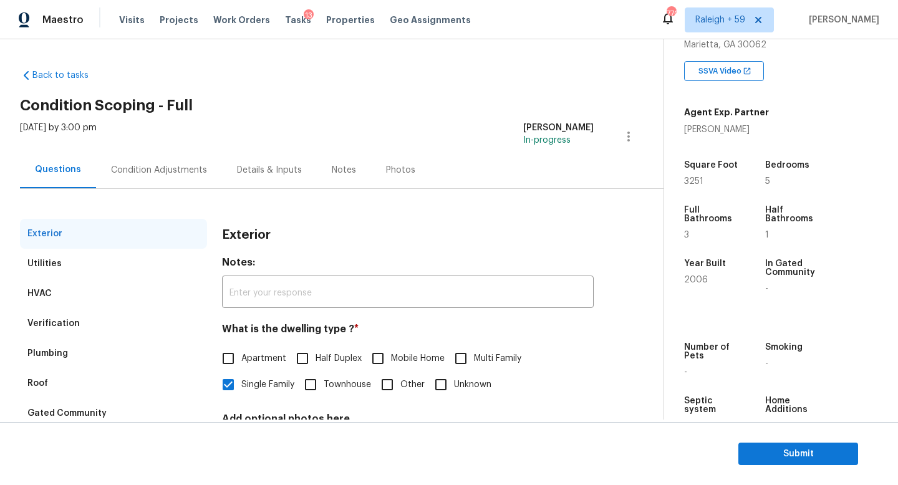
click at [168, 166] on div "Condition Adjustments" at bounding box center [159, 170] width 96 height 12
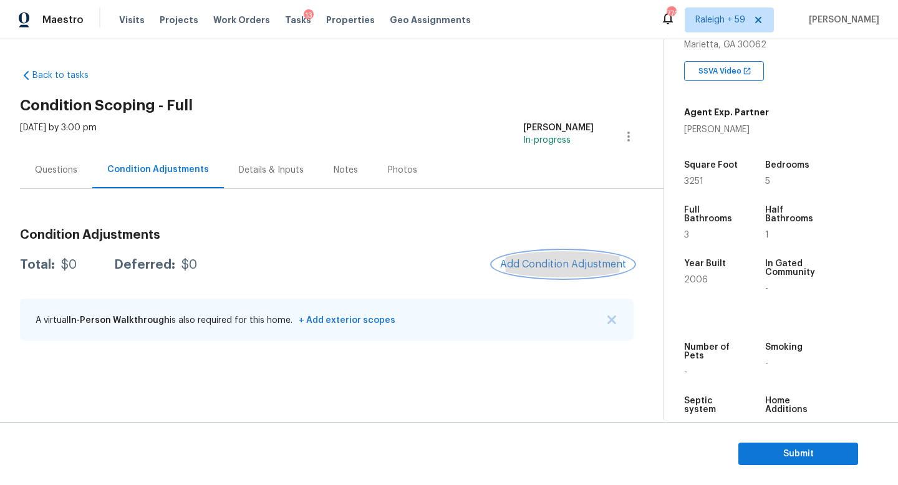
click at [556, 252] on button "Add Condition Adjustment" at bounding box center [563, 264] width 141 height 26
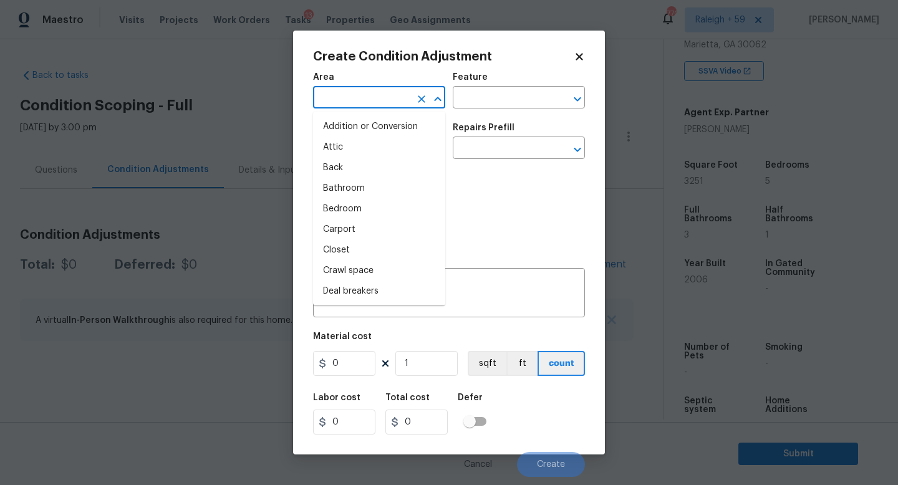
click at [359, 95] on input "text" at bounding box center [361, 98] width 97 height 19
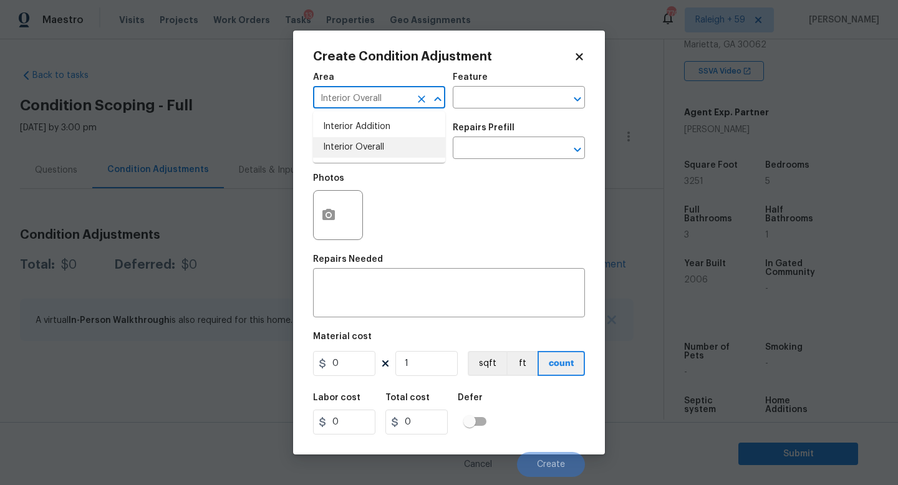
type input "Interior Overall"
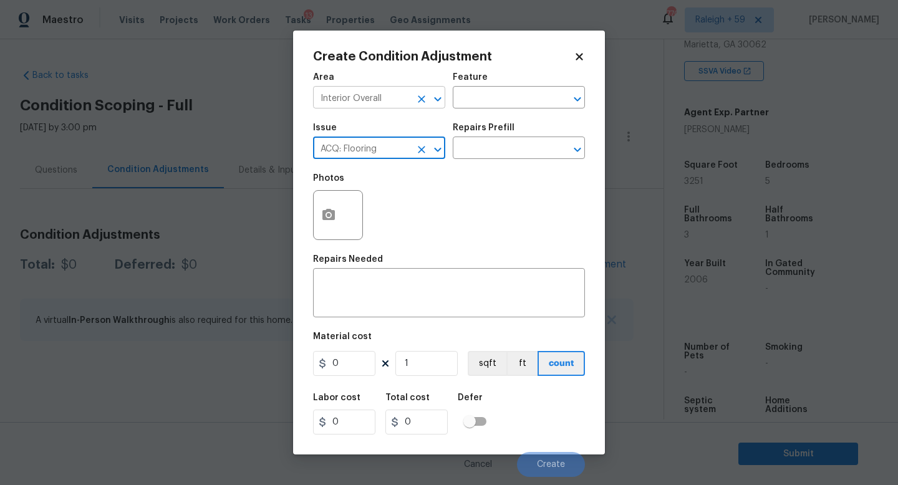
type input "ACQ: Flooring"
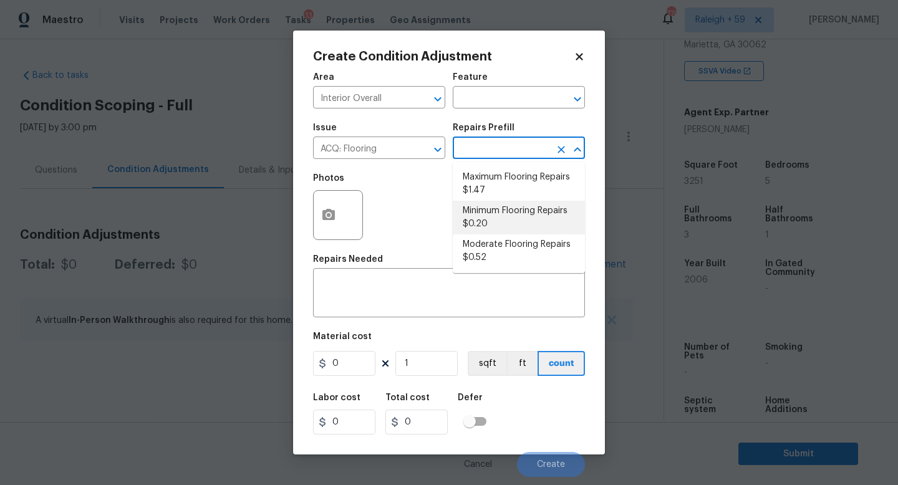
click at [496, 213] on li "Minimum Flooring Repairs $0.20" at bounding box center [519, 218] width 132 height 34
type input "Acquisition"
type textarea "Acquisition Scope: Minimum flooring repairs"
type input "0.2"
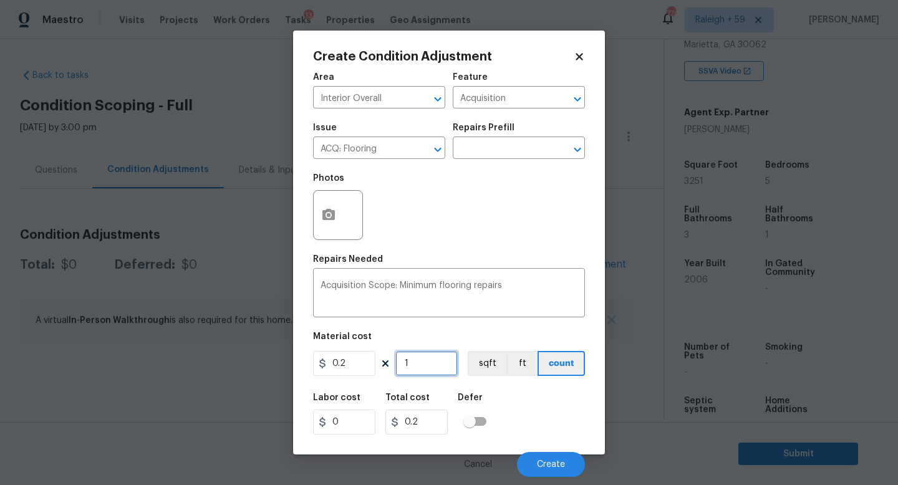
click at [437, 367] on input "1" at bounding box center [426, 363] width 62 height 25
type input "0"
type input "3"
type input "0.6"
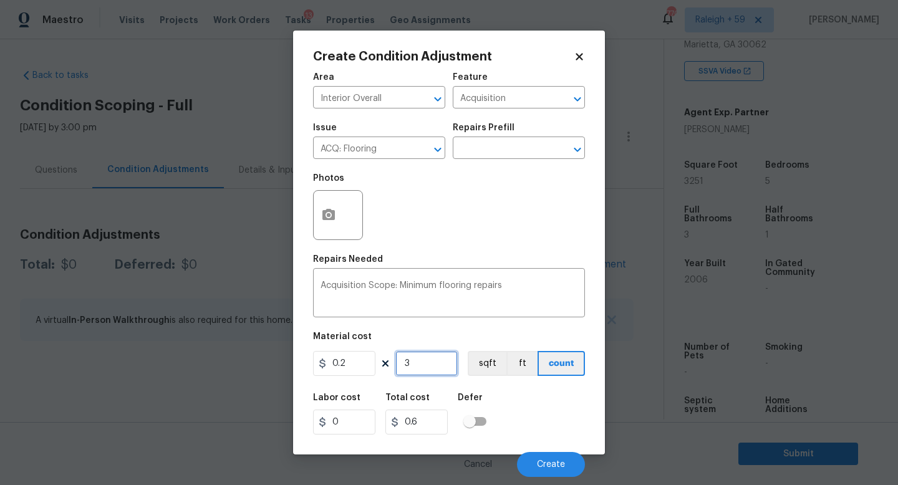
type input "32"
type input "6.4"
type input "325"
type input "65"
type input "3251"
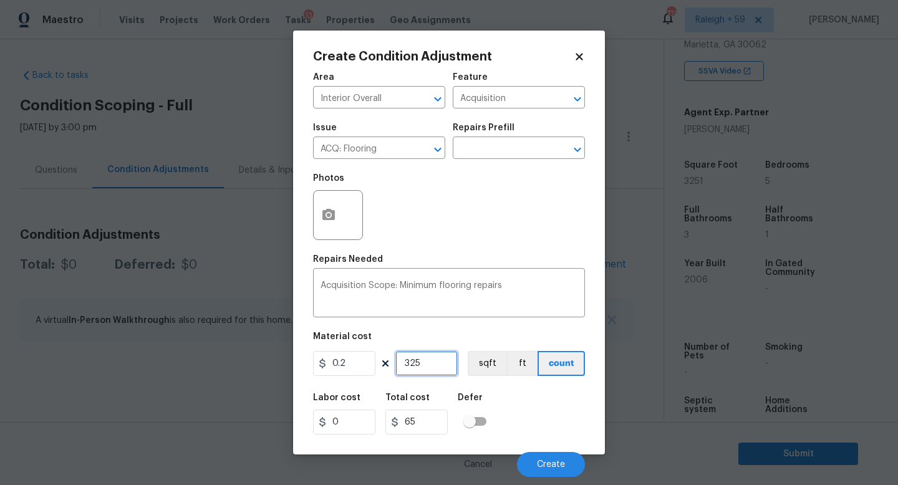
type input "650.2"
type input "3251"
click at [542, 458] on button "Create" at bounding box center [551, 464] width 68 height 25
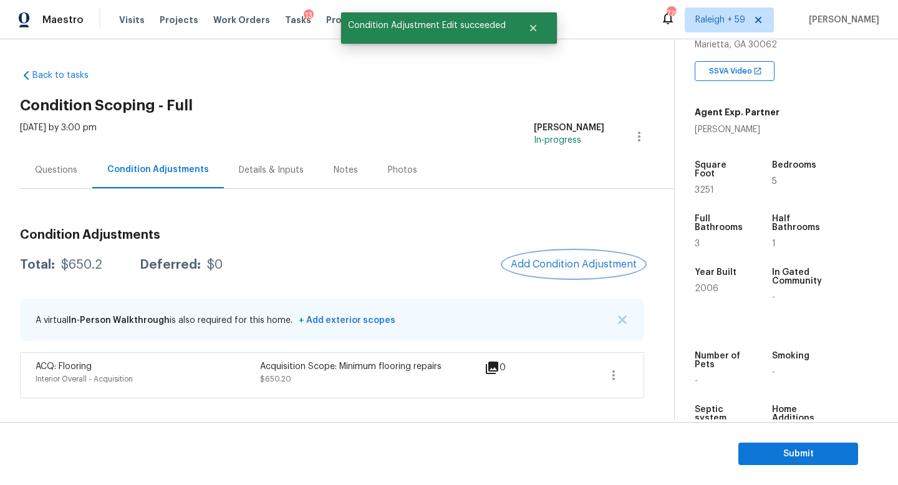
click at [531, 265] on span "Add Condition Adjustment" at bounding box center [574, 264] width 126 height 11
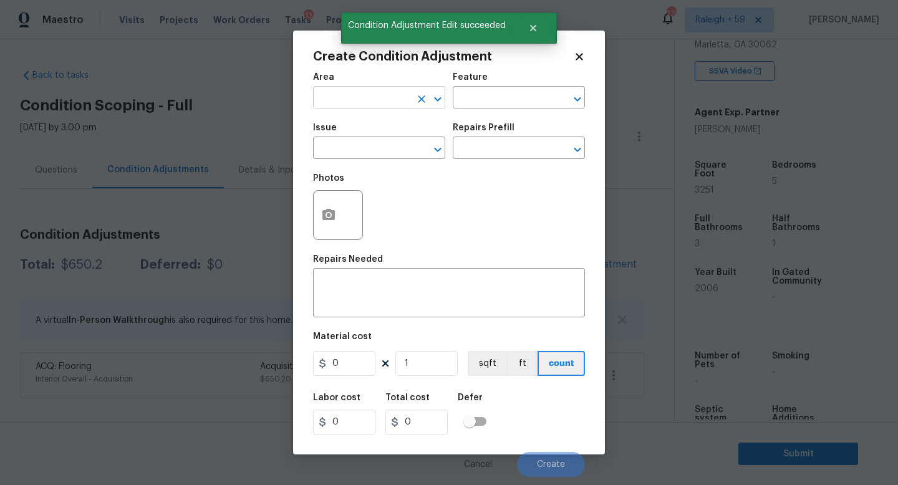
click at [347, 102] on input "text" at bounding box center [361, 98] width 97 height 19
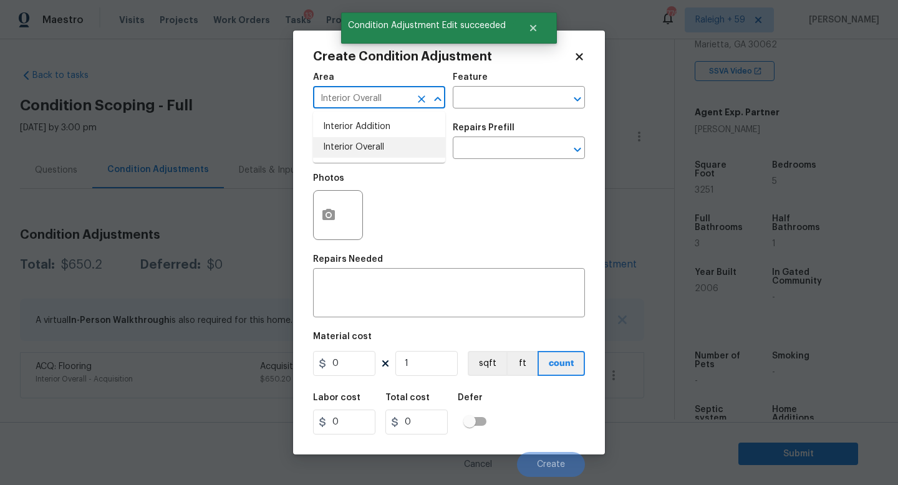
type input "Interior Overall"
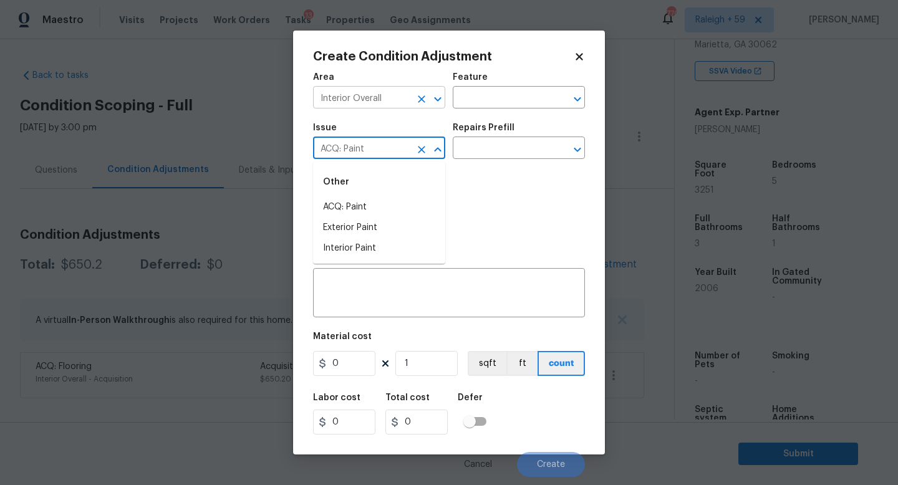
type input "ACQ: Paint"
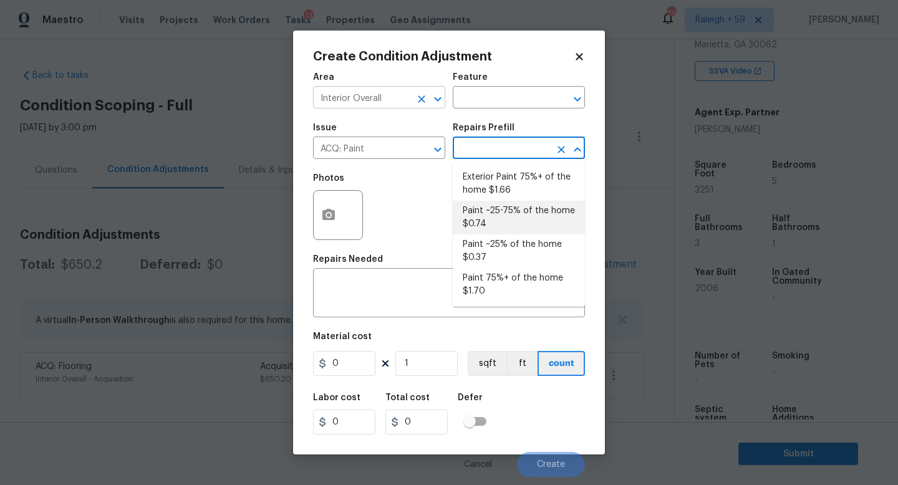
type input "Acquisition"
type textarea "Acquisition Scope: ~25 - 75% of the home needs interior paint"
type input "0.74"
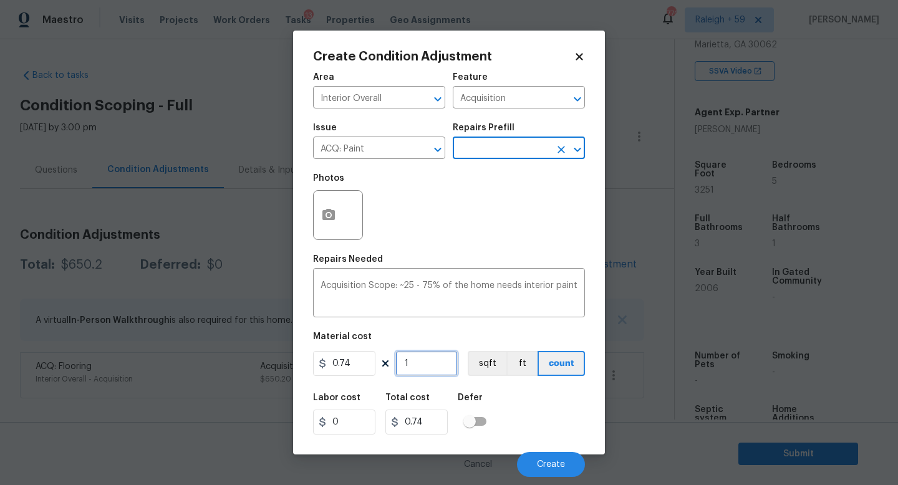
click at [428, 356] on input "1" at bounding box center [426, 363] width 62 height 25
click at [431, 365] on input "1" at bounding box center [426, 363] width 62 height 25
type input "0"
type input "3"
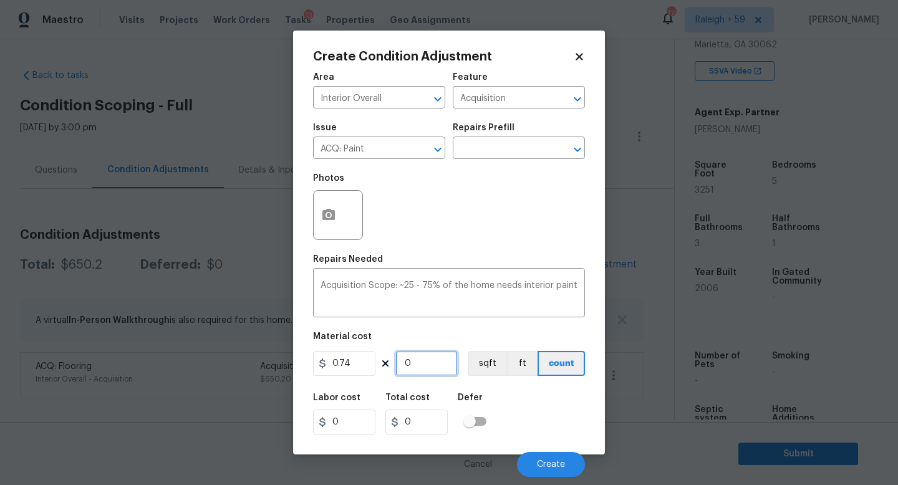
type input "2.22"
type input "32"
type input "23.68"
type input "325"
type input "240.5"
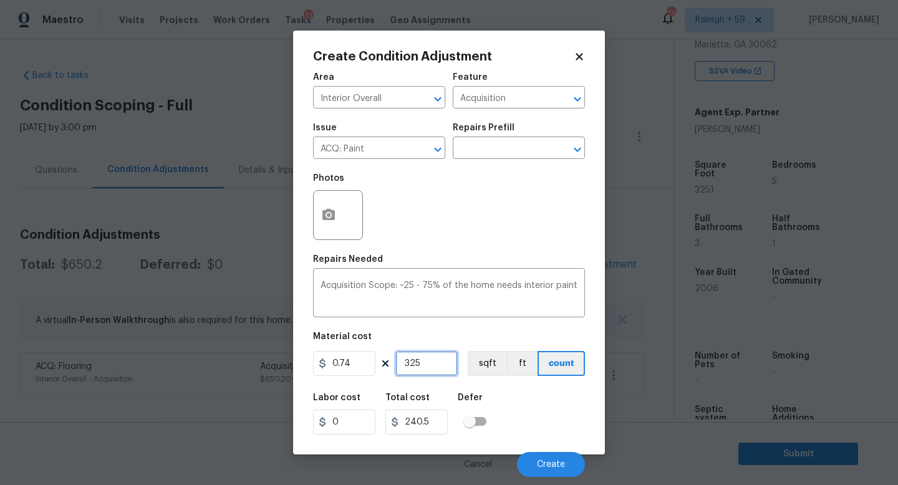
type input "3251"
type input "2405.74"
type input "3251"
click at [338, 220] on button "button" at bounding box center [329, 215] width 30 height 49
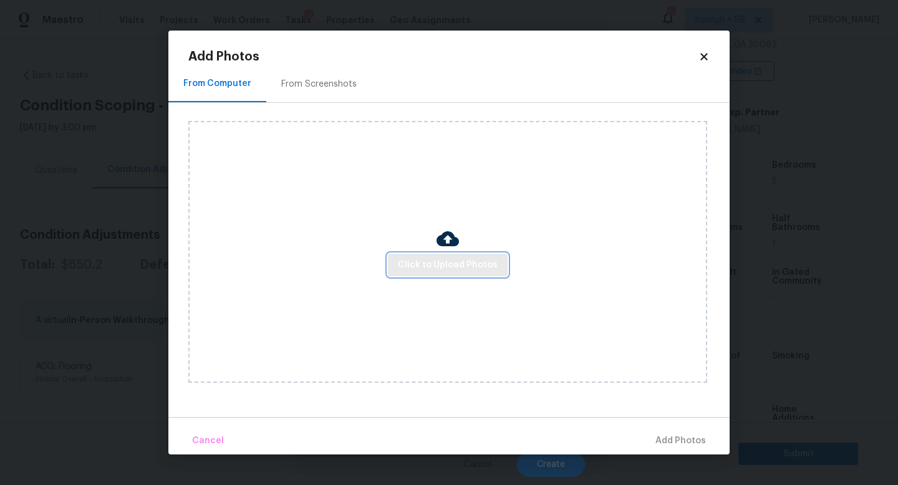
click at [439, 263] on span "Click to Upload Photos" at bounding box center [448, 266] width 100 height 16
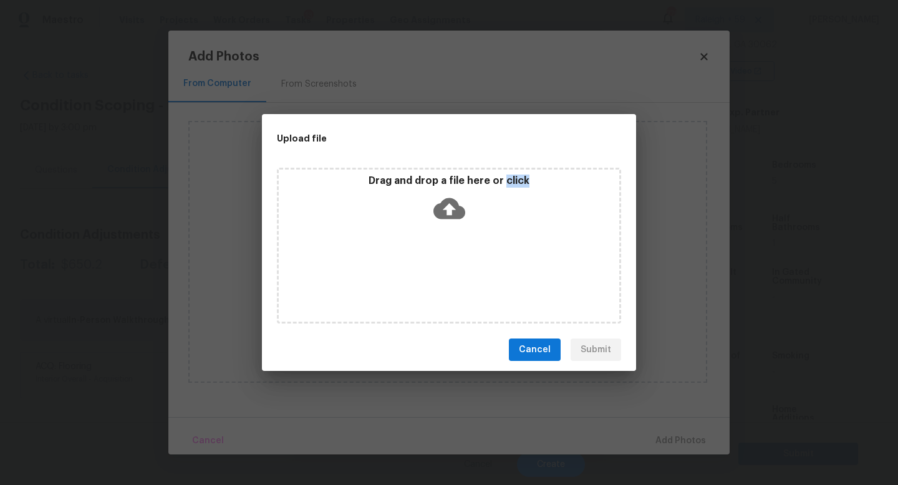
click at [439, 263] on div "Drag and drop a file here or click" at bounding box center [449, 246] width 344 height 156
